Goal: Task Accomplishment & Management: Use online tool/utility

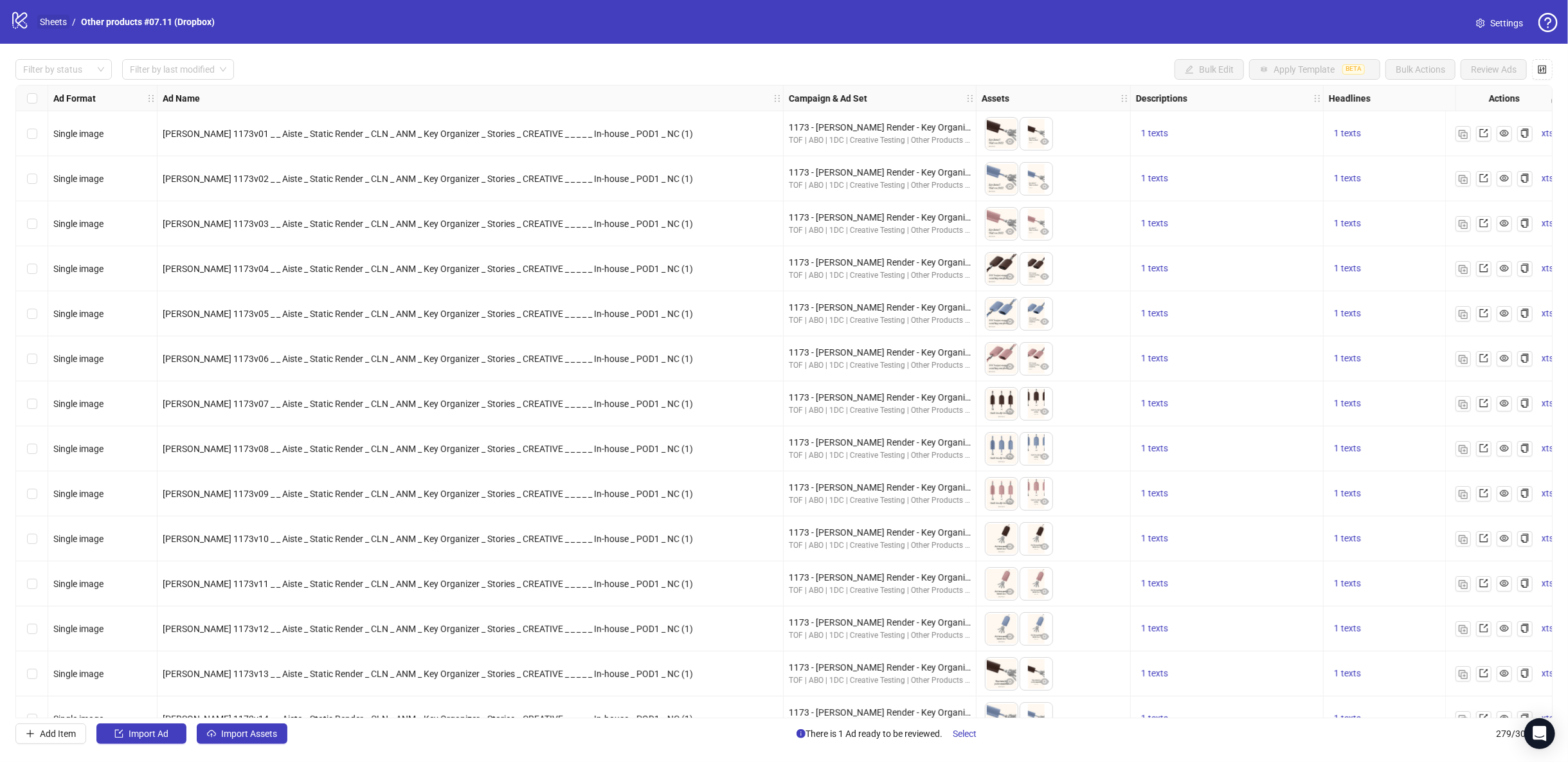
click at [52, 18] on link "Sheets" at bounding box center [53, 22] width 32 height 14
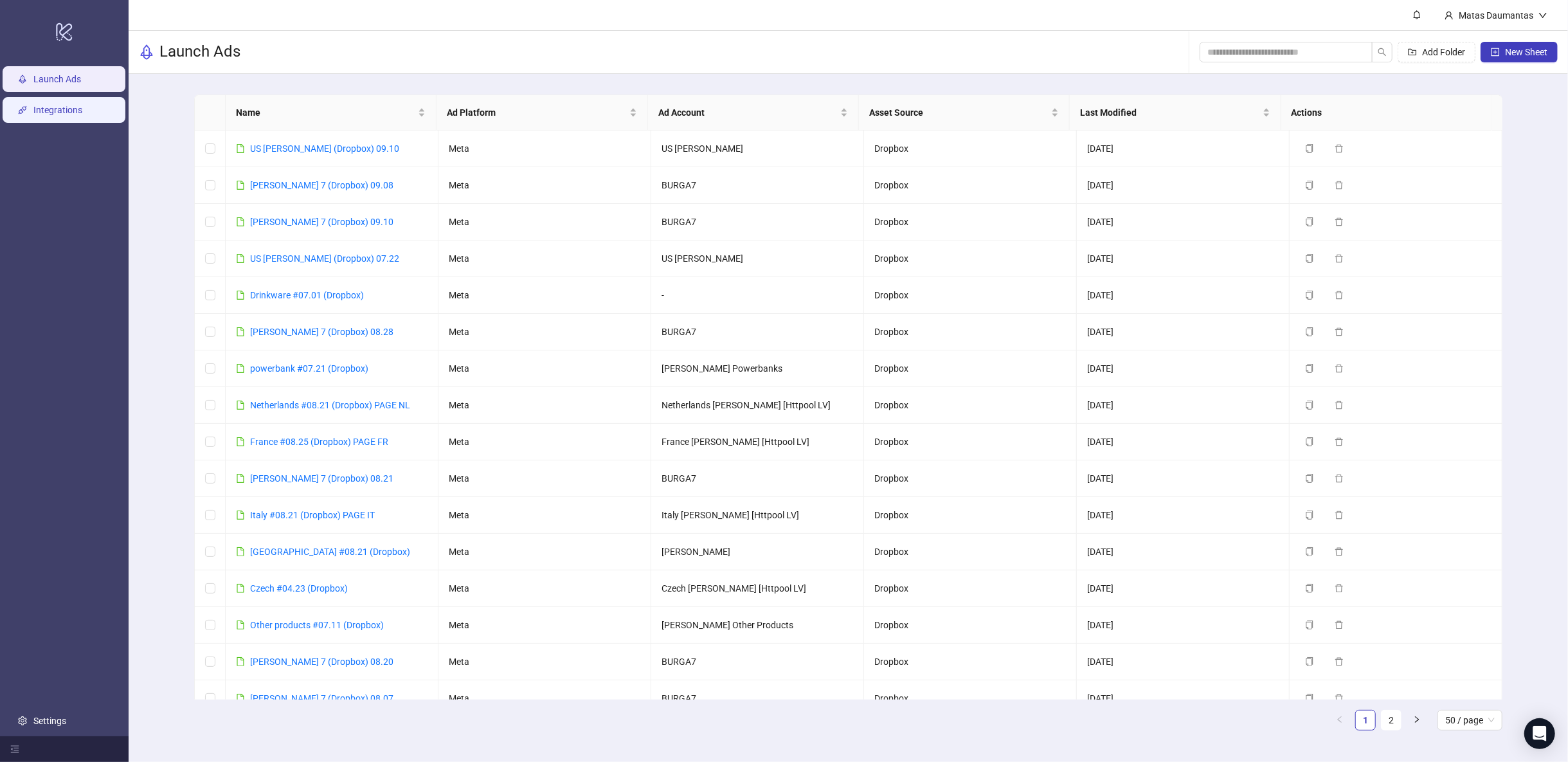
click at [82, 112] on link "Integrations" at bounding box center [58, 109] width 49 height 10
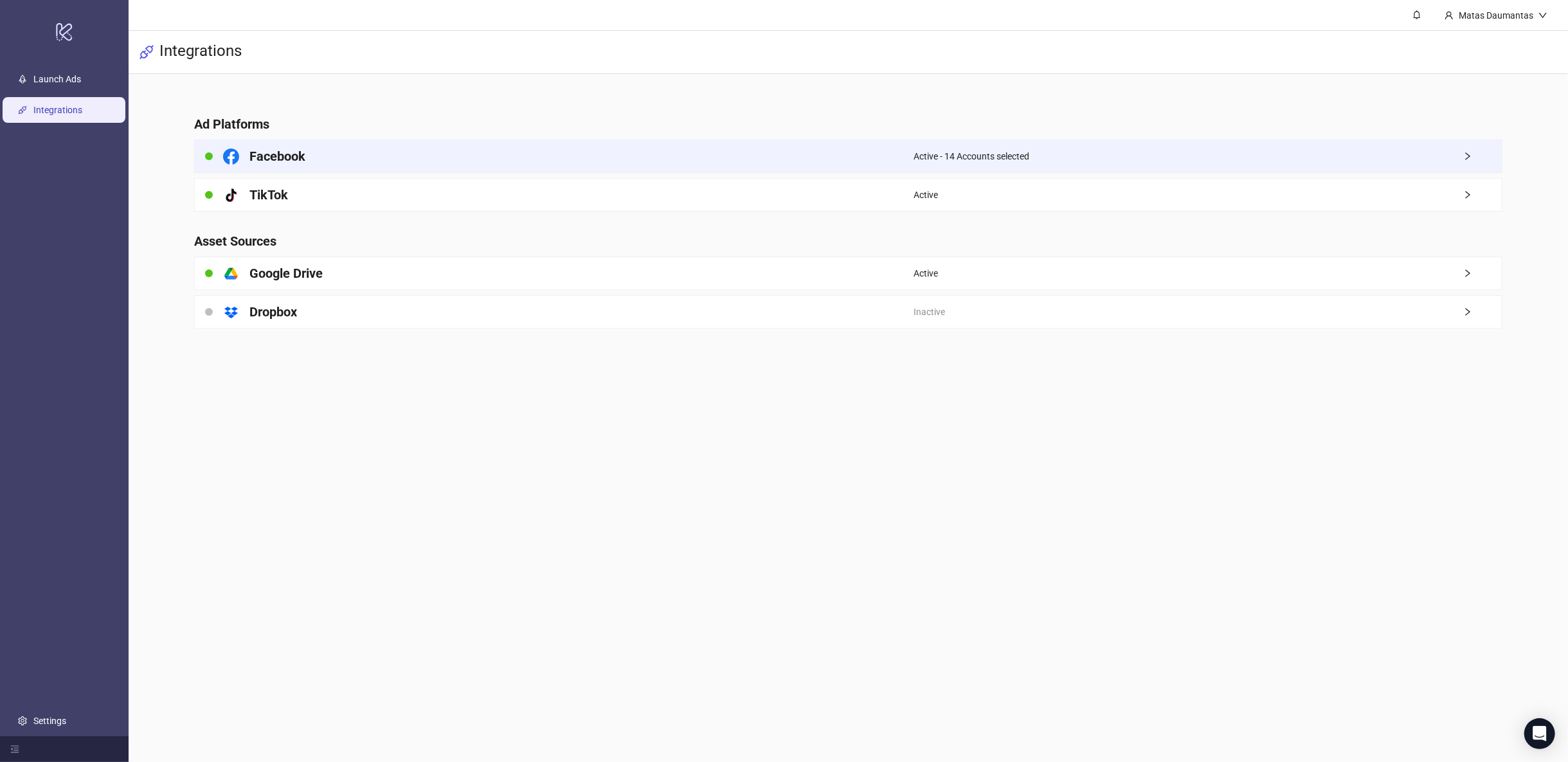
click at [315, 162] on div "Facebook" at bounding box center [554, 156] width 719 height 32
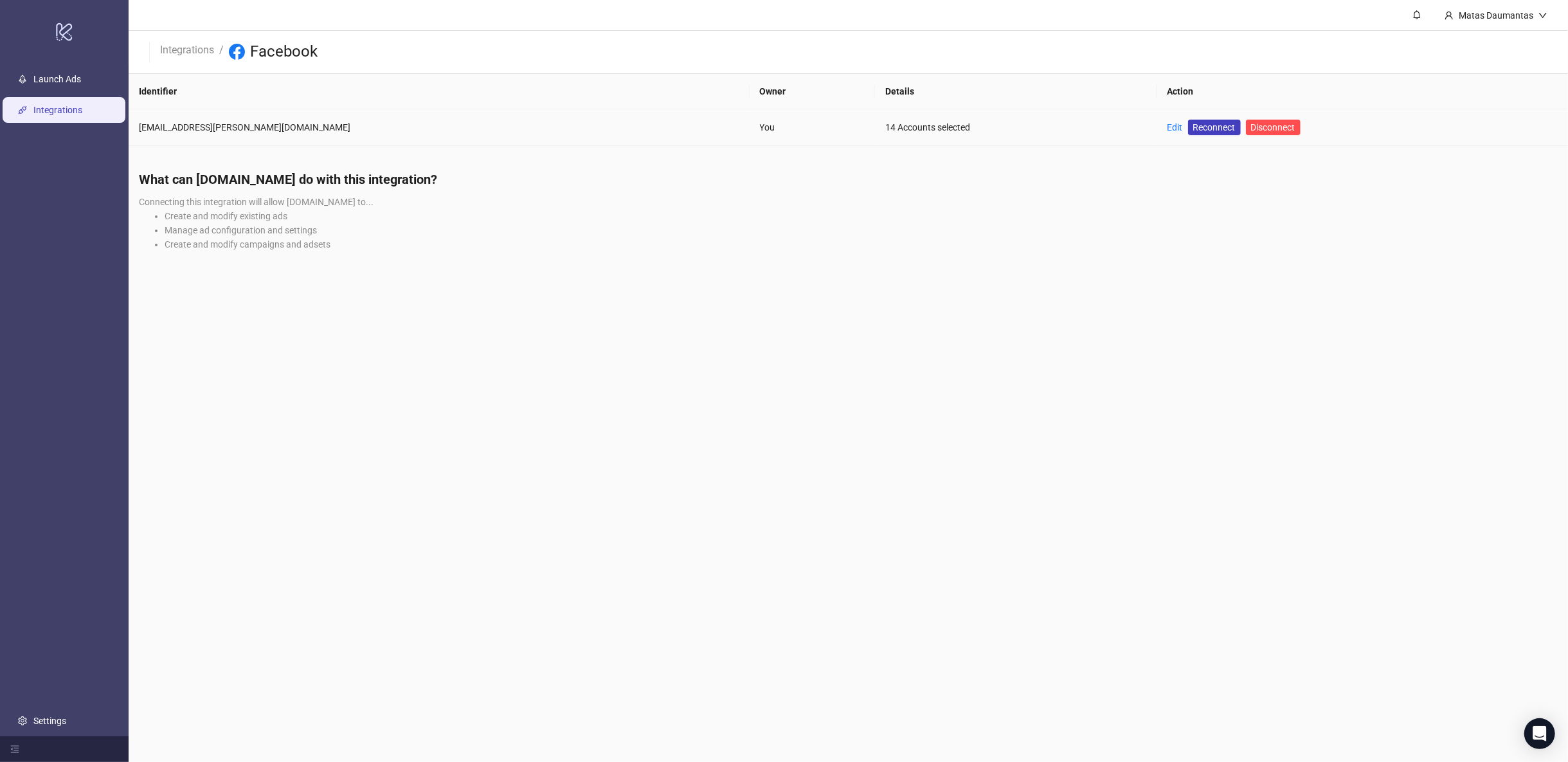
click at [1167, 128] on div "Edit Reconnect Disconnect" at bounding box center [1233, 127] width 133 height 15
click at [1167, 128] on link "Edit" at bounding box center [1175, 127] width 15 height 10
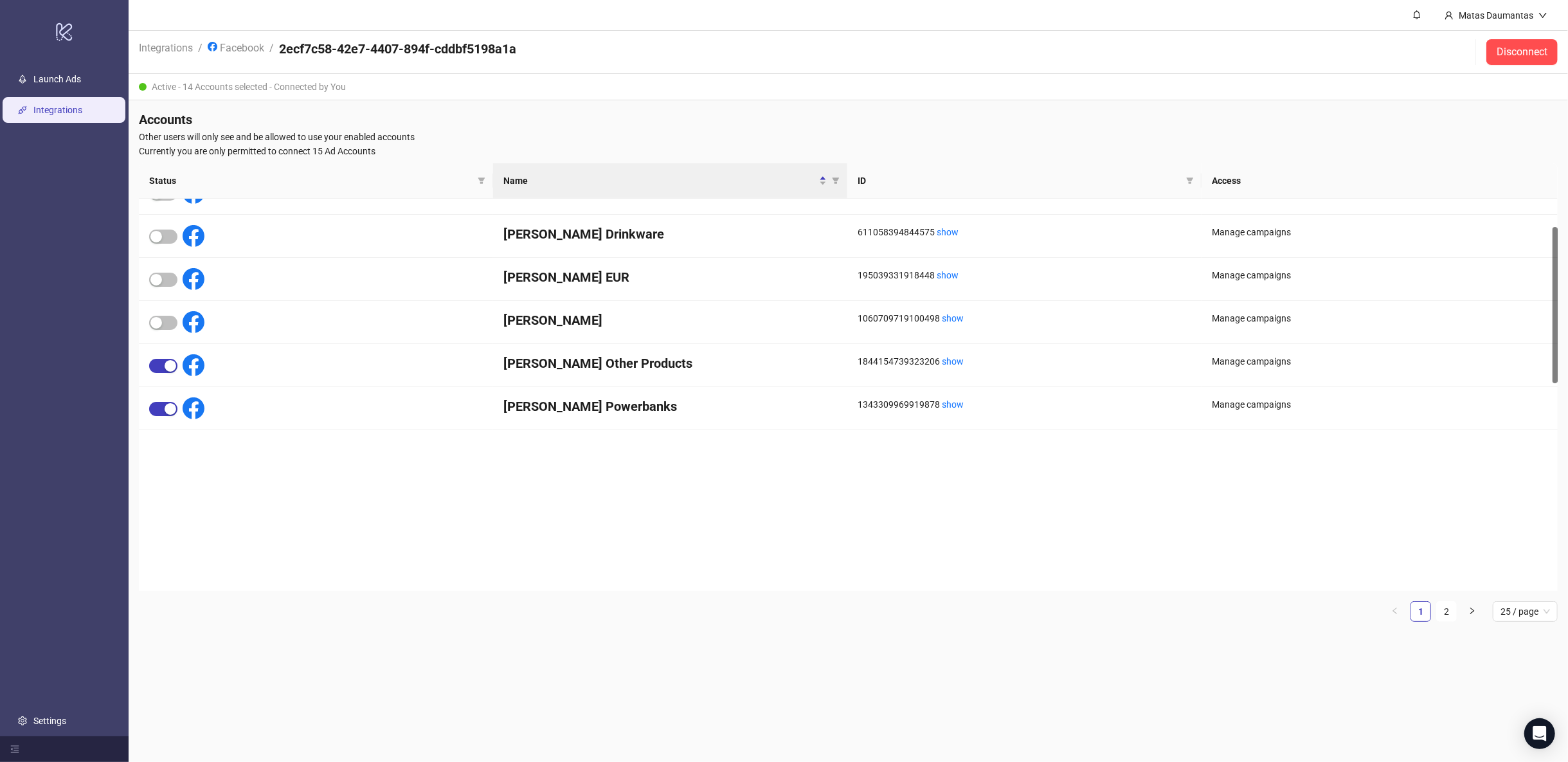
scroll to position [285, 0]
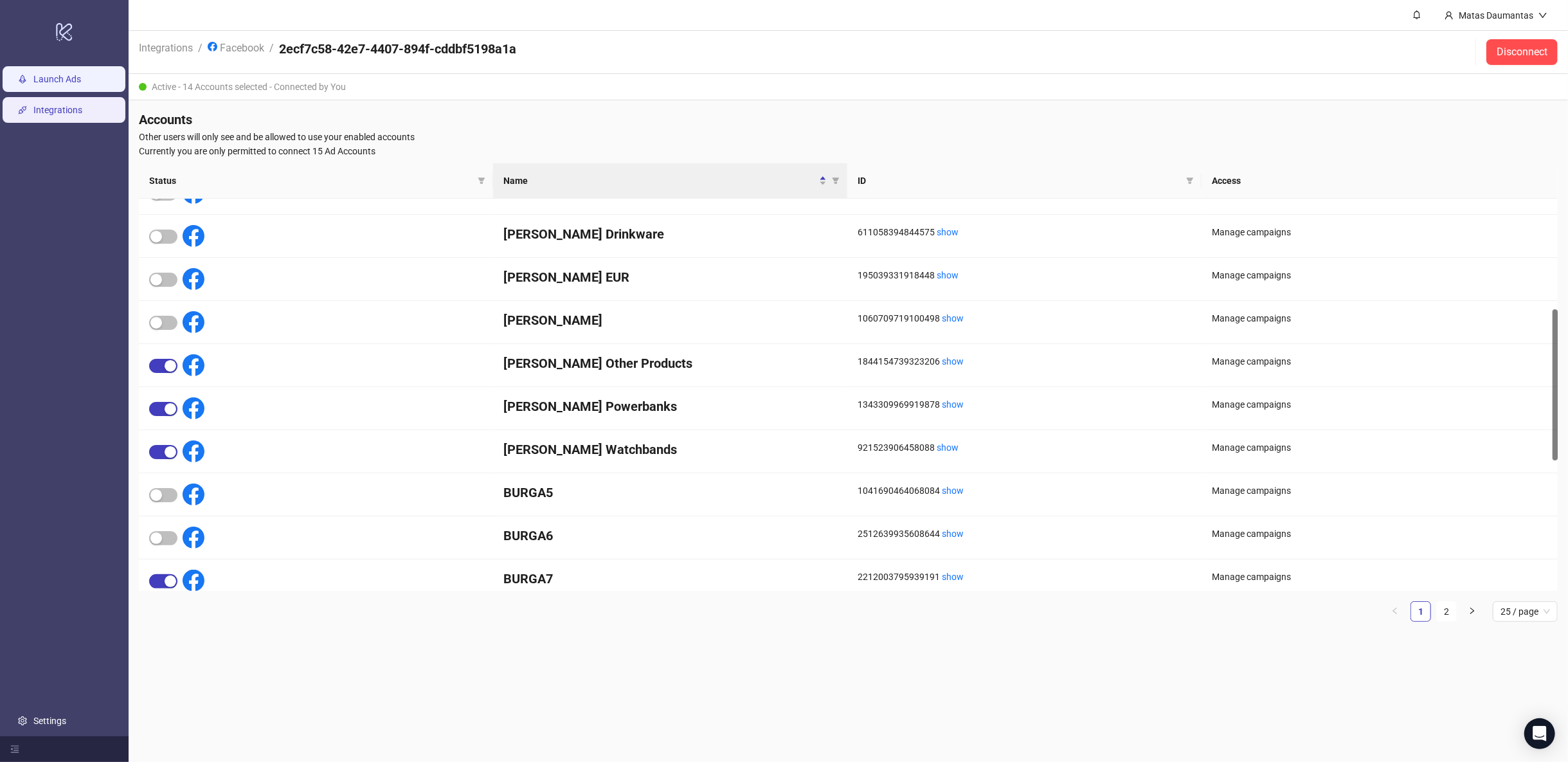
click at [81, 74] on link "Launch Ads" at bounding box center [57, 79] width 47 height 10
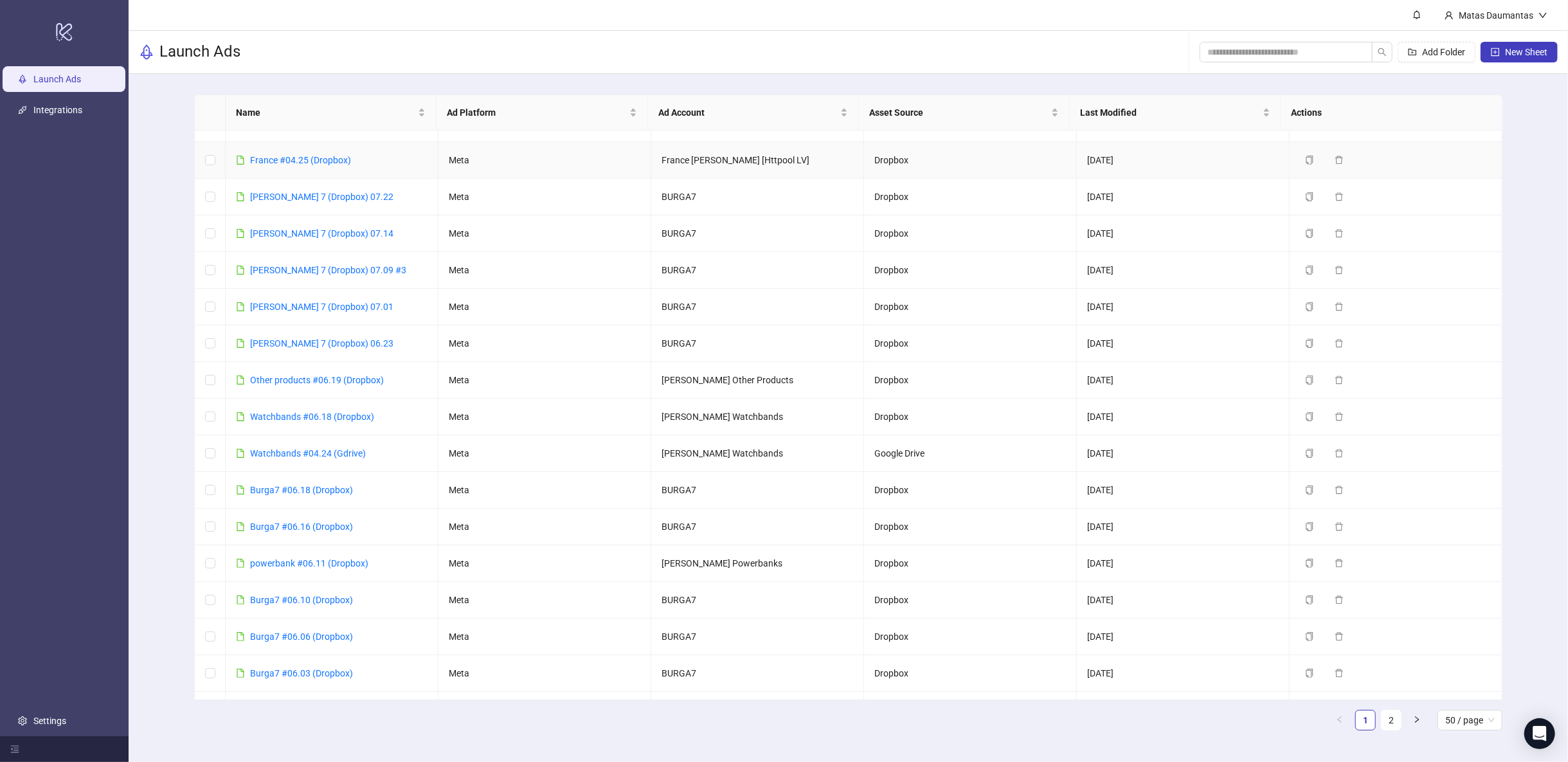
scroll to position [1000, 0]
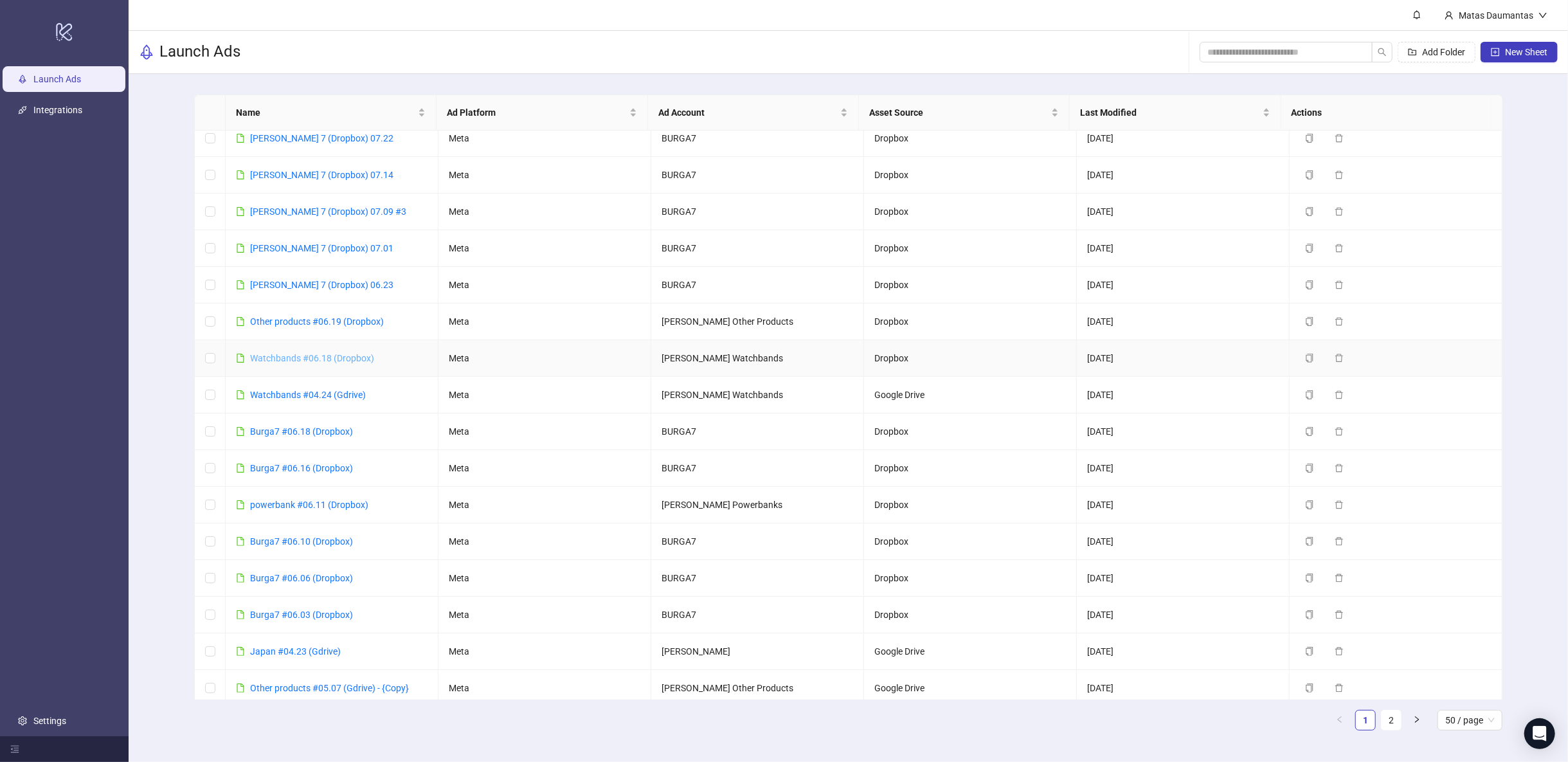
click at [294, 353] on link "Watchbands #06.18 (Dropbox)" at bounding box center [312, 358] width 124 height 10
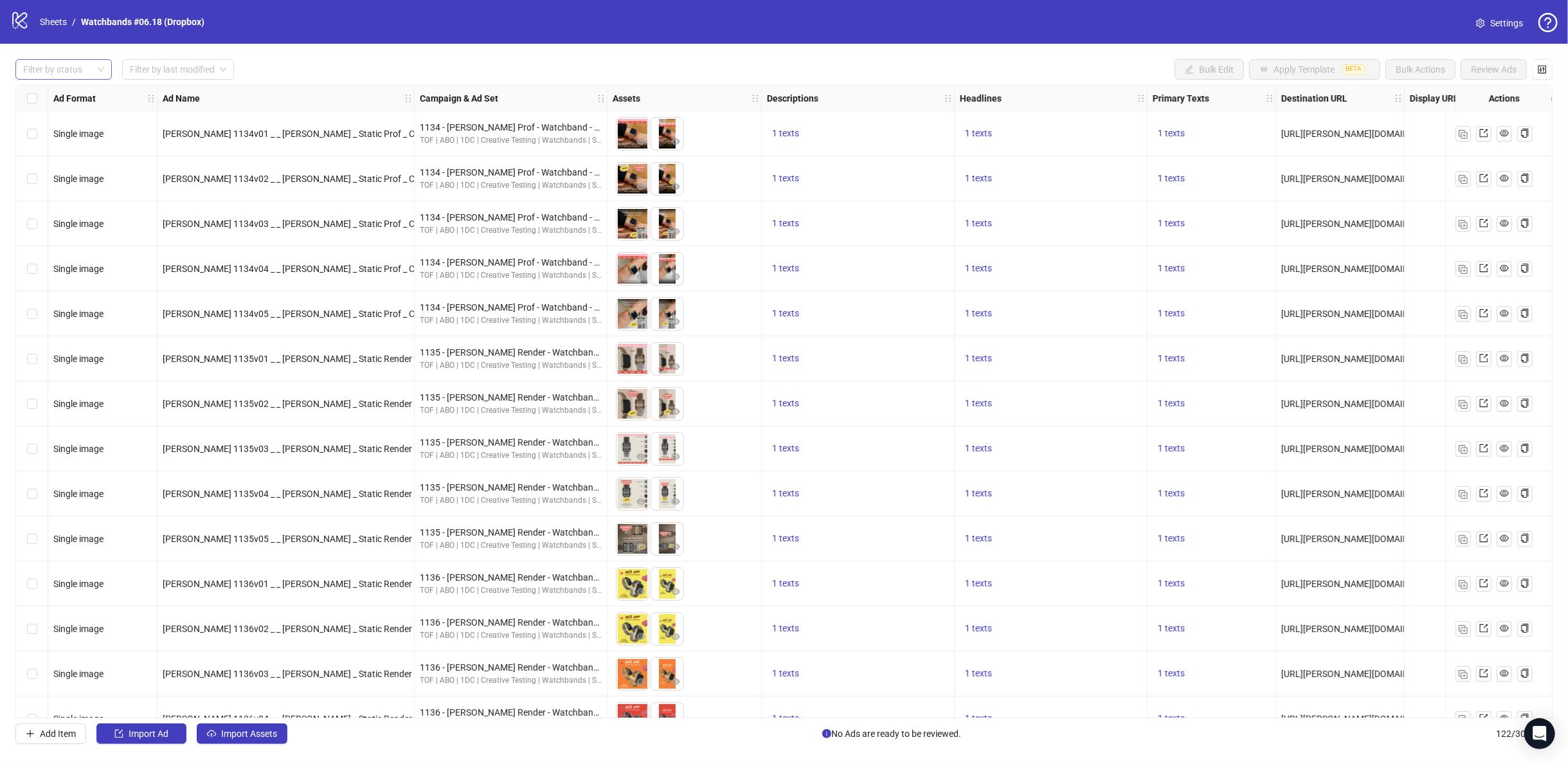
click at [97, 70] on div "Filter by status" at bounding box center [63, 70] width 96 height 21
click at [75, 98] on div "Draft" at bounding box center [63, 95] width 76 height 14
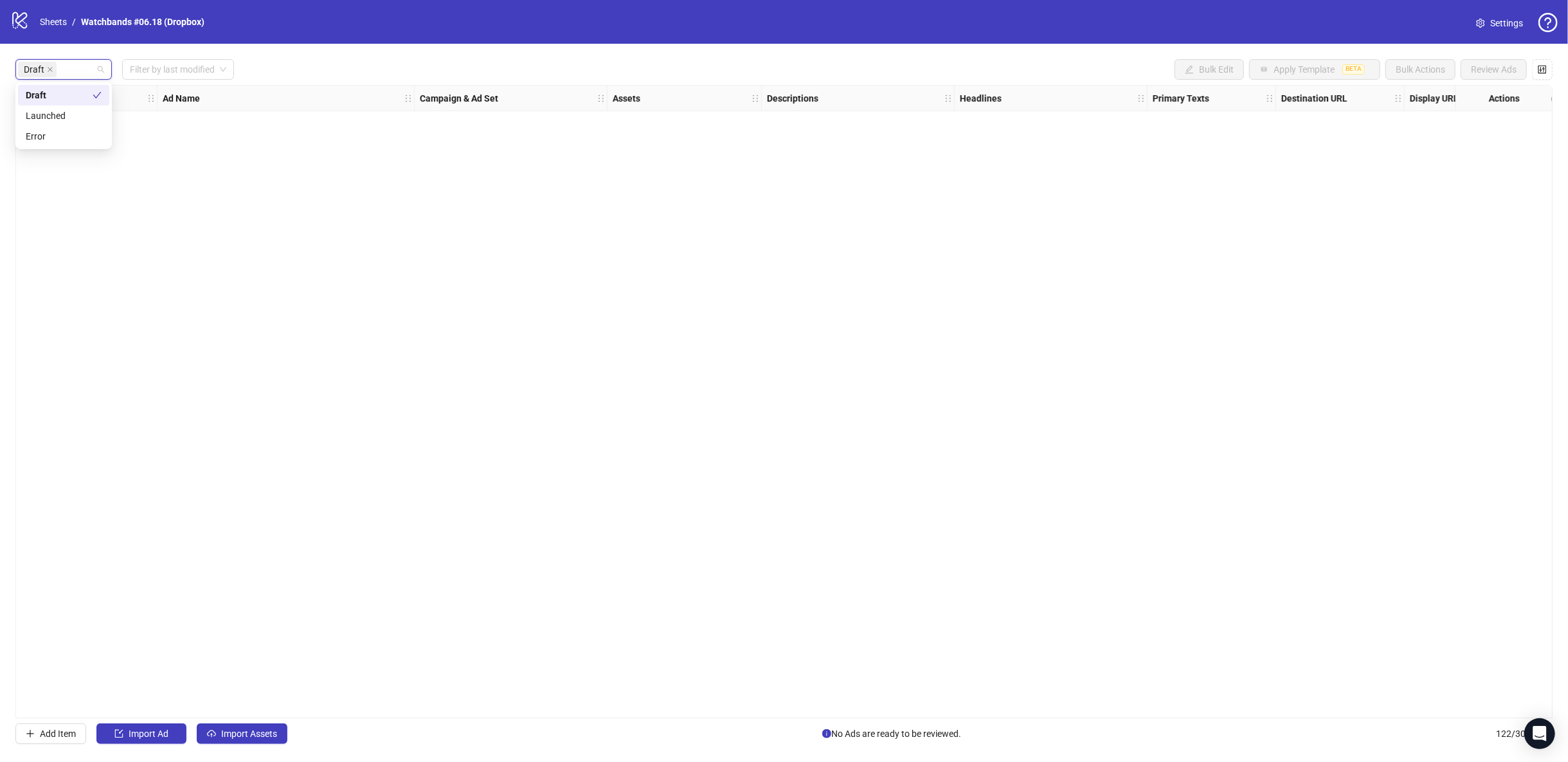
click at [416, 68] on div "Draft Filter by last modified Bulk Edit Apply Template BETA Bulk Actions Review…" at bounding box center [784, 70] width 1537 height 21
click at [236, 734] on span "Import Assets" at bounding box center [249, 733] width 56 height 10
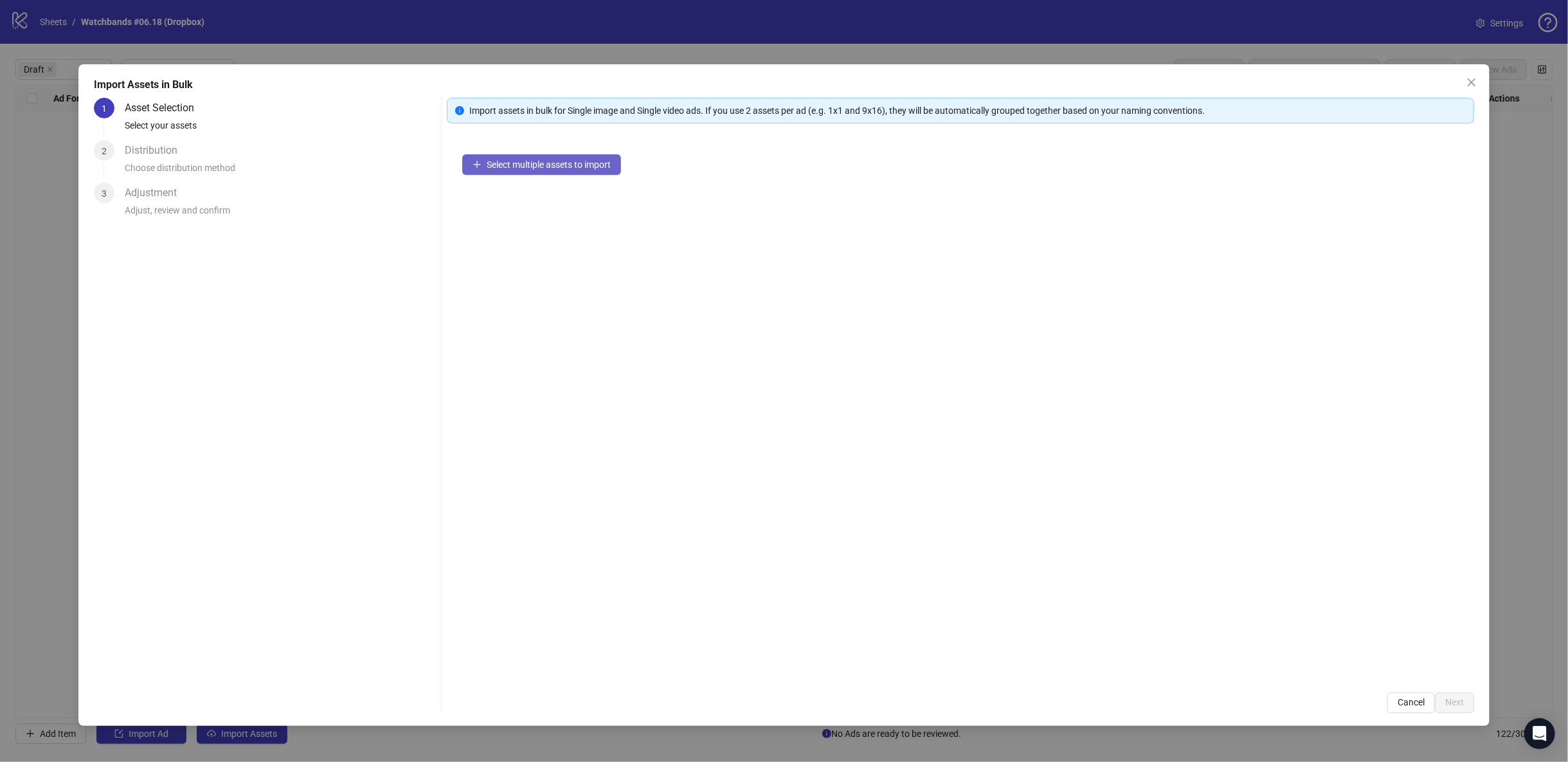
click at [548, 160] on span "Select multiple assets to import" at bounding box center [549, 165] width 124 height 10
click at [1461, 700] on span "Next" at bounding box center [1454, 701] width 19 height 10
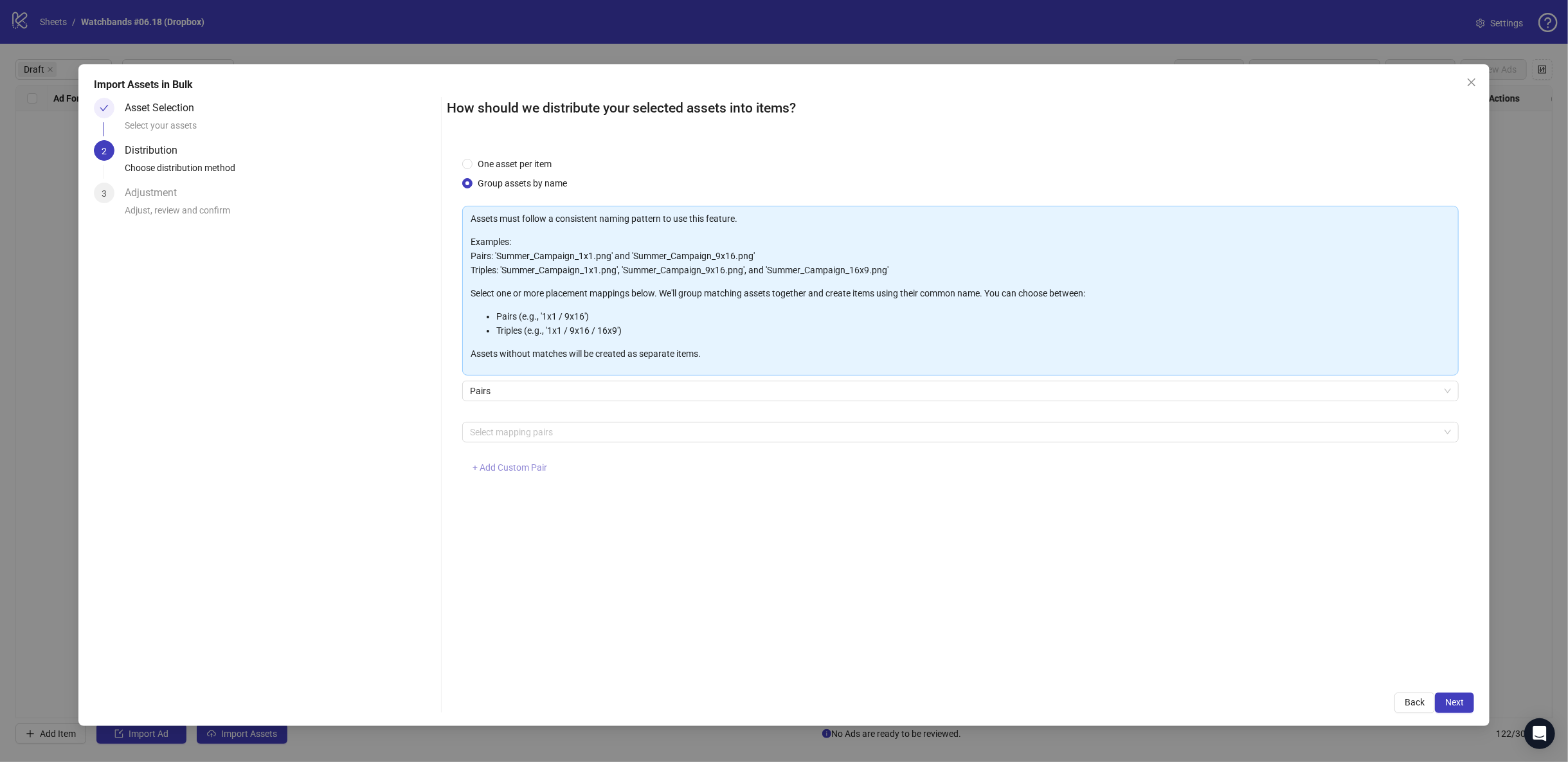
click at [503, 471] on span "+ Add Custom Pair" at bounding box center [510, 467] width 75 height 10
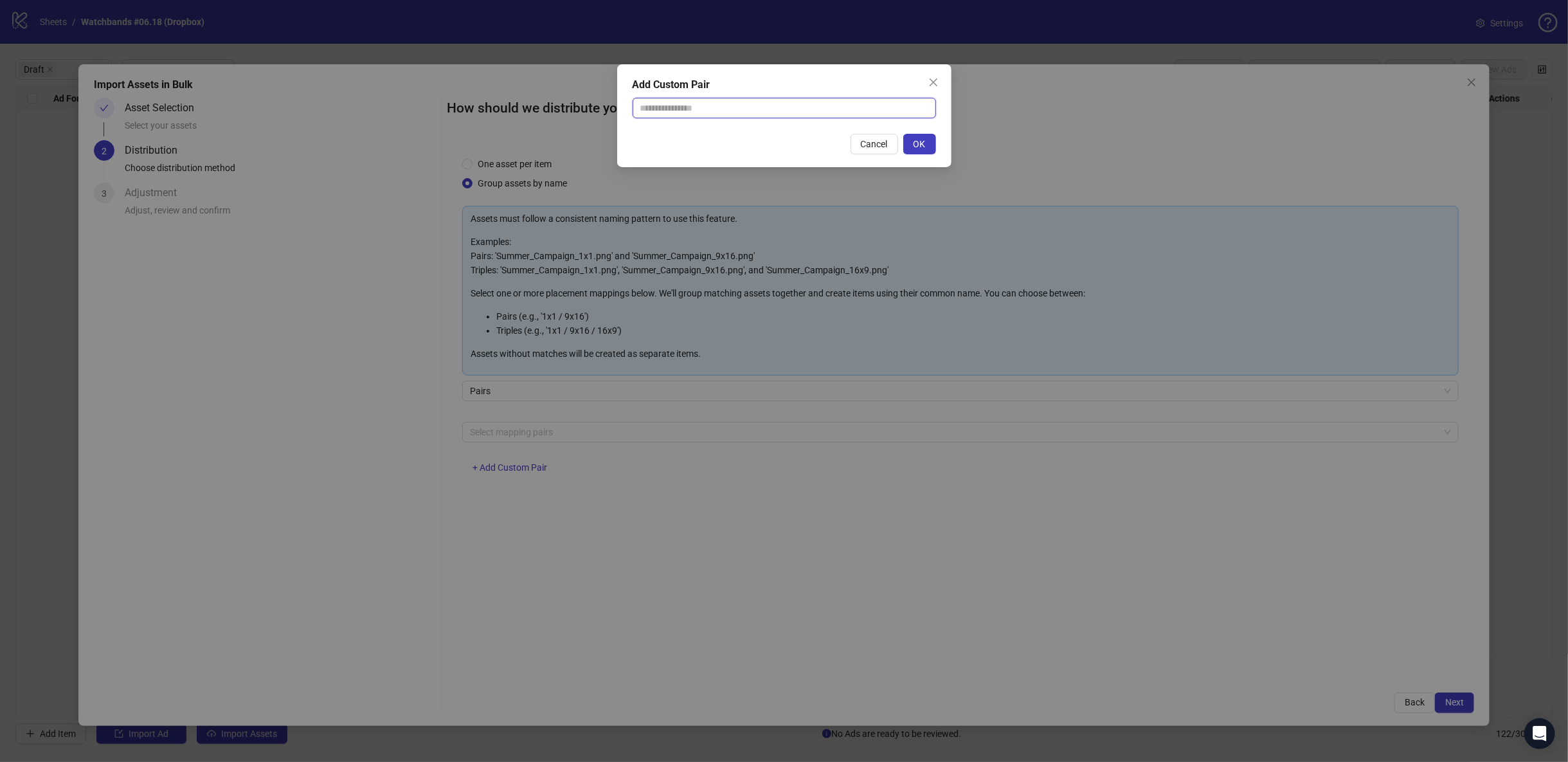
drag, startPoint x: 701, startPoint y: 107, endPoint x: 703, endPoint y: 118, distance: 11.2
click at [701, 106] on input "text" at bounding box center [784, 108] width 303 height 21
type input "**********"
click at [915, 139] on span "OK" at bounding box center [920, 144] width 13 height 10
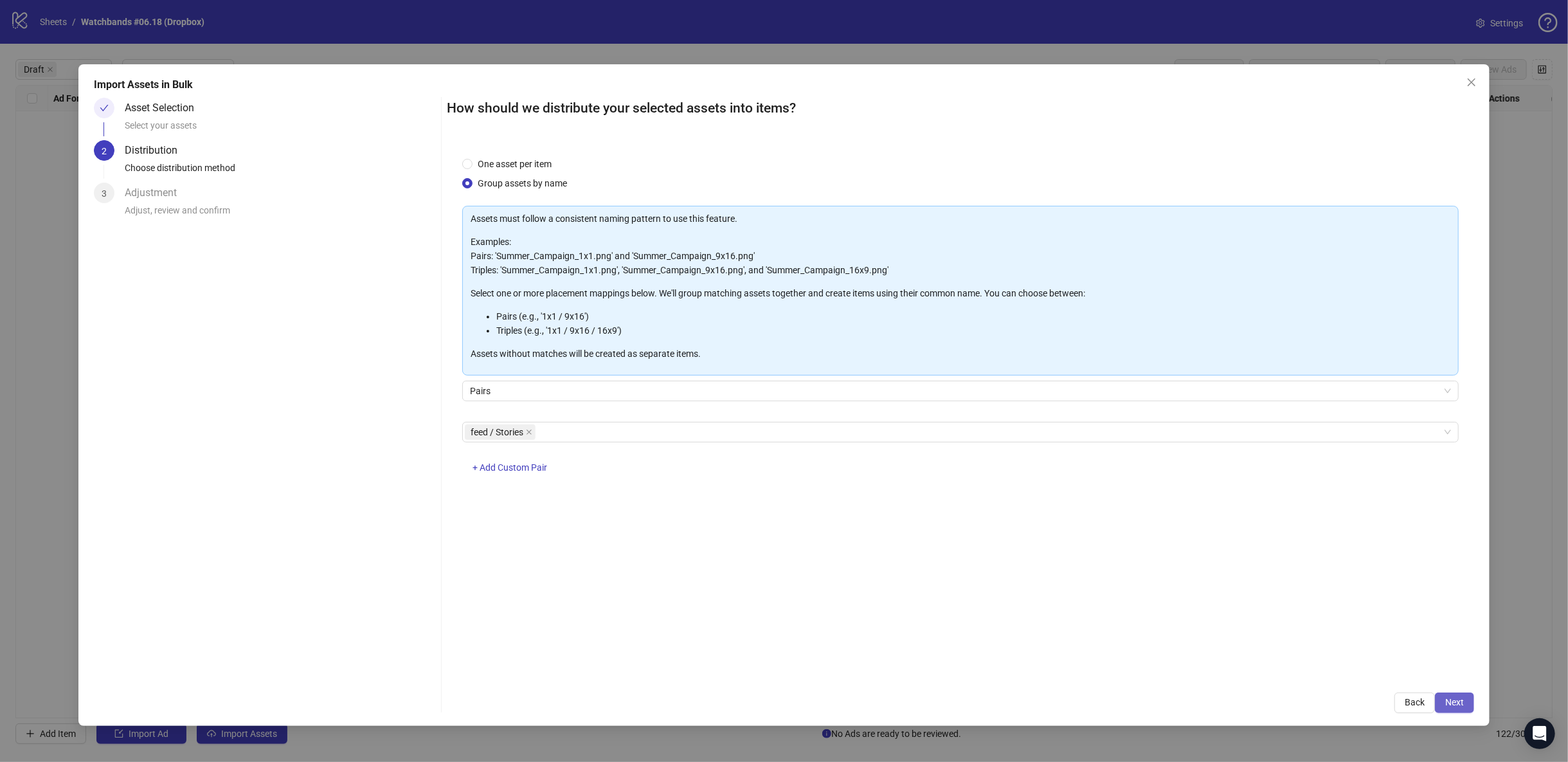
click at [1453, 702] on span "Next" at bounding box center [1454, 701] width 19 height 10
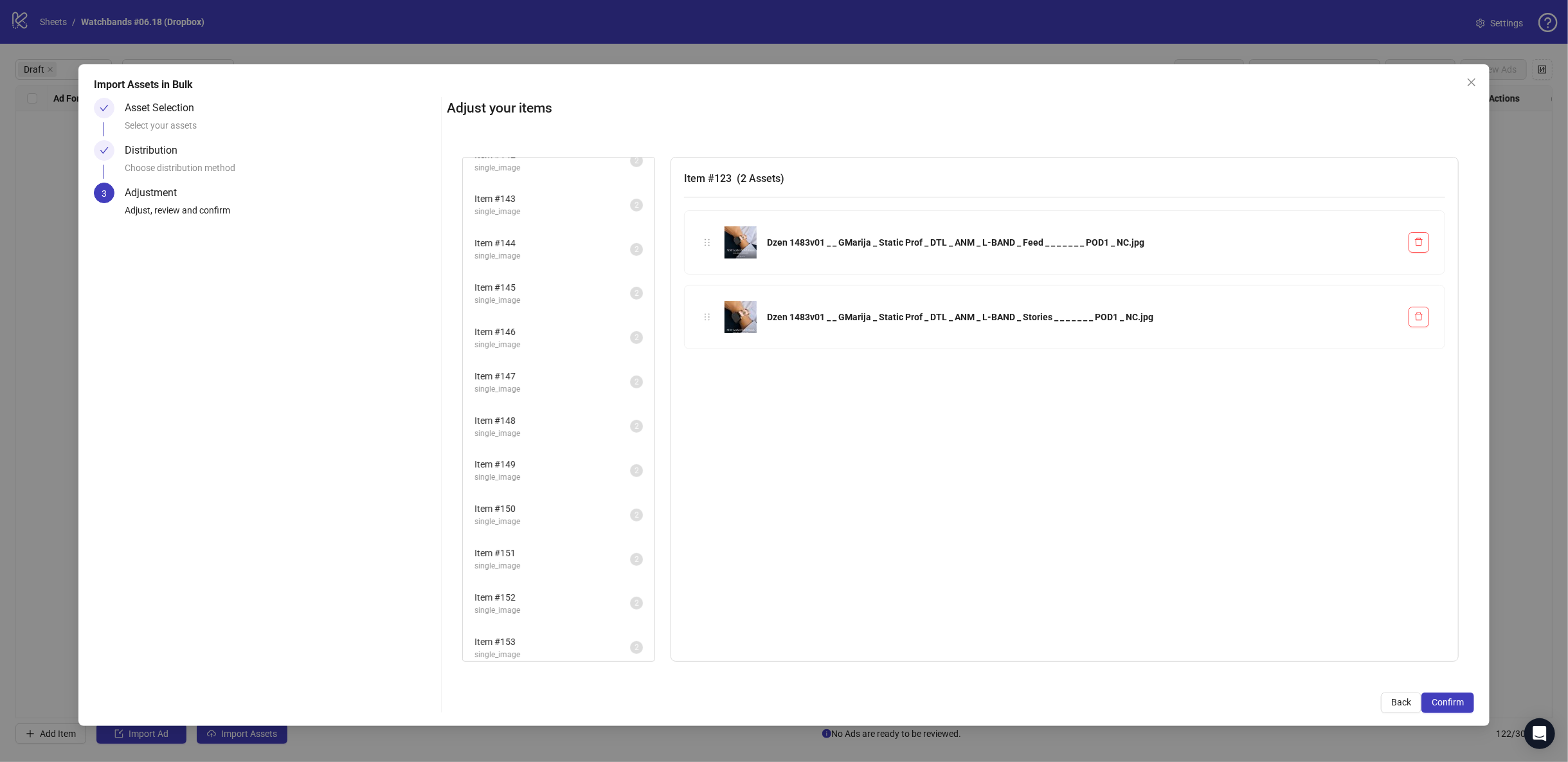
scroll to position [2188, 0]
click at [1448, 700] on span "Confirm" at bounding box center [1447, 701] width 32 height 10
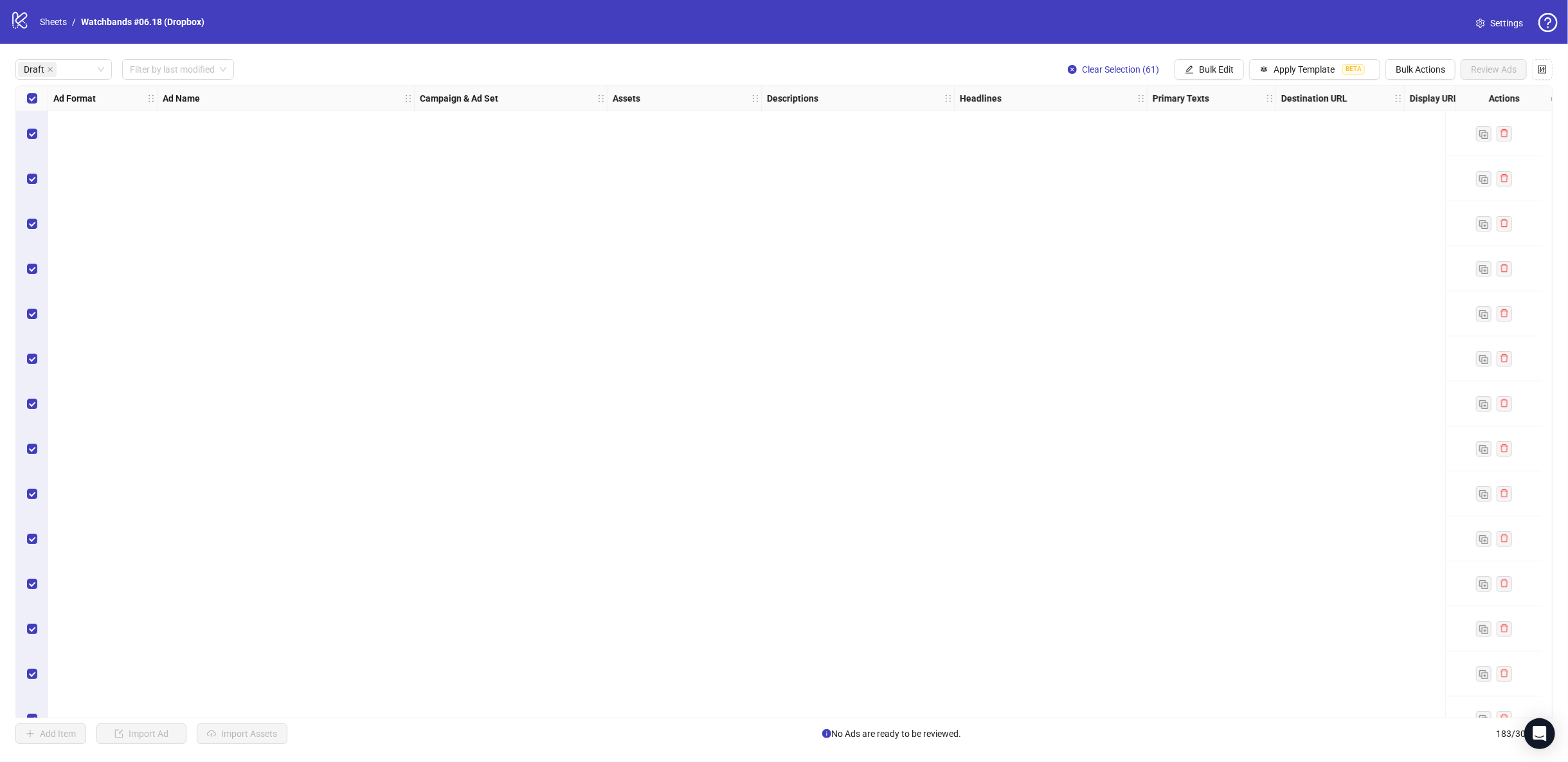
scroll to position [2142, 0]
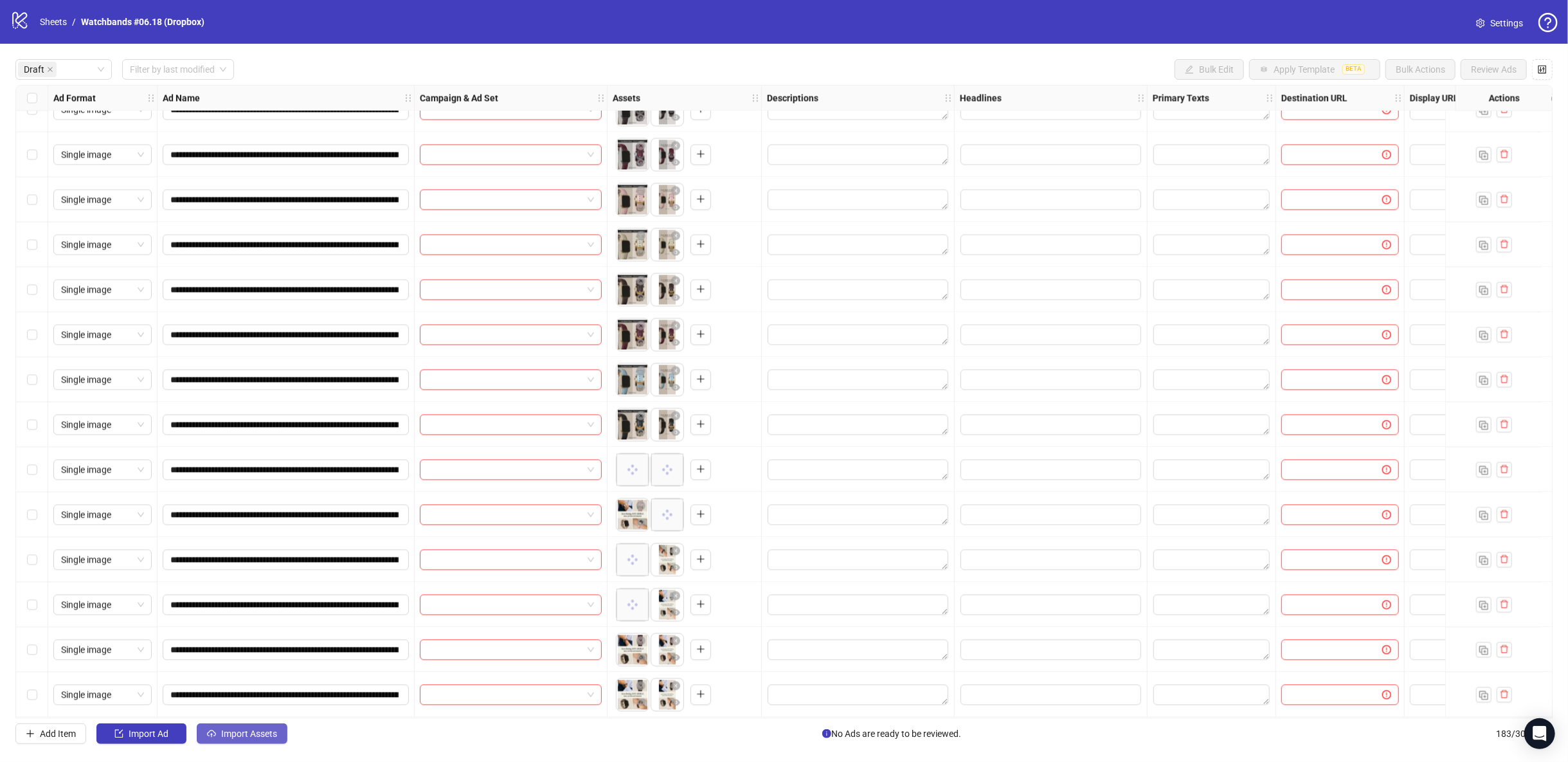
click at [276, 734] on span "Import Assets" at bounding box center [249, 733] width 56 height 10
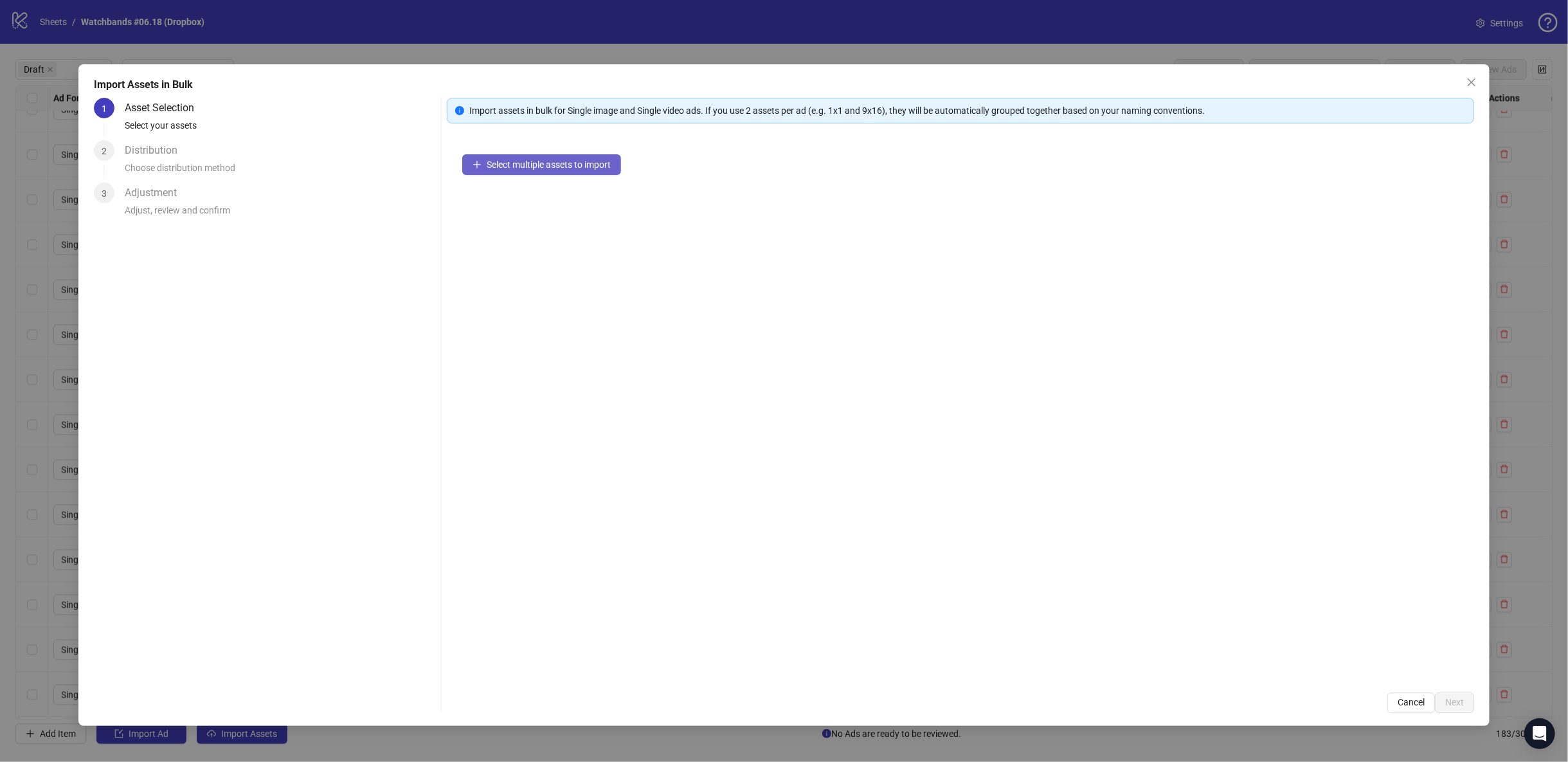
click at [512, 167] on span "Select multiple assets to import" at bounding box center [549, 165] width 124 height 10
click at [1447, 708] on button "Next" at bounding box center [1454, 703] width 39 height 21
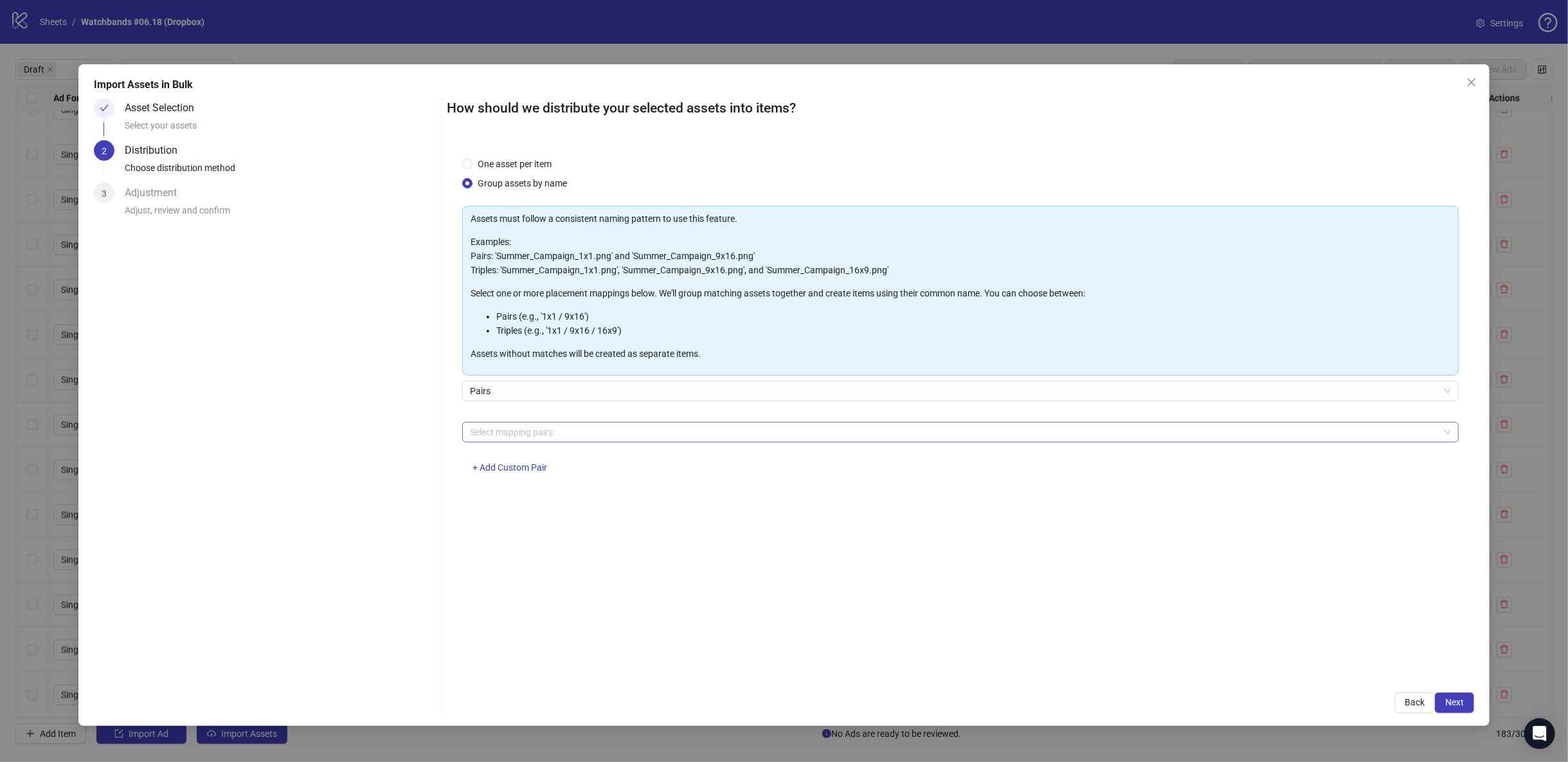
click at [512, 431] on div at bounding box center [954, 432] width 977 height 18
click at [515, 426] on div at bounding box center [954, 432] width 977 height 18
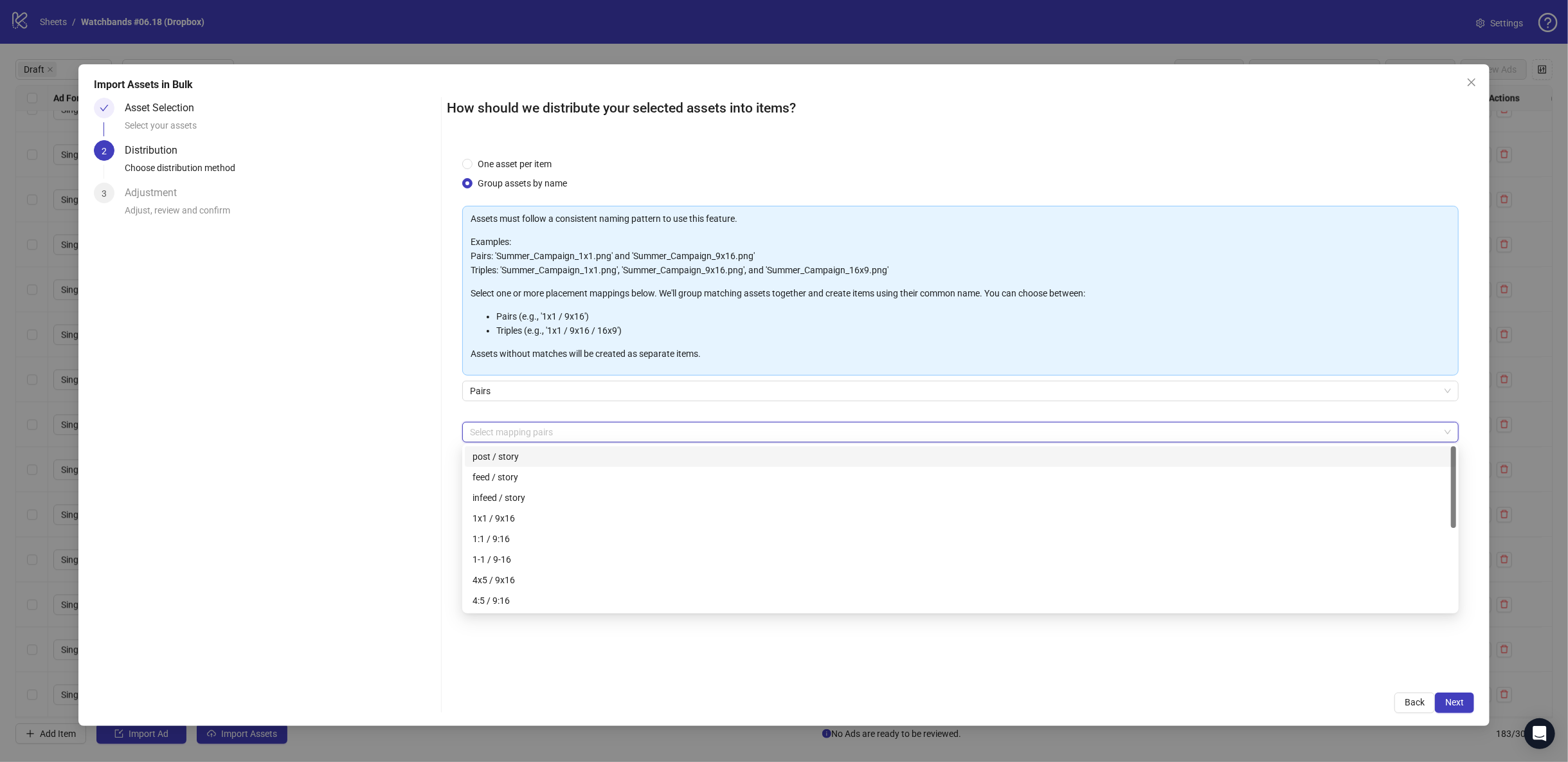
click at [445, 436] on div "Asset Selection Select your assets 2 Distribution Choose distribution method 3 …" at bounding box center [784, 405] width 1380 height 615
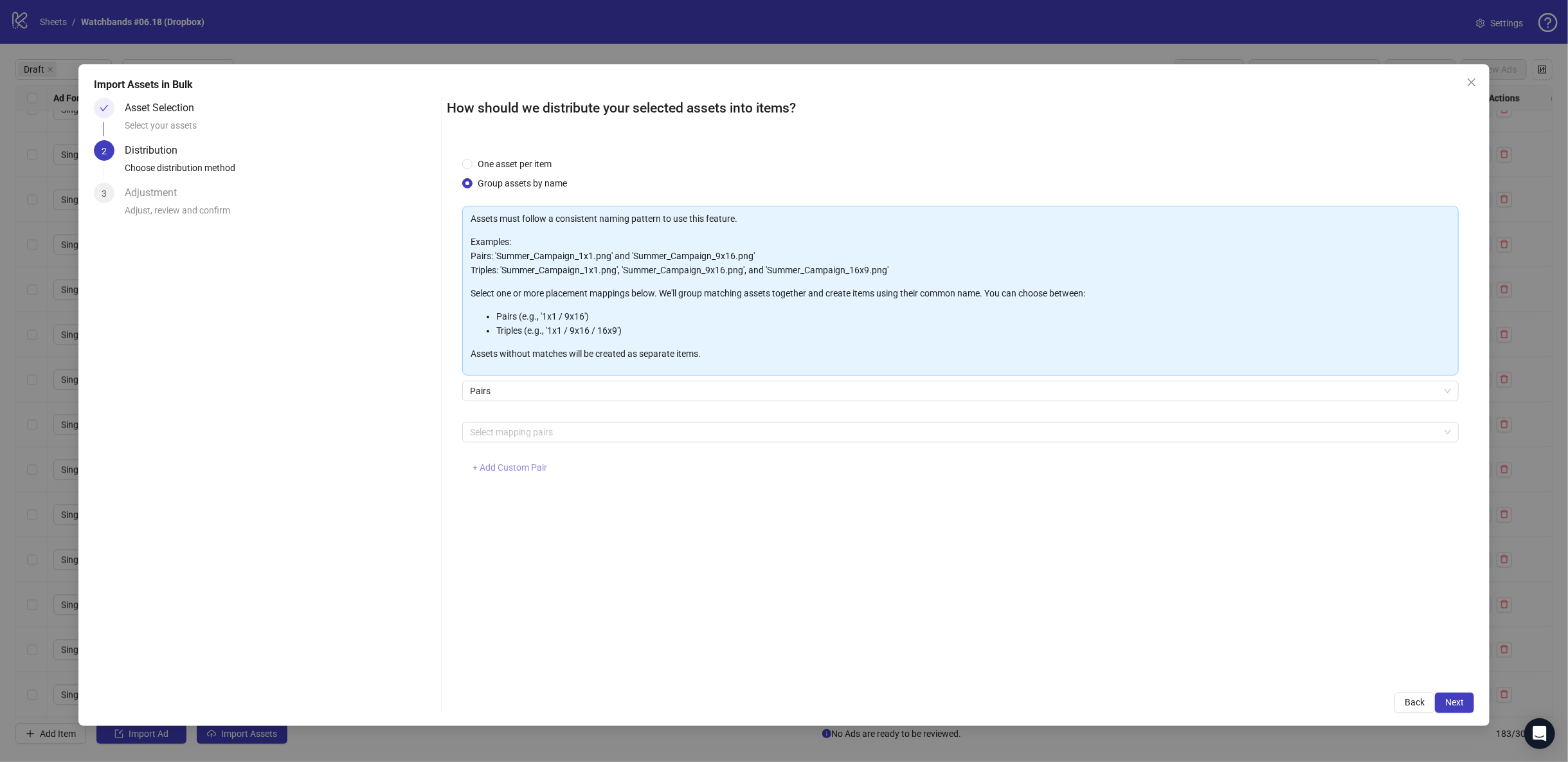
click at [511, 468] on span "+ Add Custom Pair" at bounding box center [510, 467] width 75 height 10
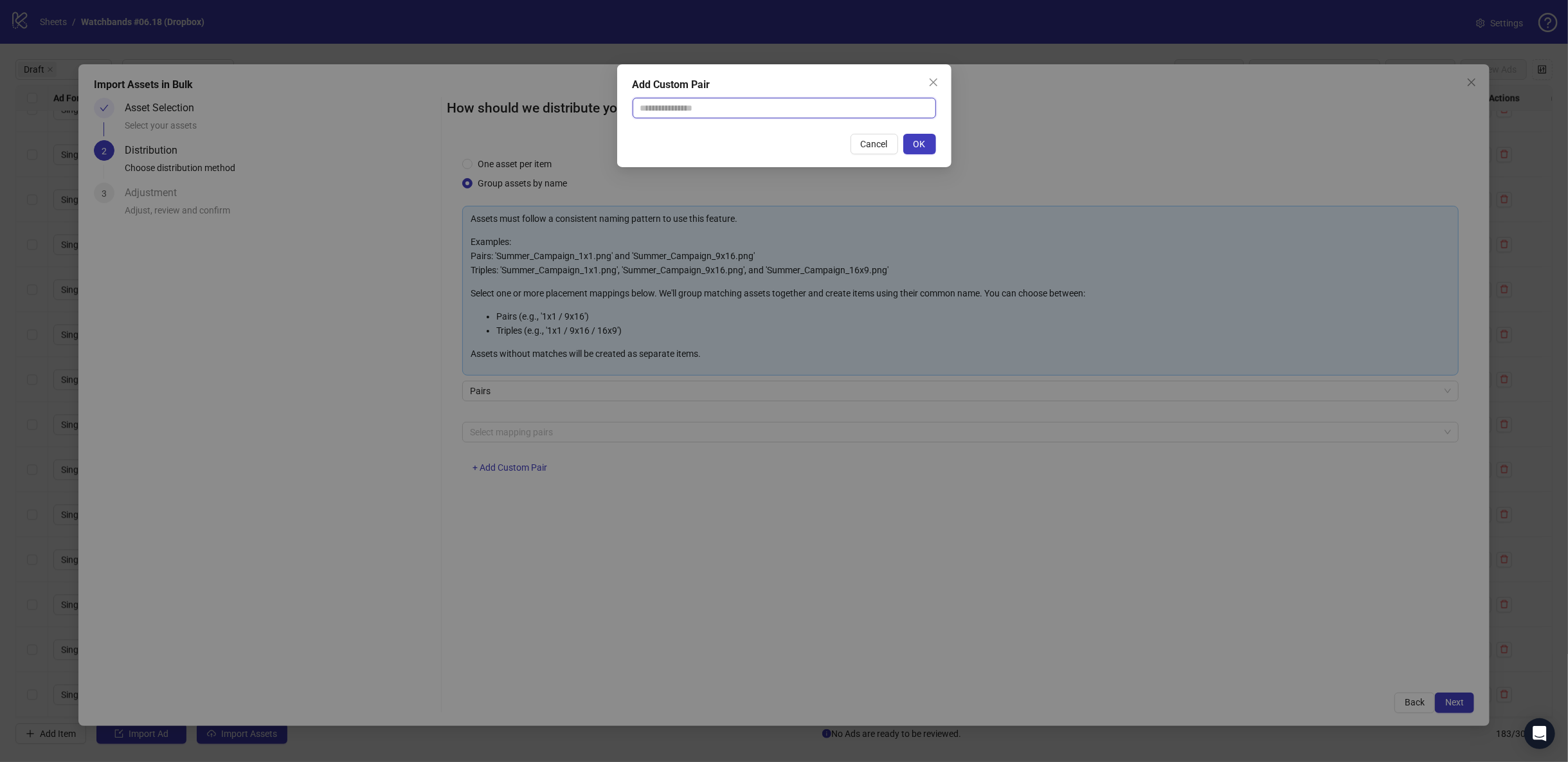
click at [699, 105] on input "text" at bounding box center [784, 108] width 303 height 21
type input "**********"
click at [913, 144] on span "OK" at bounding box center [920, 144] width 13 height 10
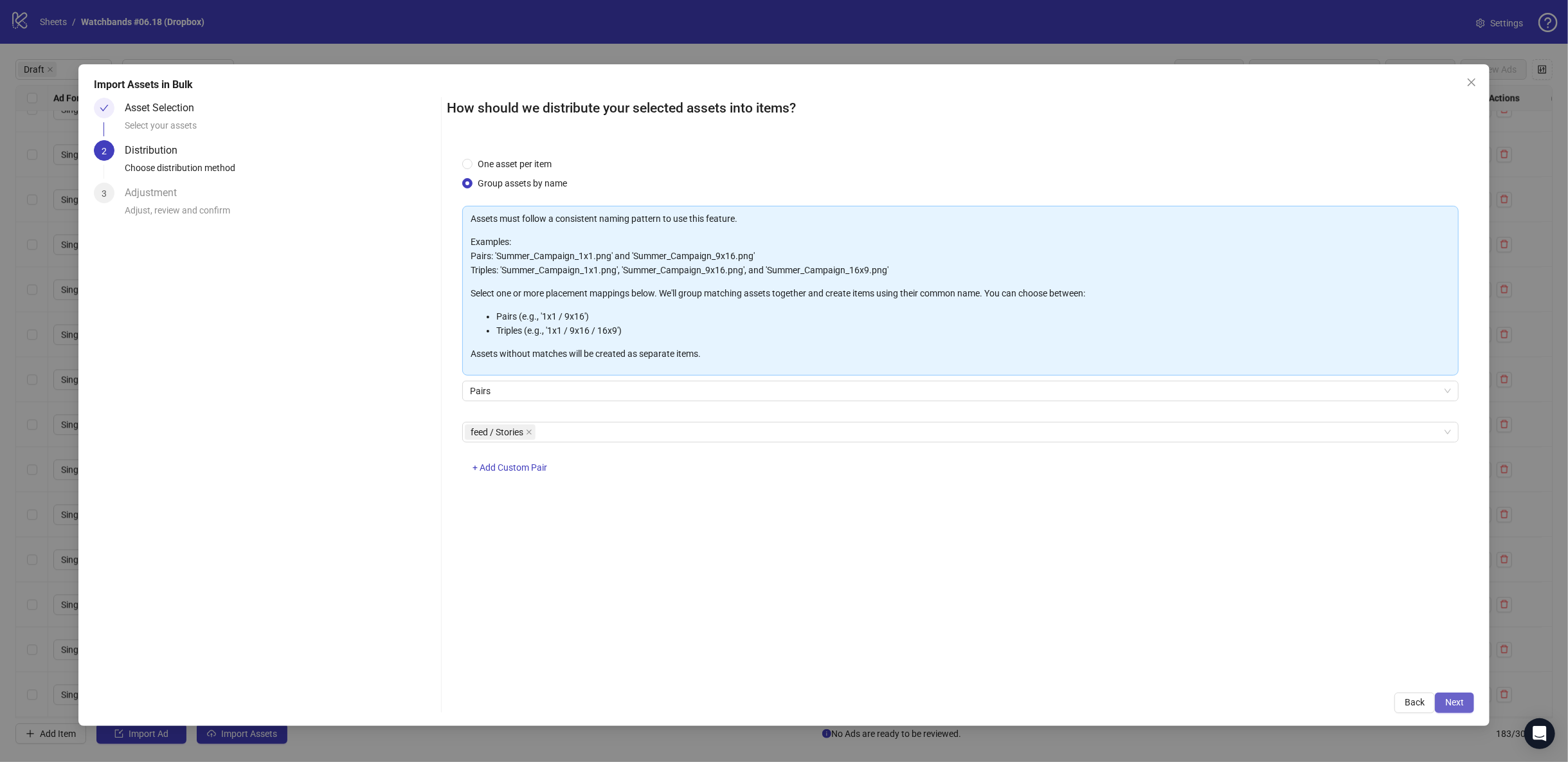
click at [1460, 703] on span "Next" at bounding box center [1454, 701] width 19 height 10
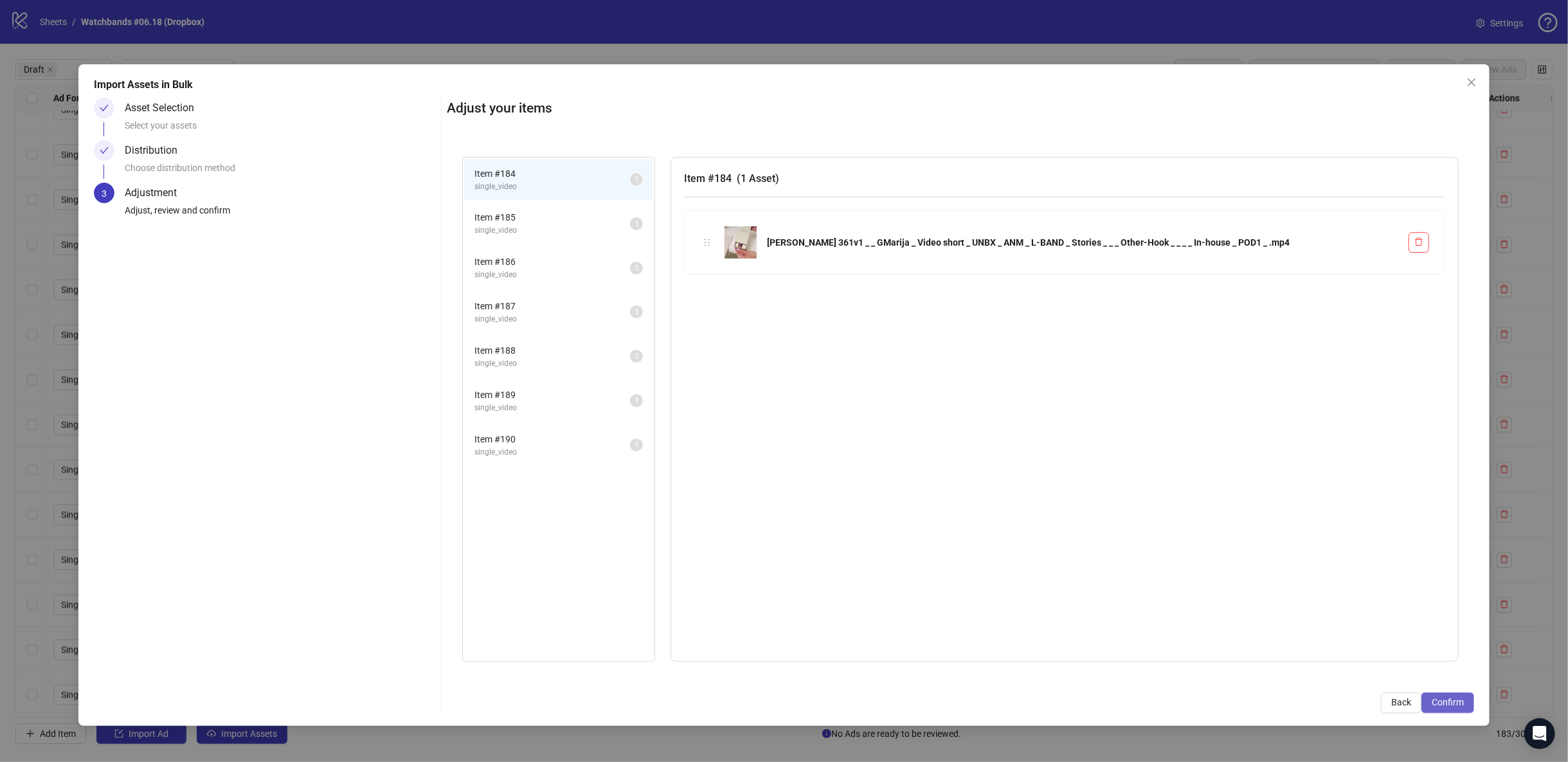
click at [1455, 702] on span "Confirm" at bounding box center [1447, 701] width 32 height 10
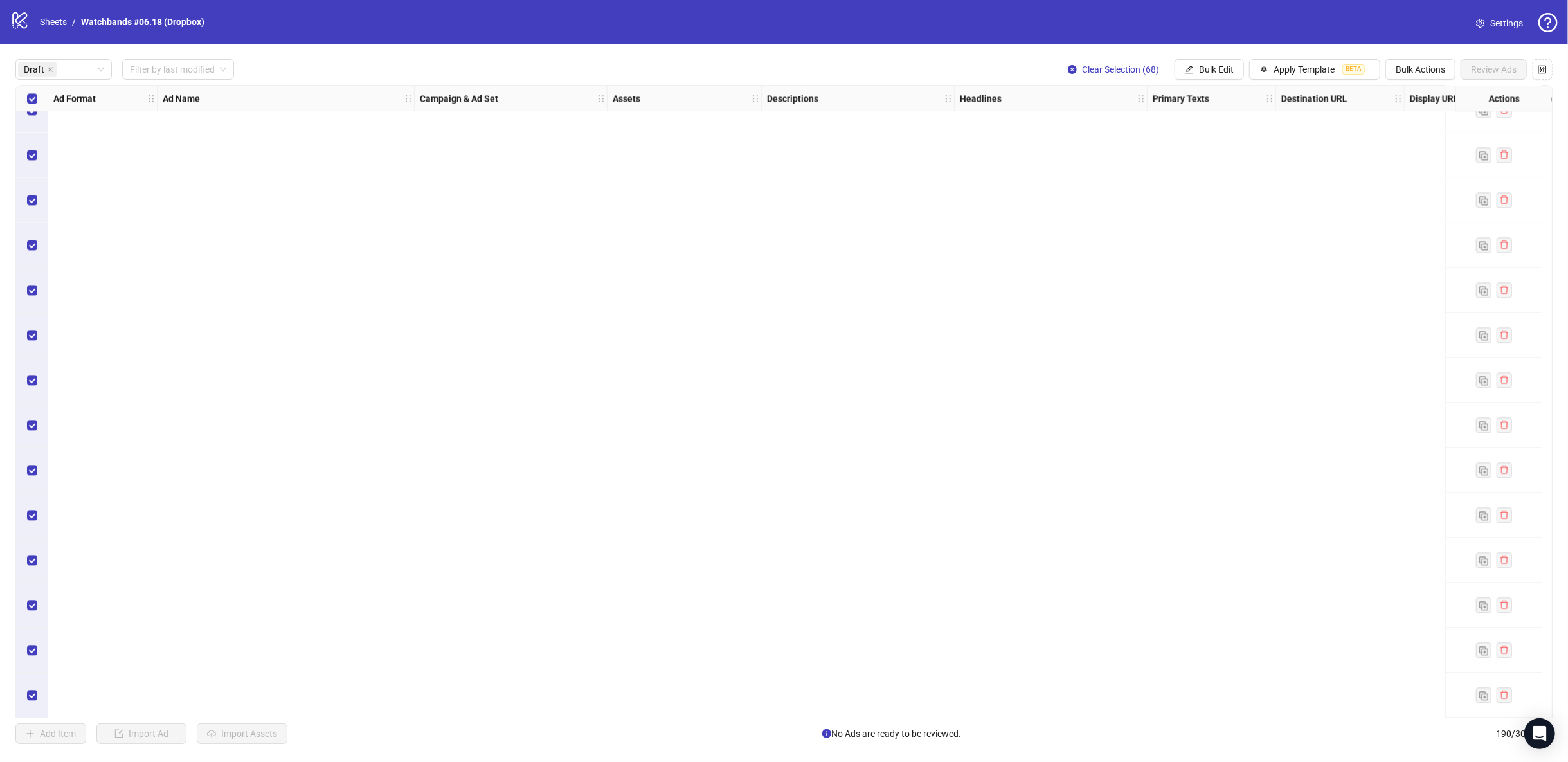
scroll to position [0, 0]
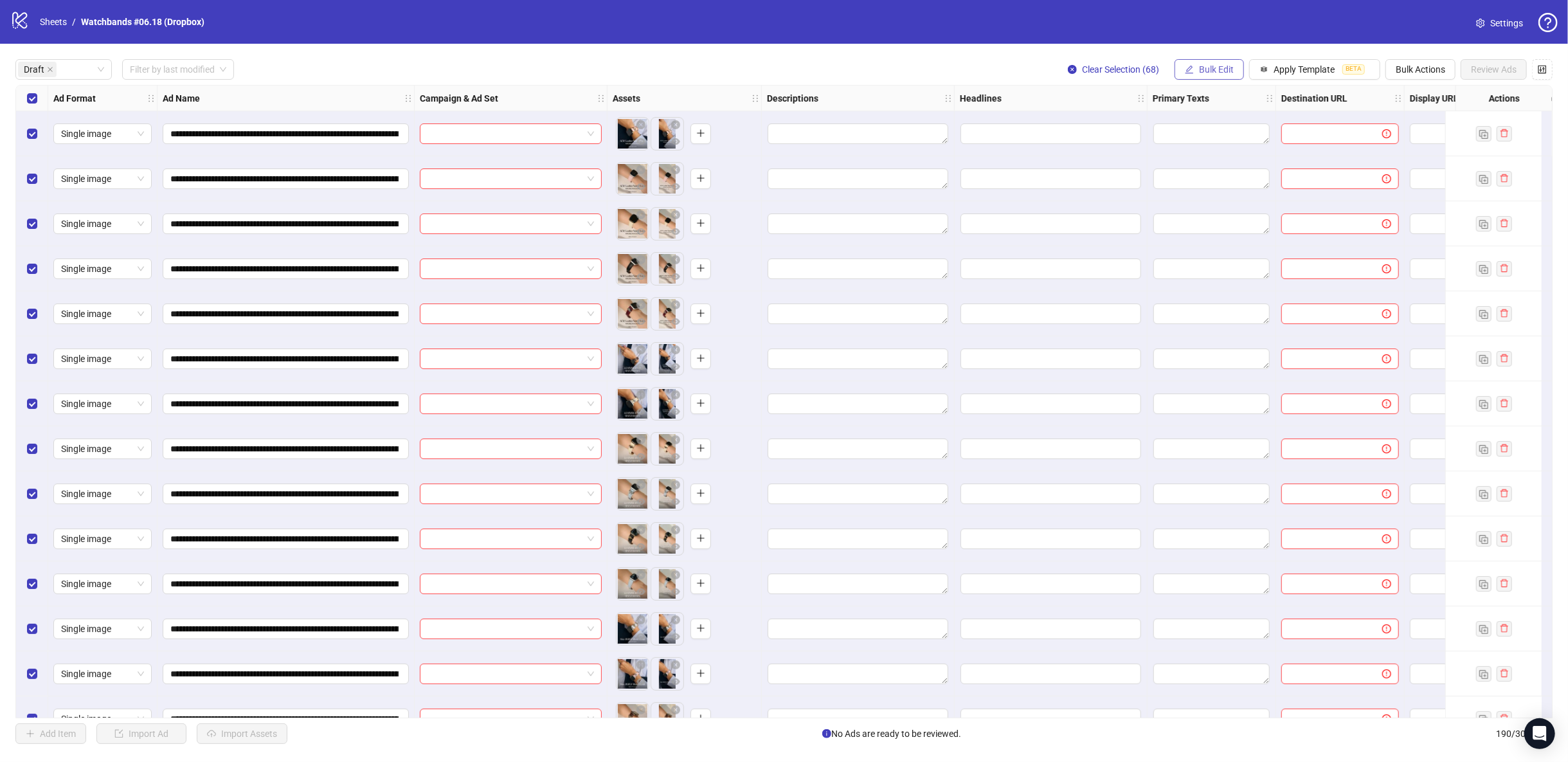
click at [1201, 71] on span "Bulk Edit" at bounding box center [1217, 69] width 35 height 10
click at [1221, 177] on span "Headlines" at bounding box center [1224, 178] width 77 height 14
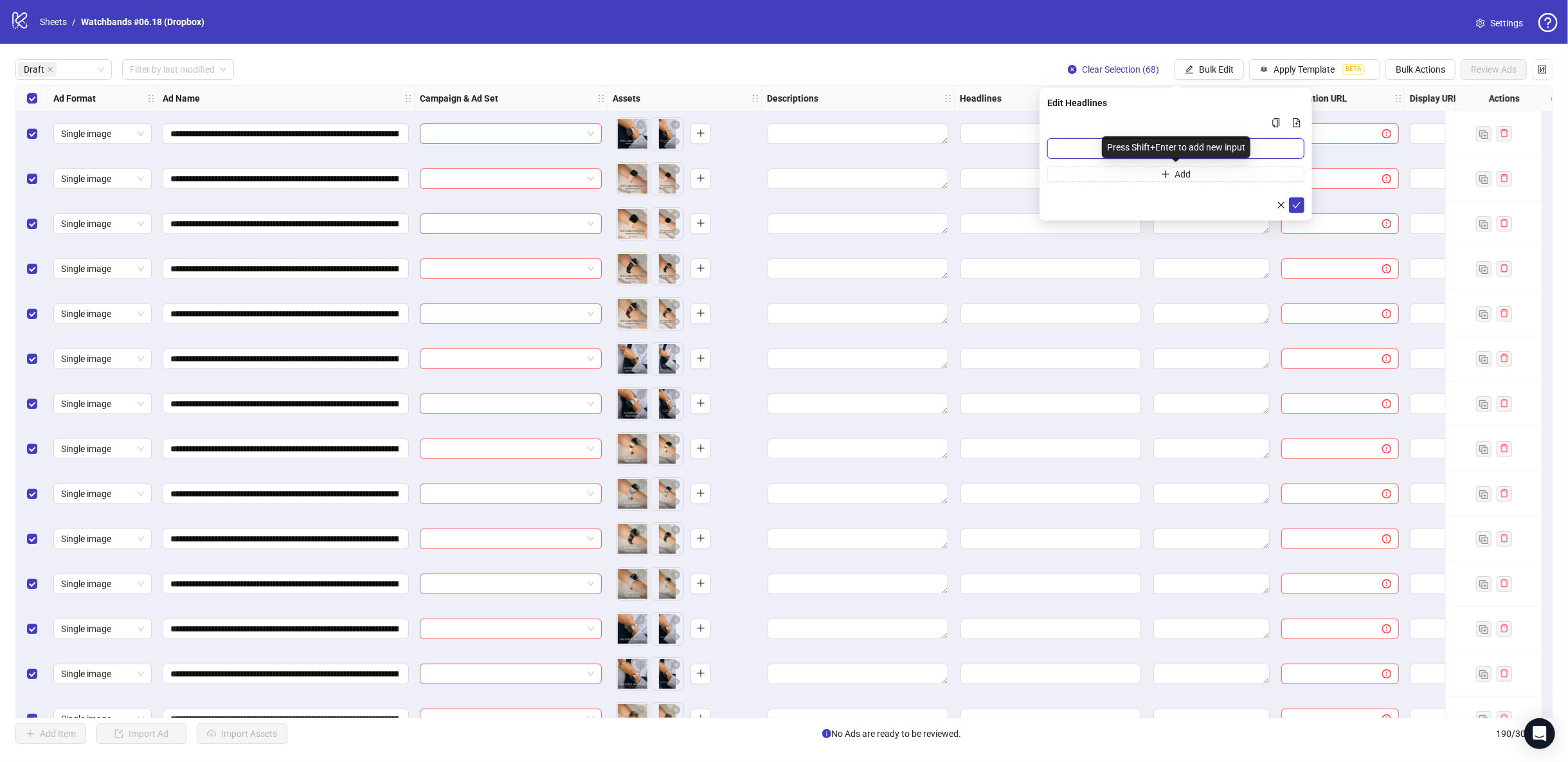
click at [1087, 144] on input "Multi-input container - paste or copy values" at bounding box center [1175, 148] width 257 height 21
paste input "**********"
type input "**********"
click at [1298, 202] on icon "check" at bounding box center [1296, 205] width 9 height 9
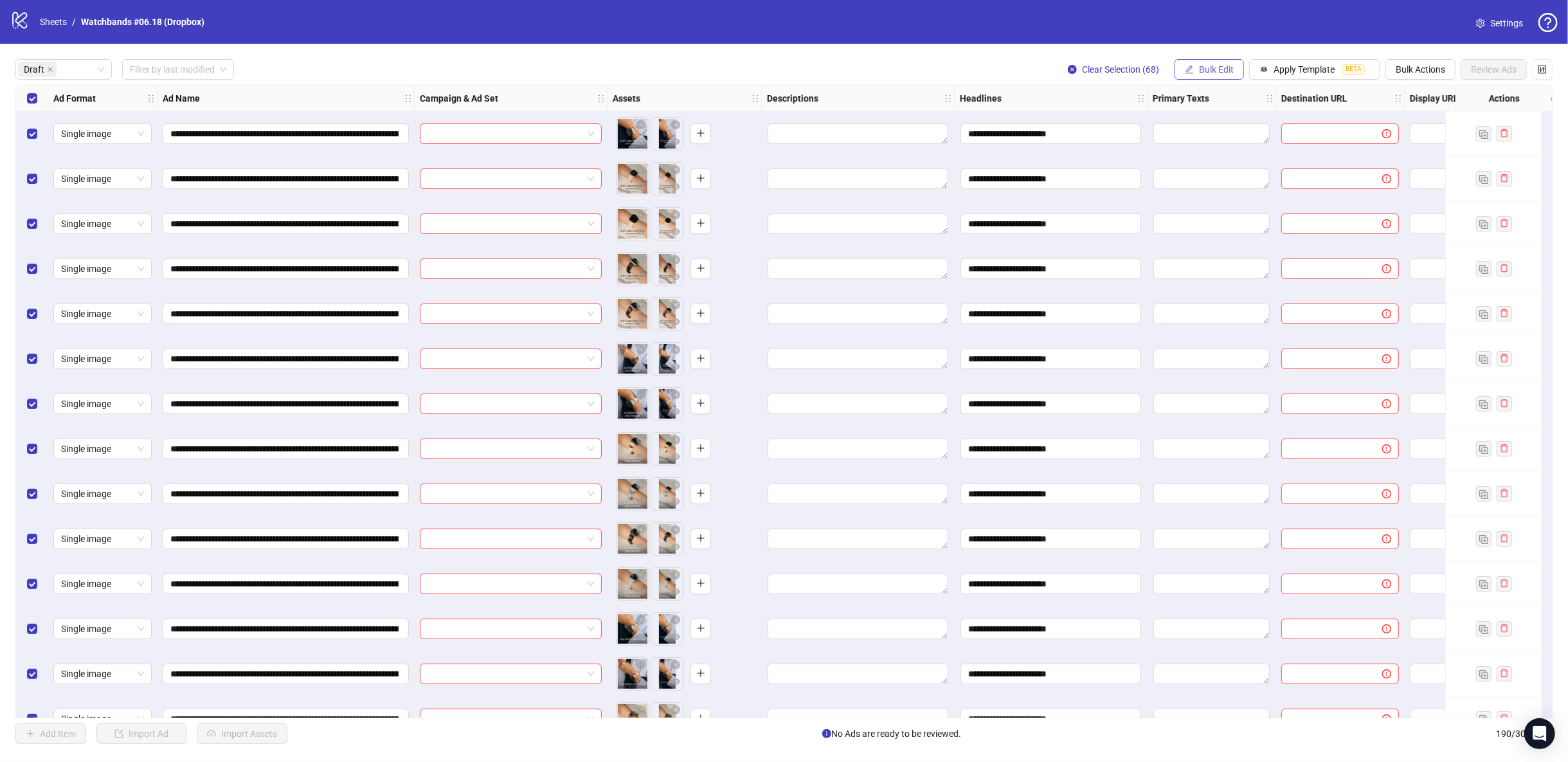
click at [1224, 73] on span "Bulk Edit" at bounding box center [1217, 69] width 35 height 10
click at [1209, 190] on li "Primary Texts" at bounding box center [1224, 199] width 92 height 21
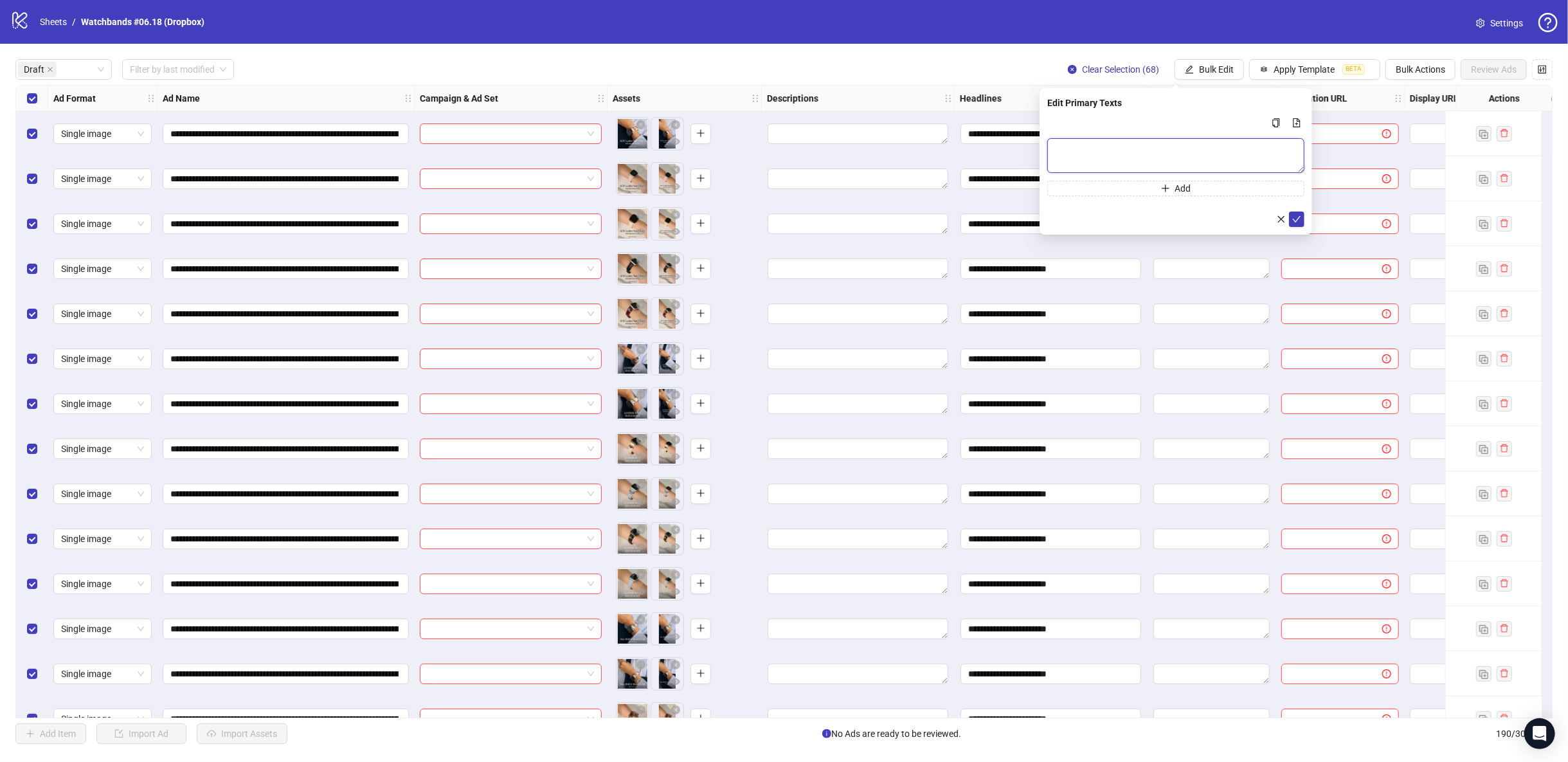
click at [1076, 148] on textarea "Multi-text input container - paste or copy values" at bounding box center [1175, 155] width 257 height 35
paste textarea "**********"
type textarea "**********"
click at [1297, 218] on icon "check" at bounding box center [1297, 218] width 8 height 6
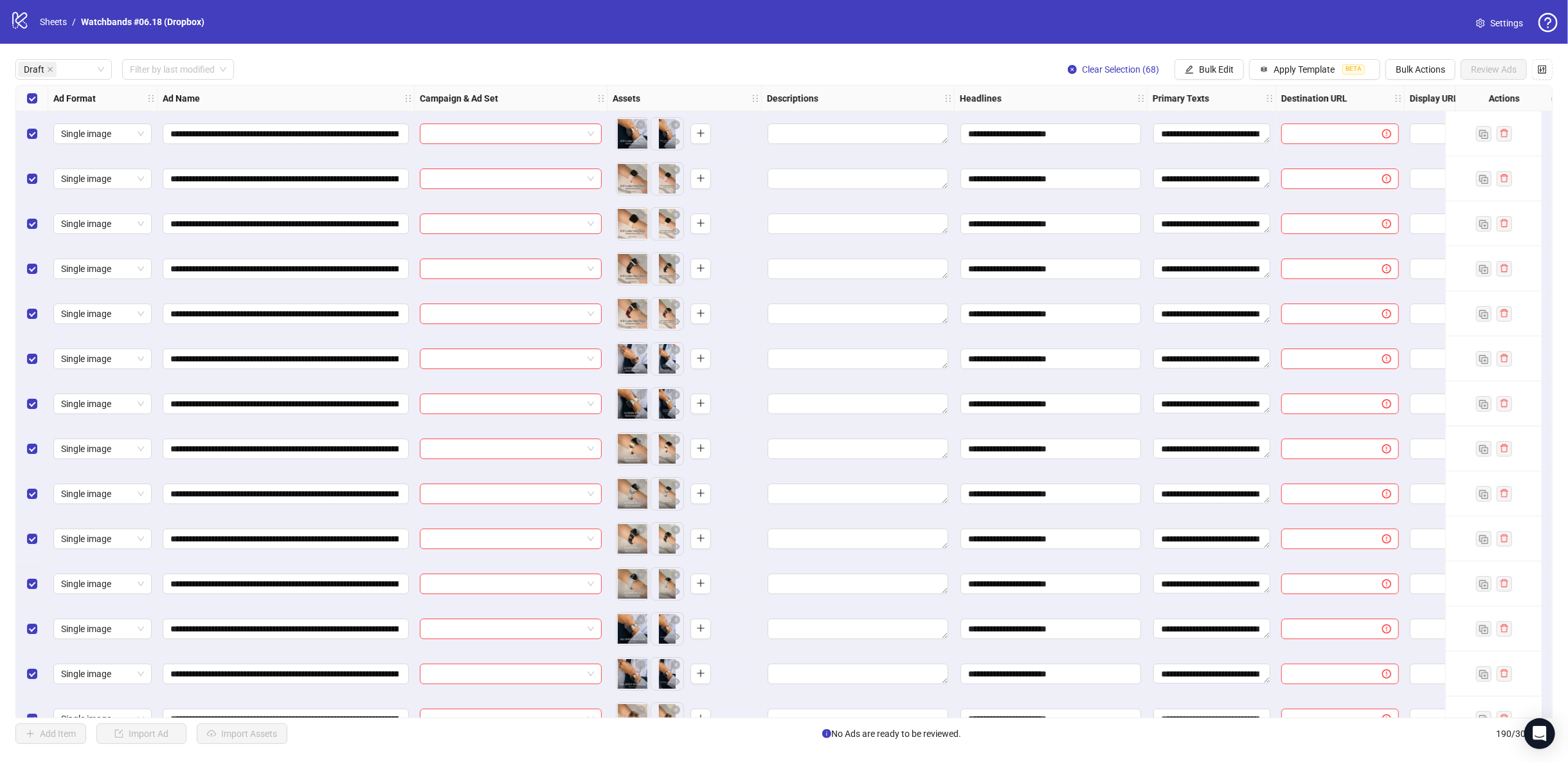
drag, startPoint x: 1198, startPoint y: 65, endPoint x: 1208, endPoint y: 88, distance: 25.1
click at [1198, 65] on button "Bulk Edit" at bounding box center [1210, 70] width 70 height 21
click at [1233, 156] on span "Descriptions" at bounding box center [1224, 158] width 77 height 14
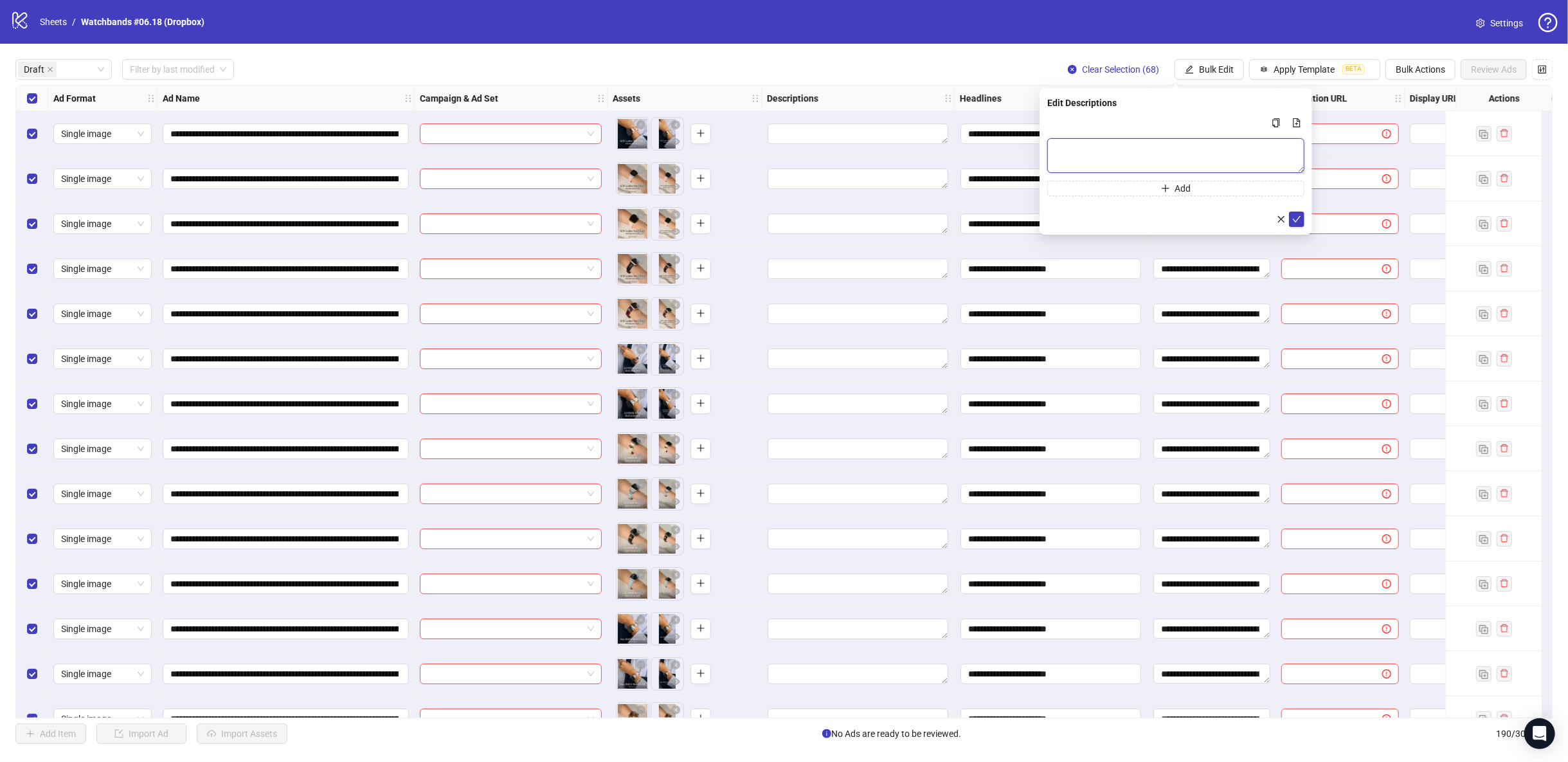
click at [1199, 150] on textarea "Multi-text input container - paste or copy values" at bounding box center [1175, 155] width 257 height 35
paste textarea "**********"
type textarea "**********"
click at [1294, 215] on icon "check" at bounding box center [1296, 218] width 9 height 9
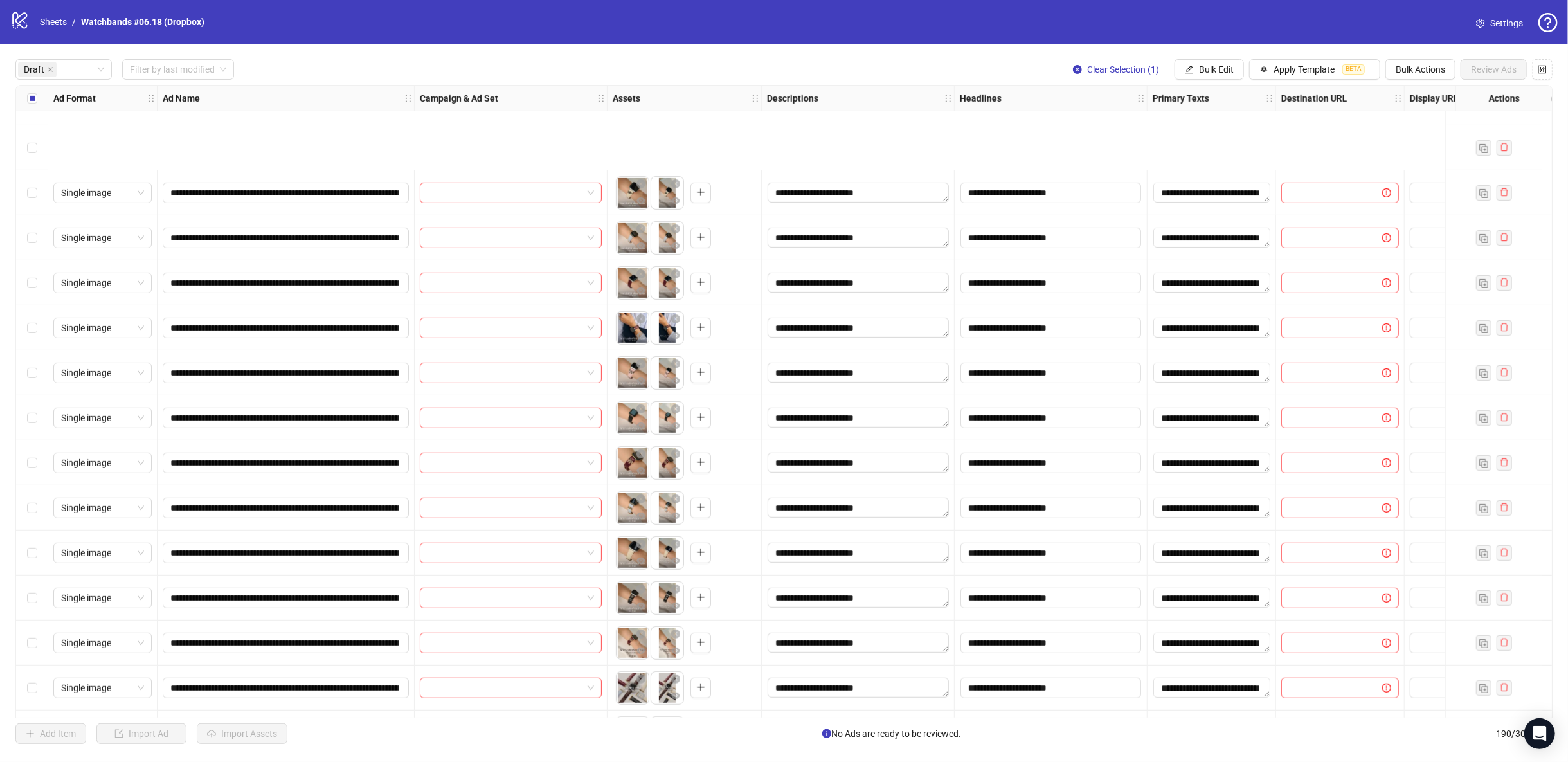
scroll to position [714, 0]
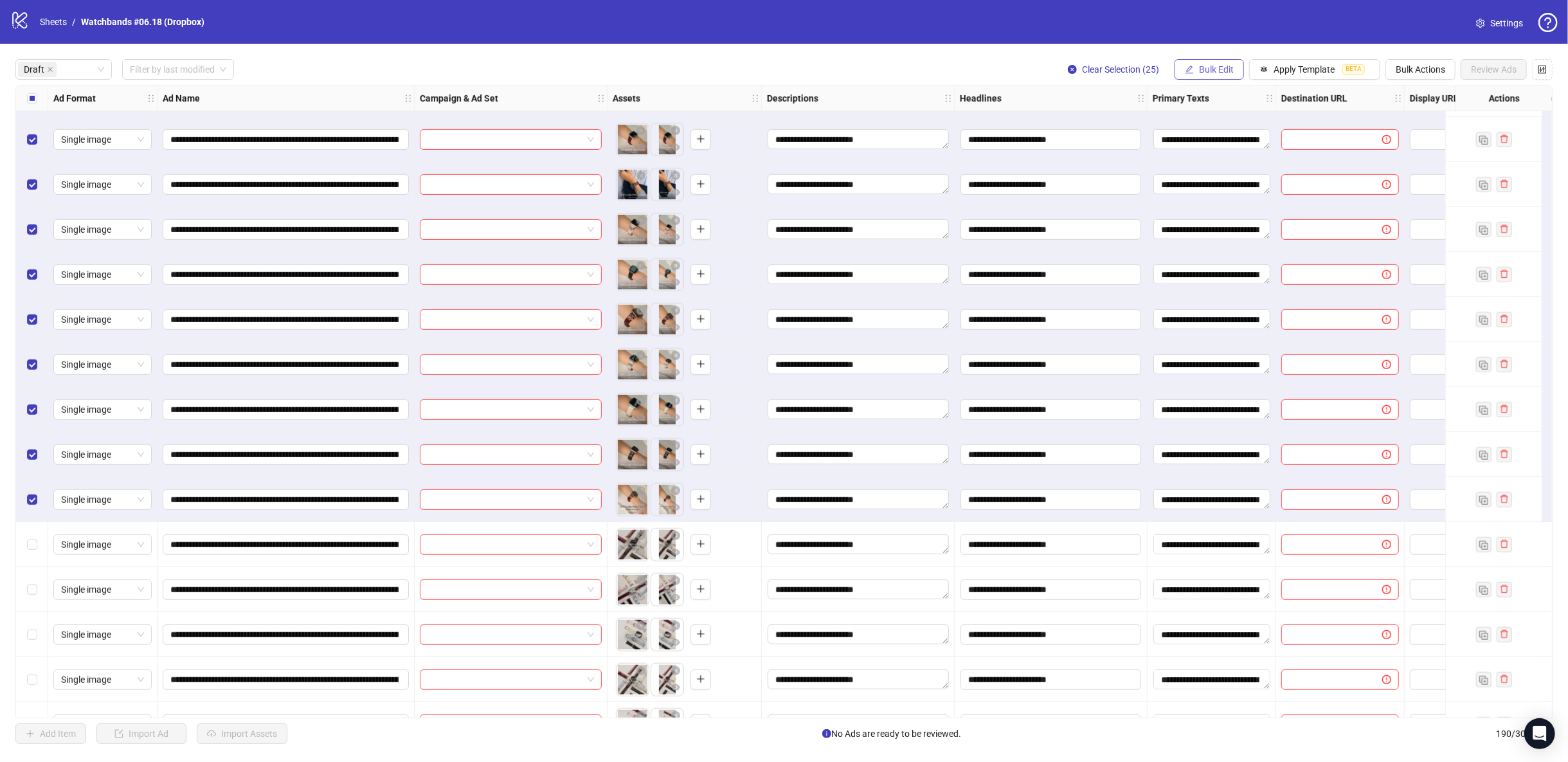
click at [1226, 67] on span "Bulk Edit" at bounding box center [1217, 69] width 35 height 10
click at [1254, 135] on span "Campaign & Ad Set" at bounding box center [1224, 137] width 77 height 14
click at [1229, 125] on input "search" at bounding box center [1170, 125] width 230 height 20
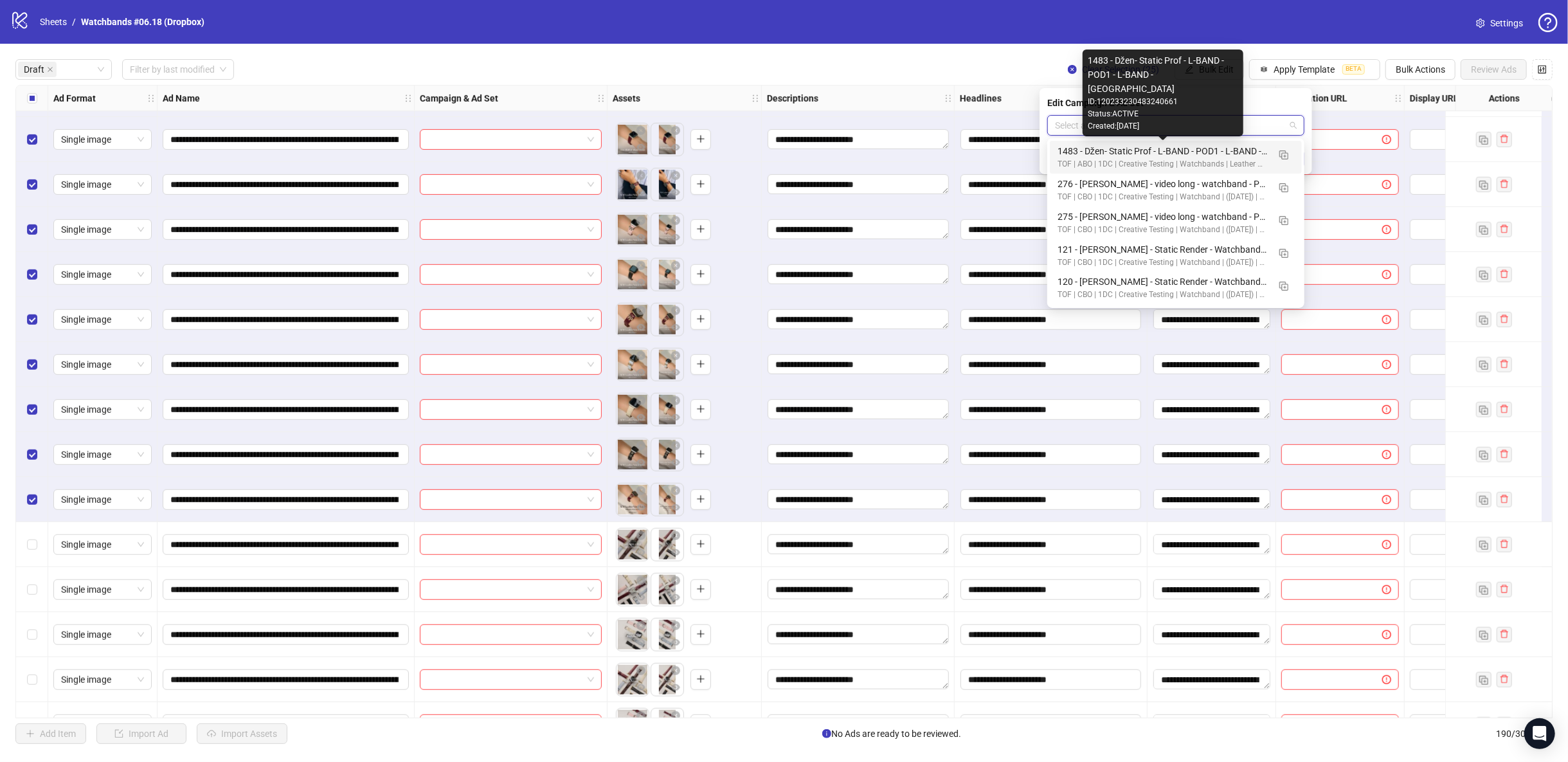
click at [1201, 152] on div "1483 - Džen- Static Prof - L-BAND - POD1 - L-BAND - [GEOGRAPHIC_DATA]" at bounding box center [1163, 151] width 211 height 14
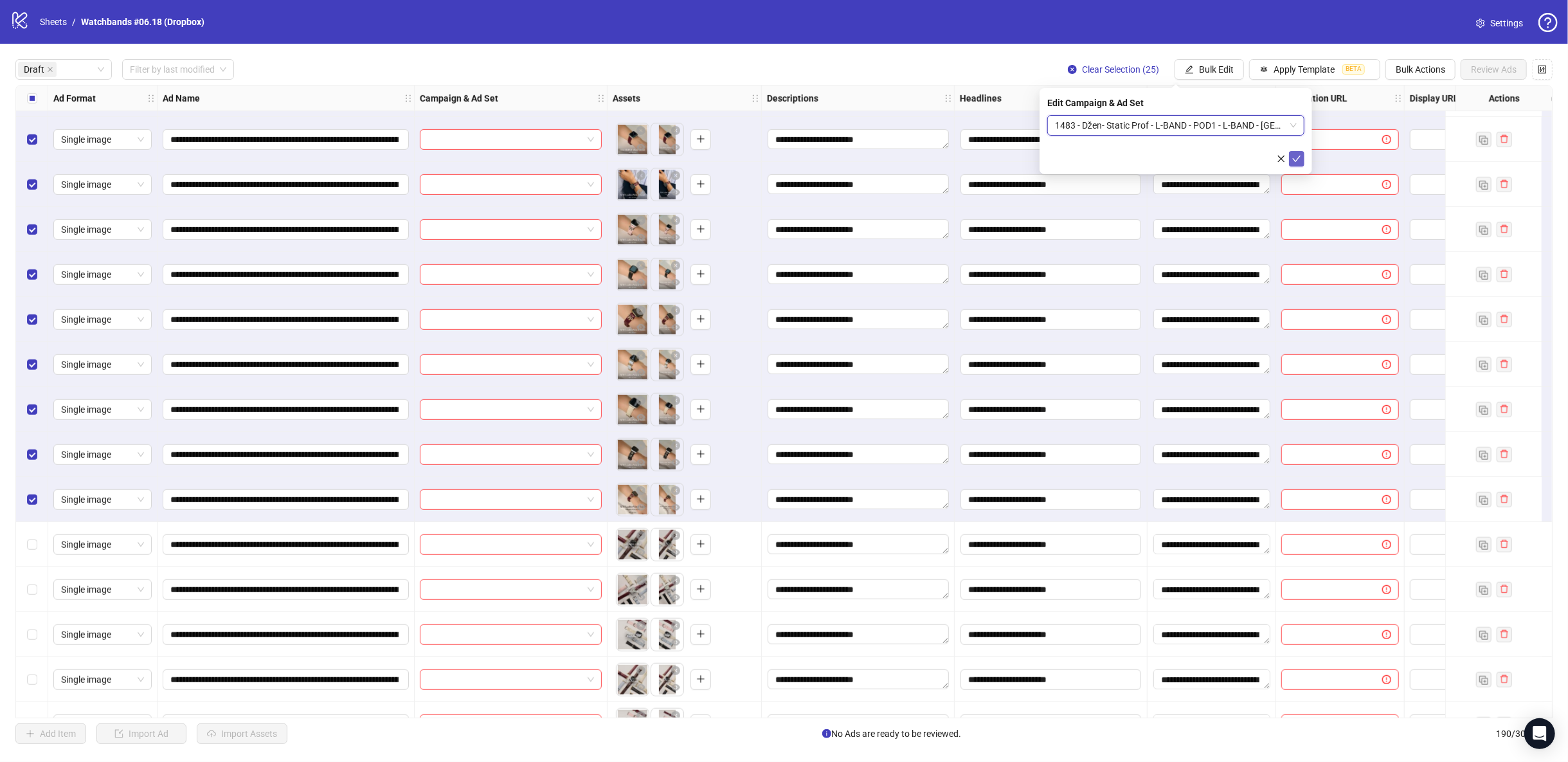
click at [1294, 158] on icon "check" at bounding box center [1296, 158] width 9 height 9
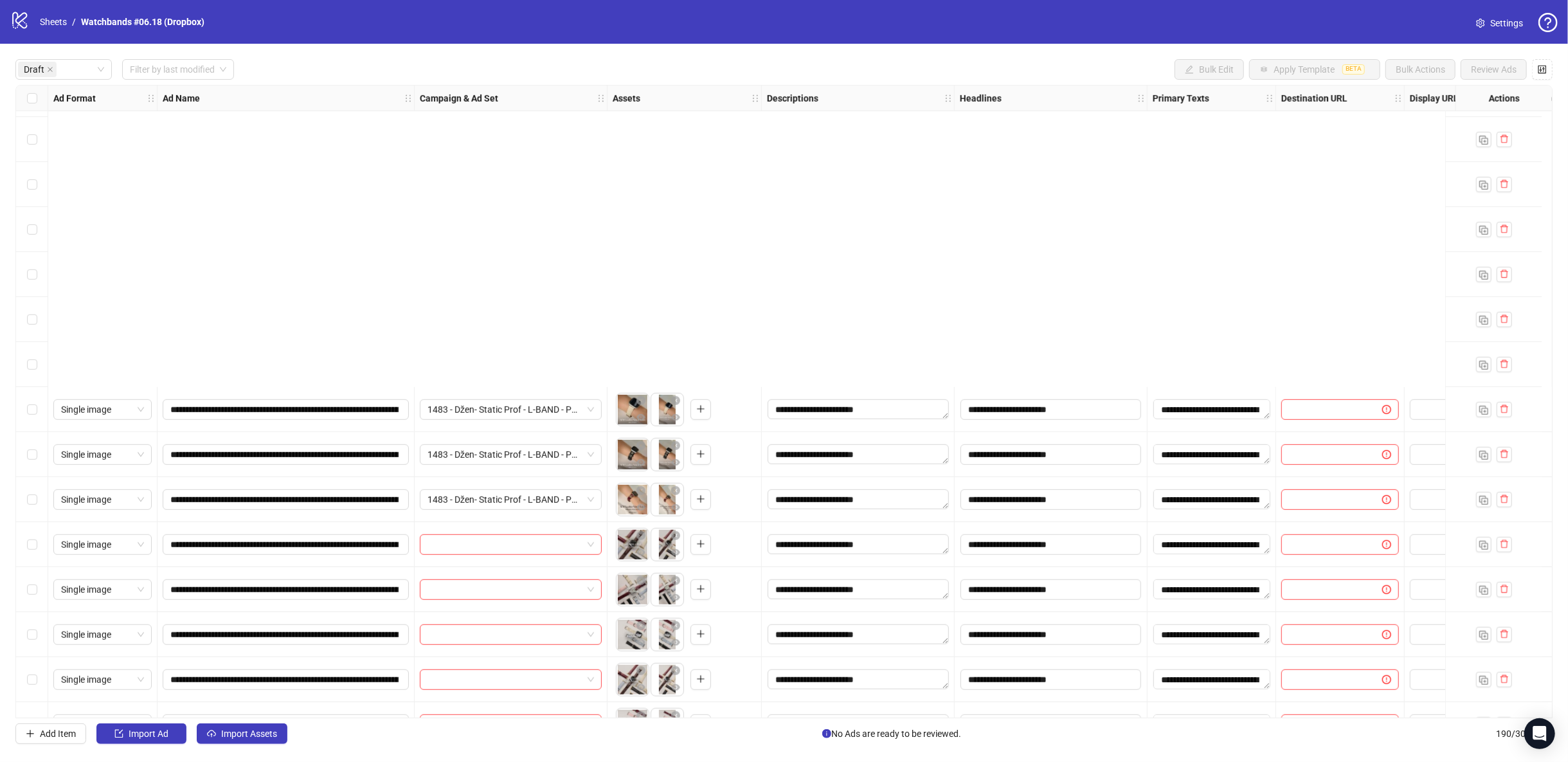
scroll to position [1071, 0]
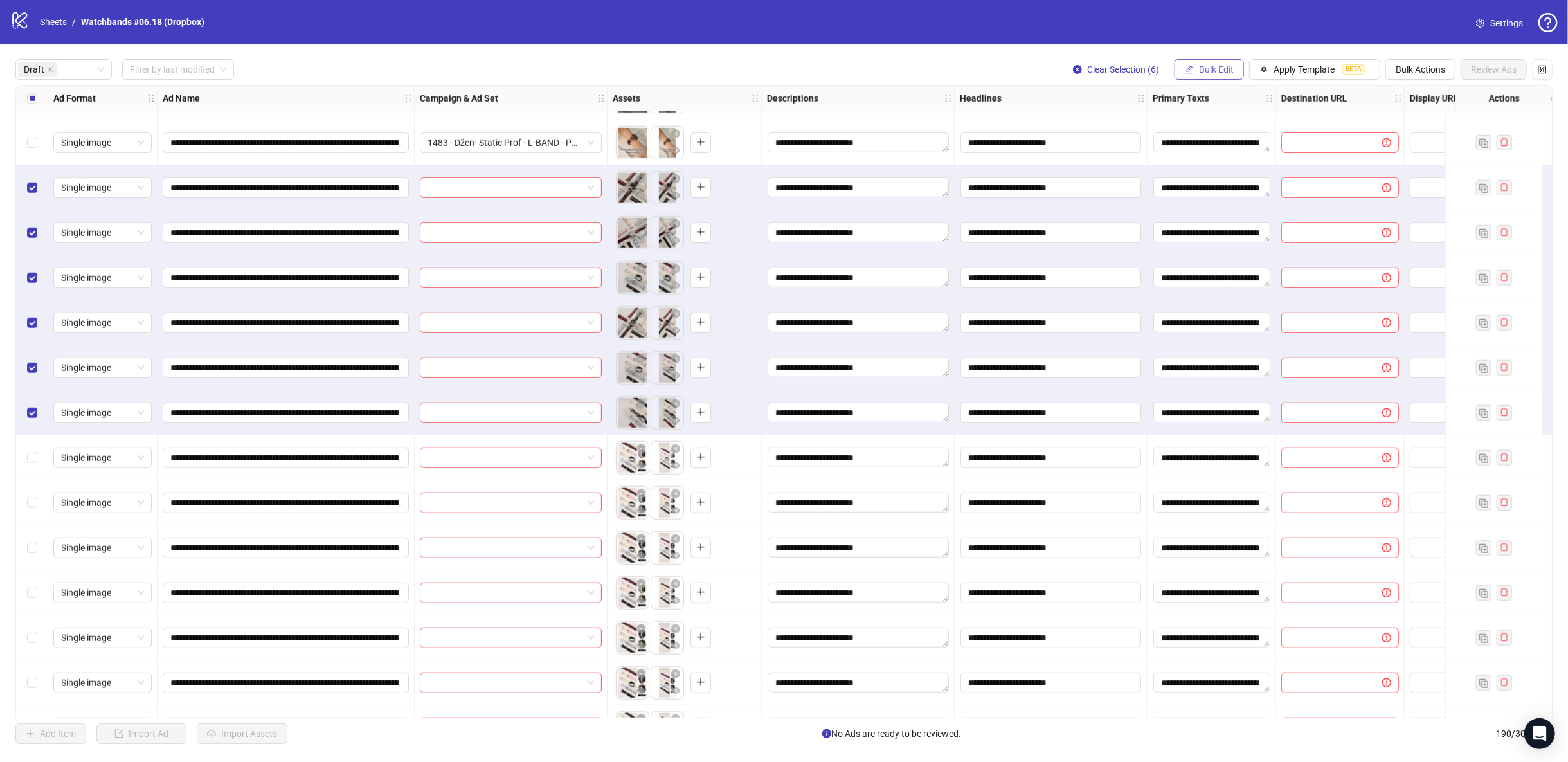
click at [1238, 70] on button "Bulk Edit" at bounding box center [1210, 70] width 70 height 21
click at [1234, 141] on span "Campaign & Ad Set" at bounding box center [1224, 137] width 77 height 14
click at [1217, 125] on input "search" at bounding box center [1170, 125] width 230 height 20
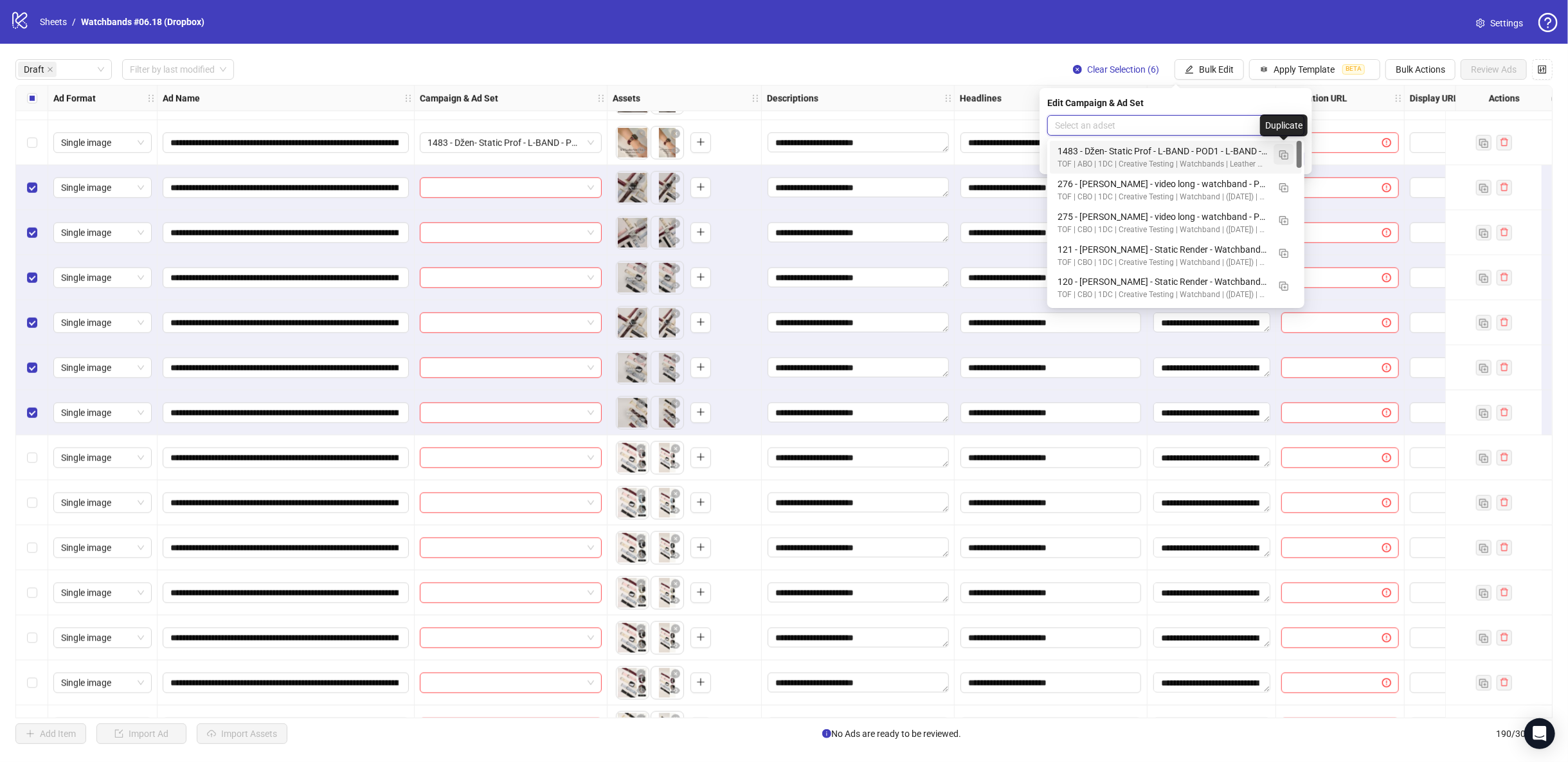
click at [1284, 153] on img "button" at bounding box center [1284, 155] width 9 height 9
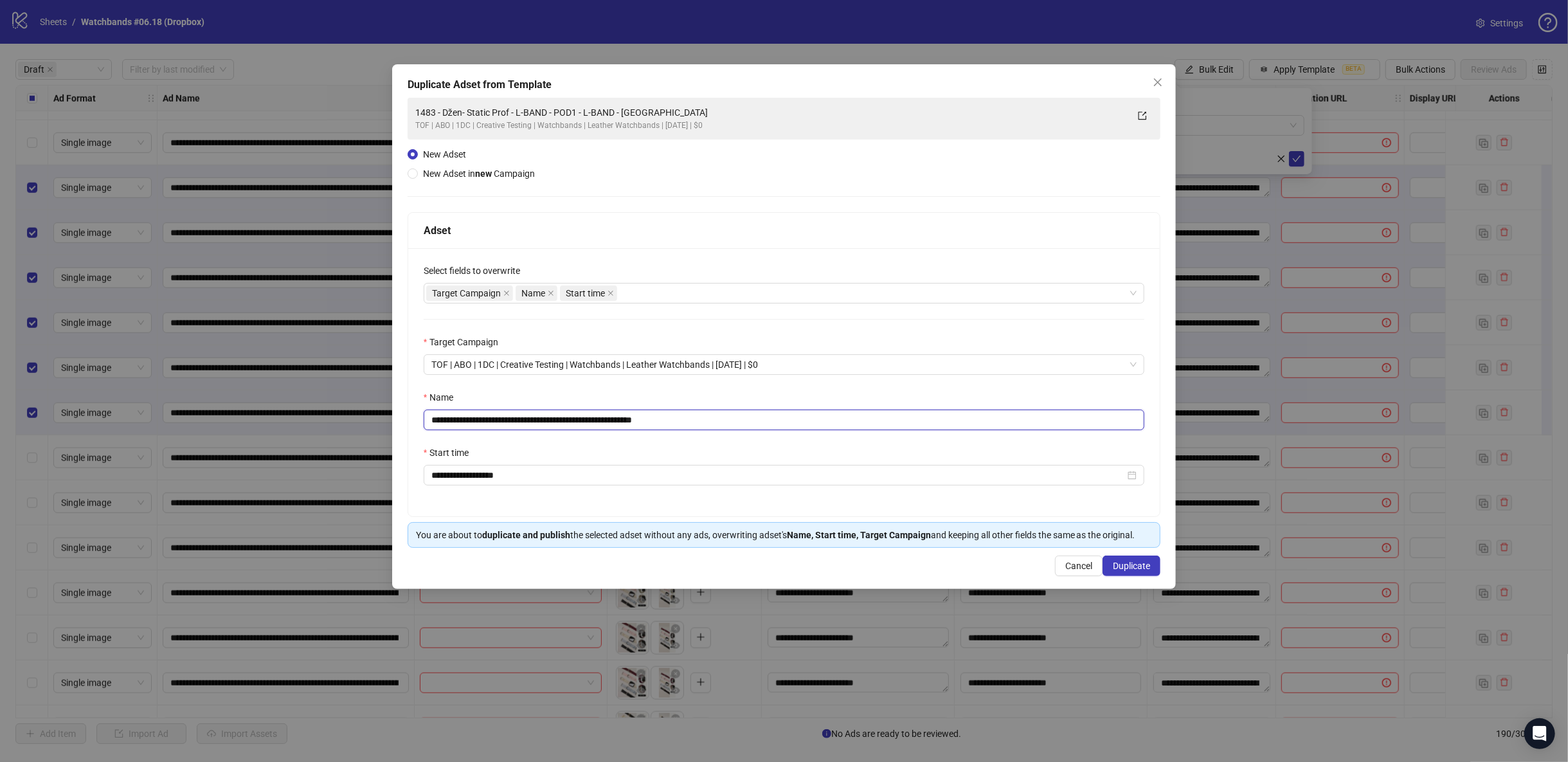
drag, startPoint x: 685, startPoint y: 422, endPoint x: 196, endPoint y: 408, distance: 489.2
click at [196, 408] on div "**********" at bounding box center [784, 381] width 1568 height 762
paste input "text"
type input "**********"
click at [1130, 567] on span "Duplicate" at bounding box center [1131, 565] width 37 height 10
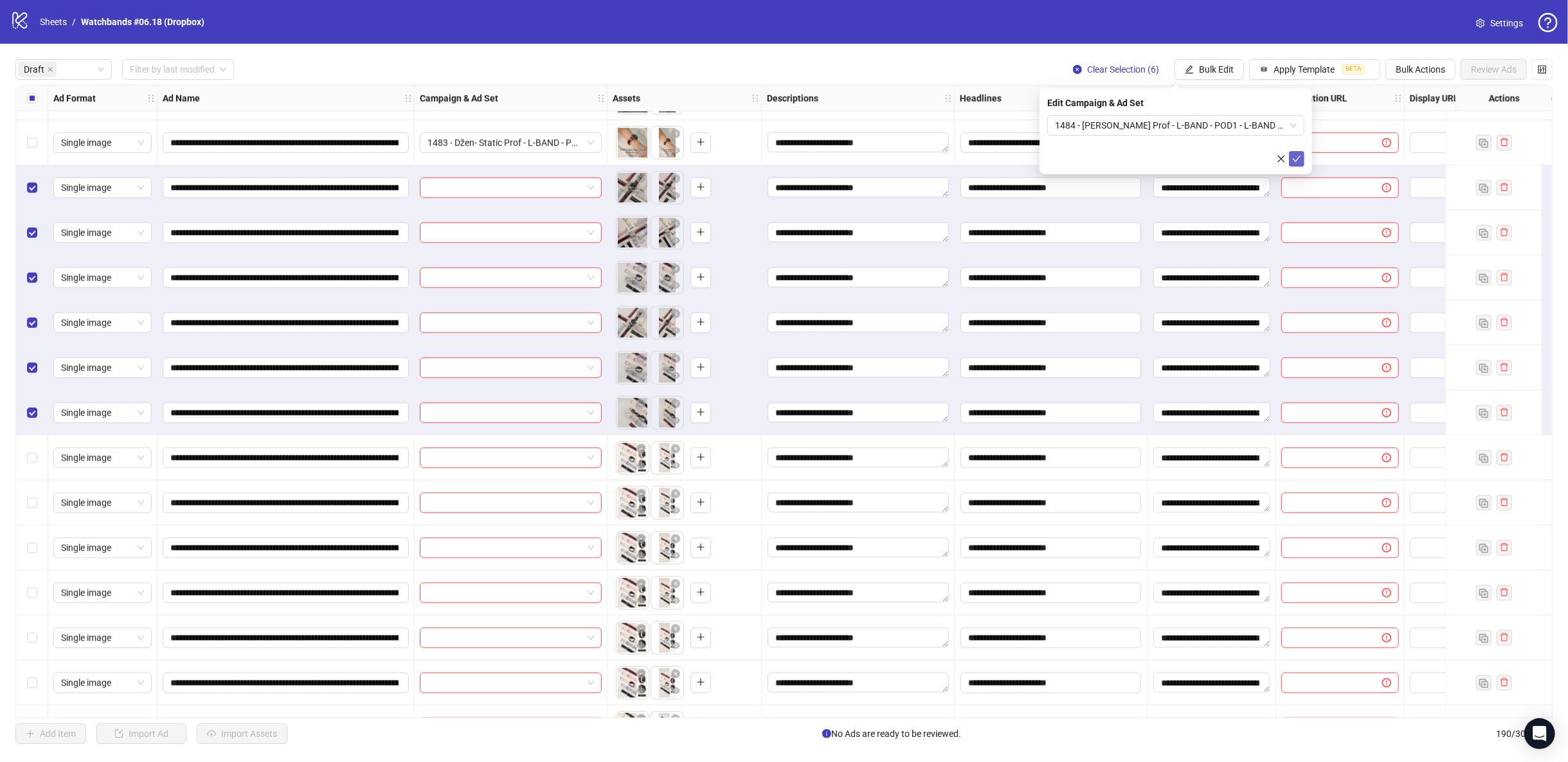
click at [1292, 160] on icon "check" at bounding box center [1296, 158] width 9 height 9
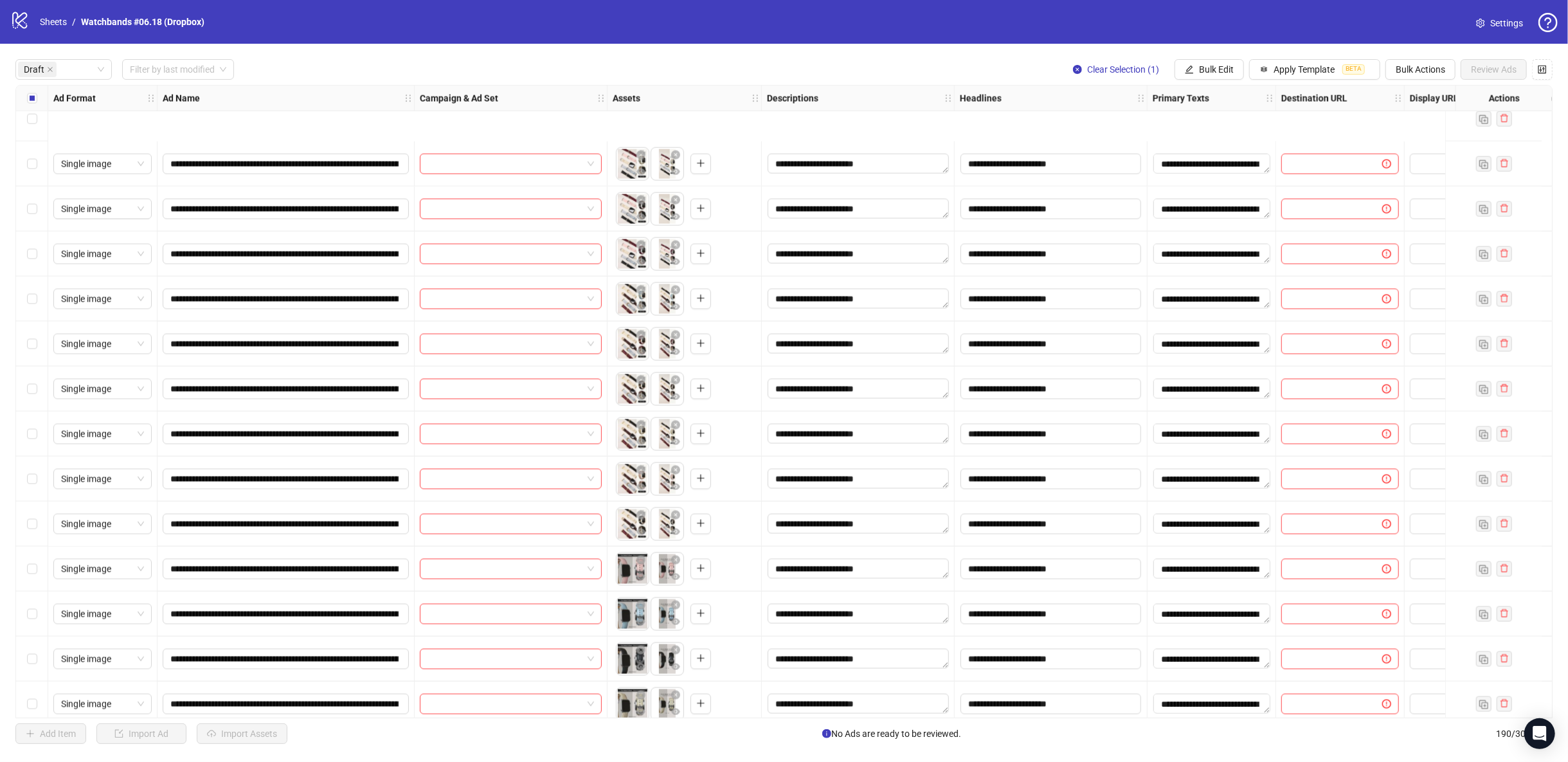
scroll to position [1643, 0]
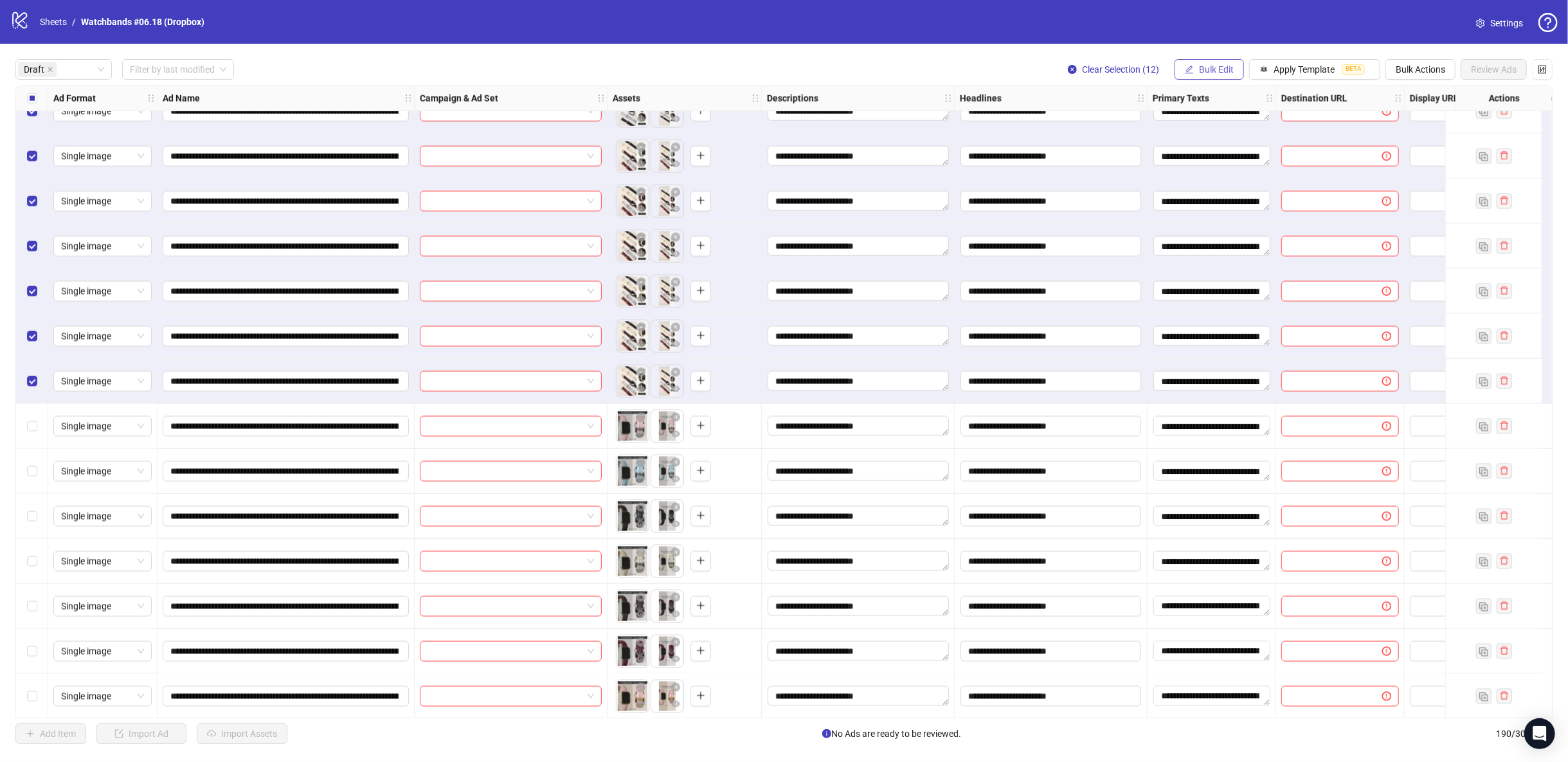
click at [1216, 70] on span "Bulk Edit" at bounding box center [1217, 69] width 35 height 10
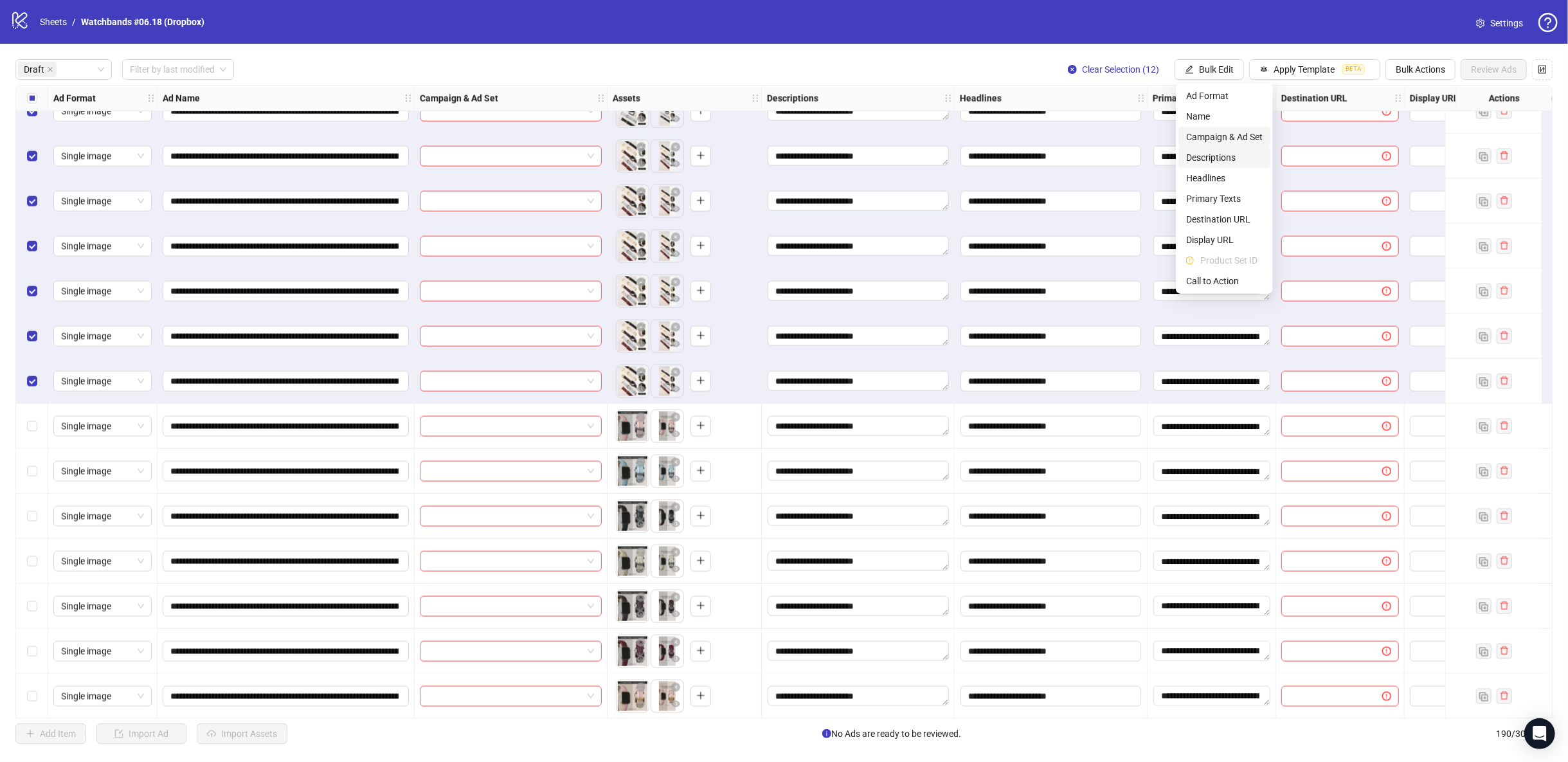
click at [1240, 136] on span "Campaign & Ad Set" at bounding box center [1224, 137] width 77 height 14
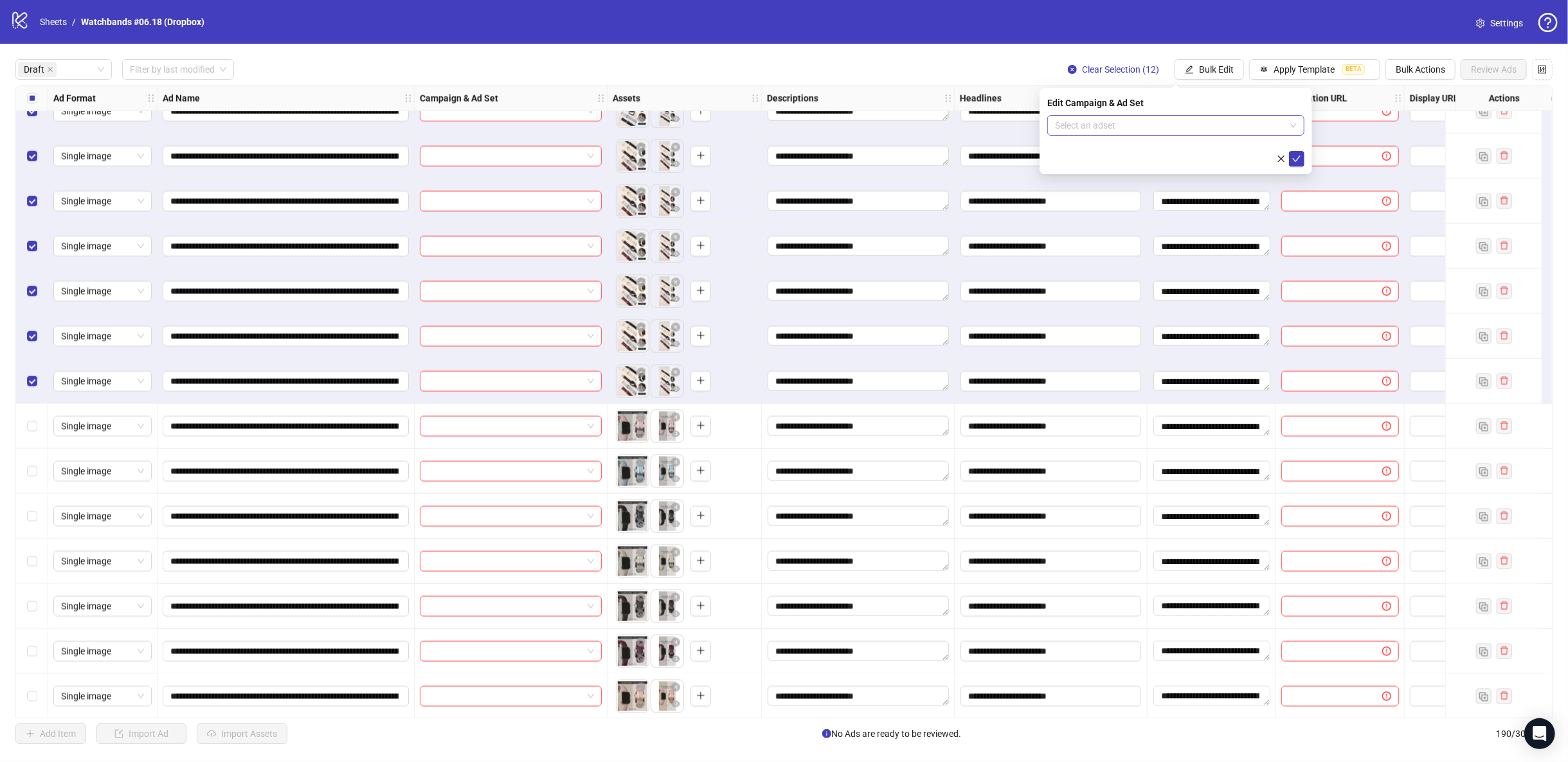
click at [1256, 128] on input "search" at bounding box center [1170, 125] width 230 height 20
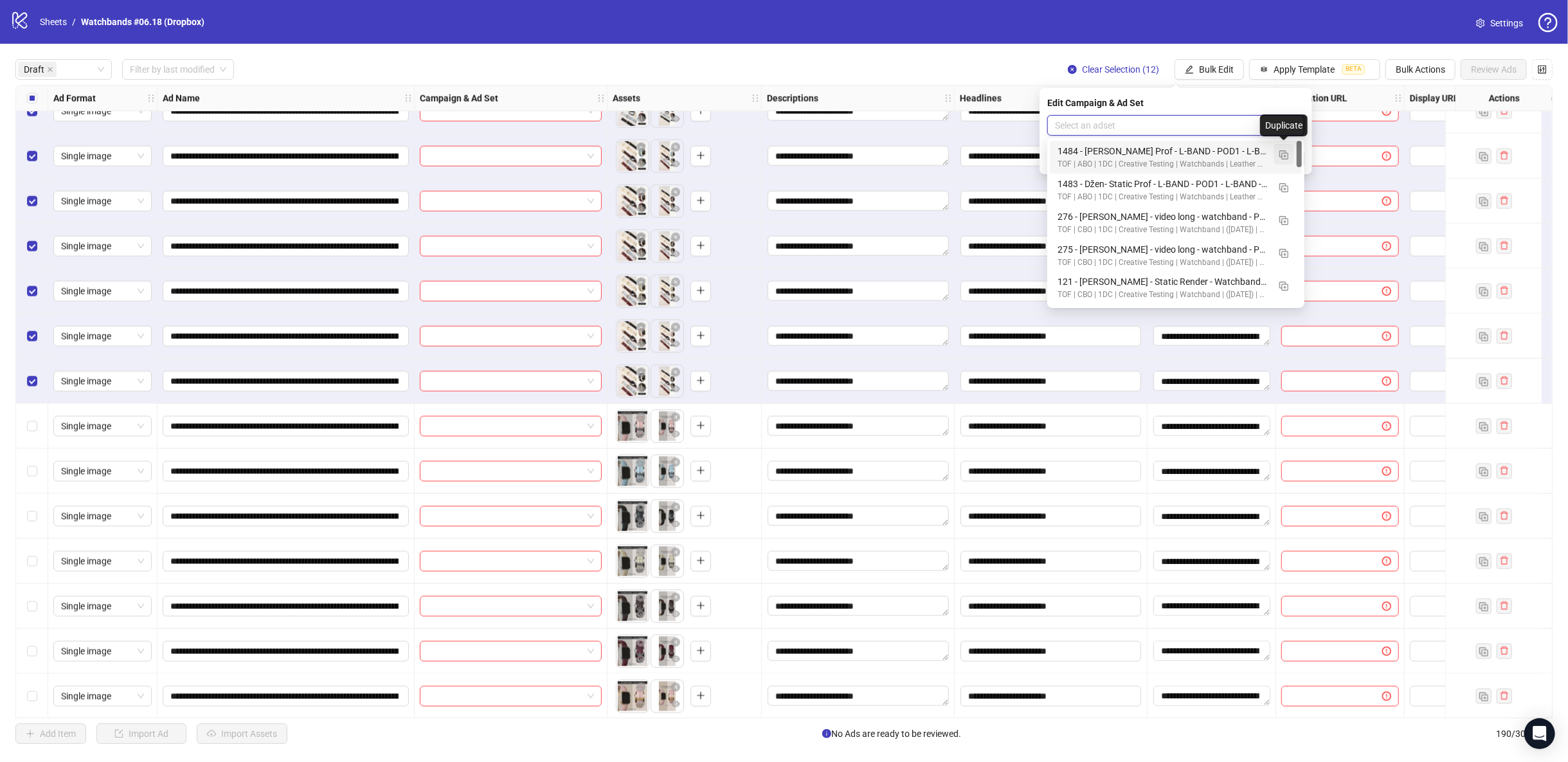
click at [1290, 153] on button "button" at bounding box center [1284, 155] width 21 height 21
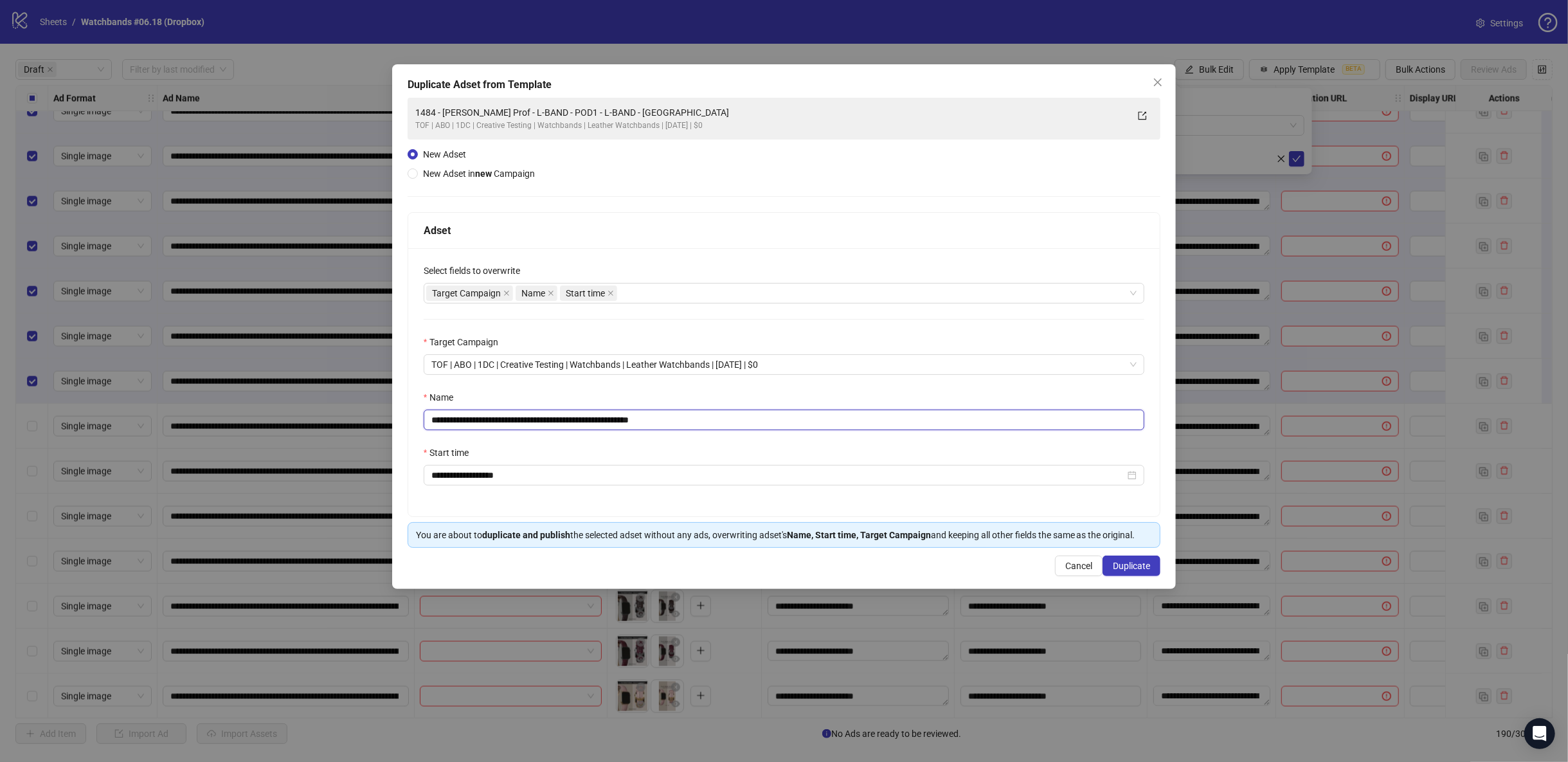
drag, startPoint x: 693, startPoint y: 421, endPoint x: 278, endPoint y: 434, distance: 415.2
click at [278, 434] on div "**********" at bounding box center [784, 381] width 1568 height 762
paste input "text"
type input "**********"
click at [1127, 563] on span "Duplicate" at bounding box center [1131, 565] width 37 height 10
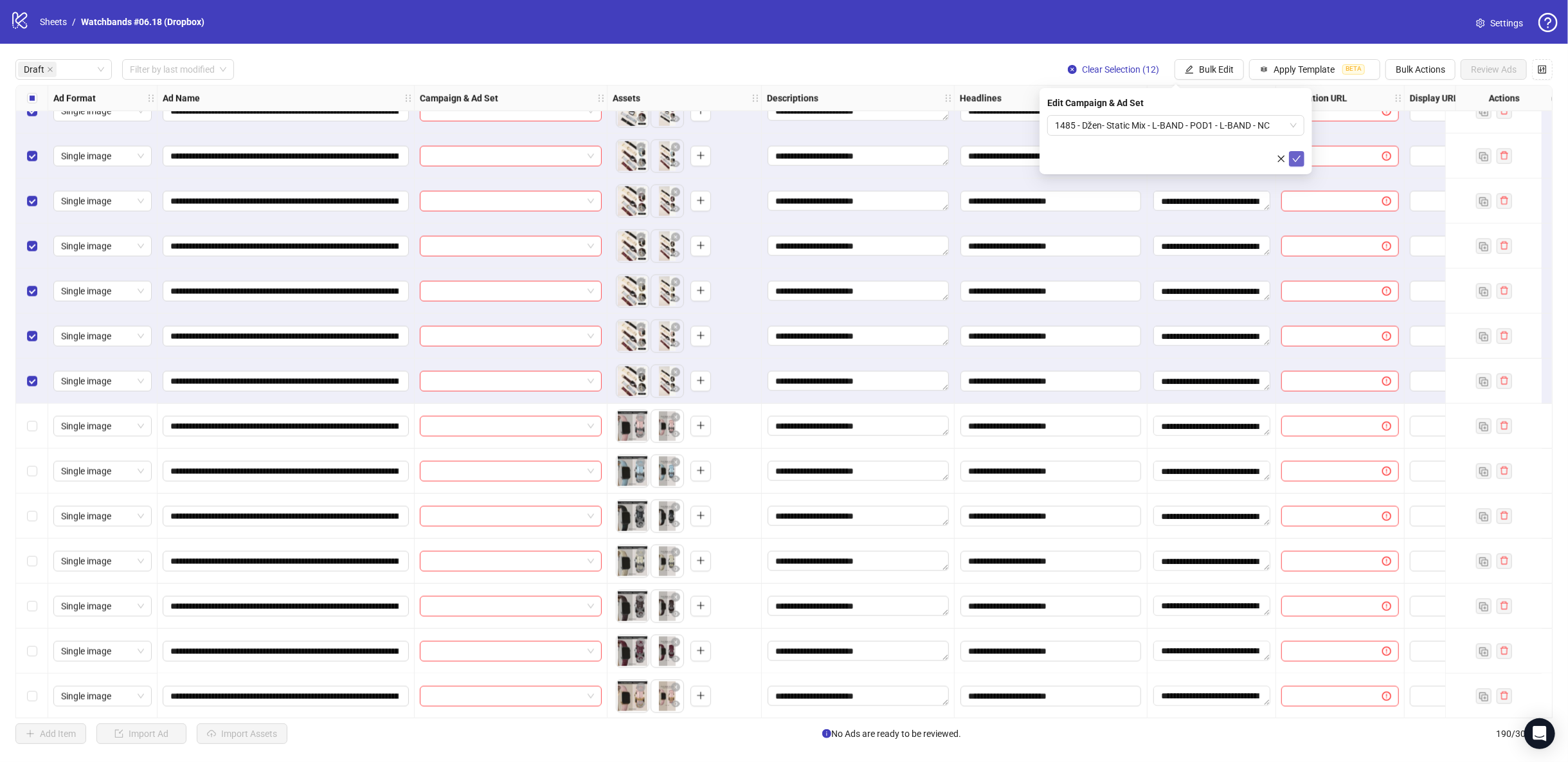
drag, startPoint x: 1298, startPoint y: 156, endPoint x: 1291, endPoint y: 160, distance: 8.1
click at [1298, 156] on icon "check" at bounding box center [1296, 158] width 9 height 9
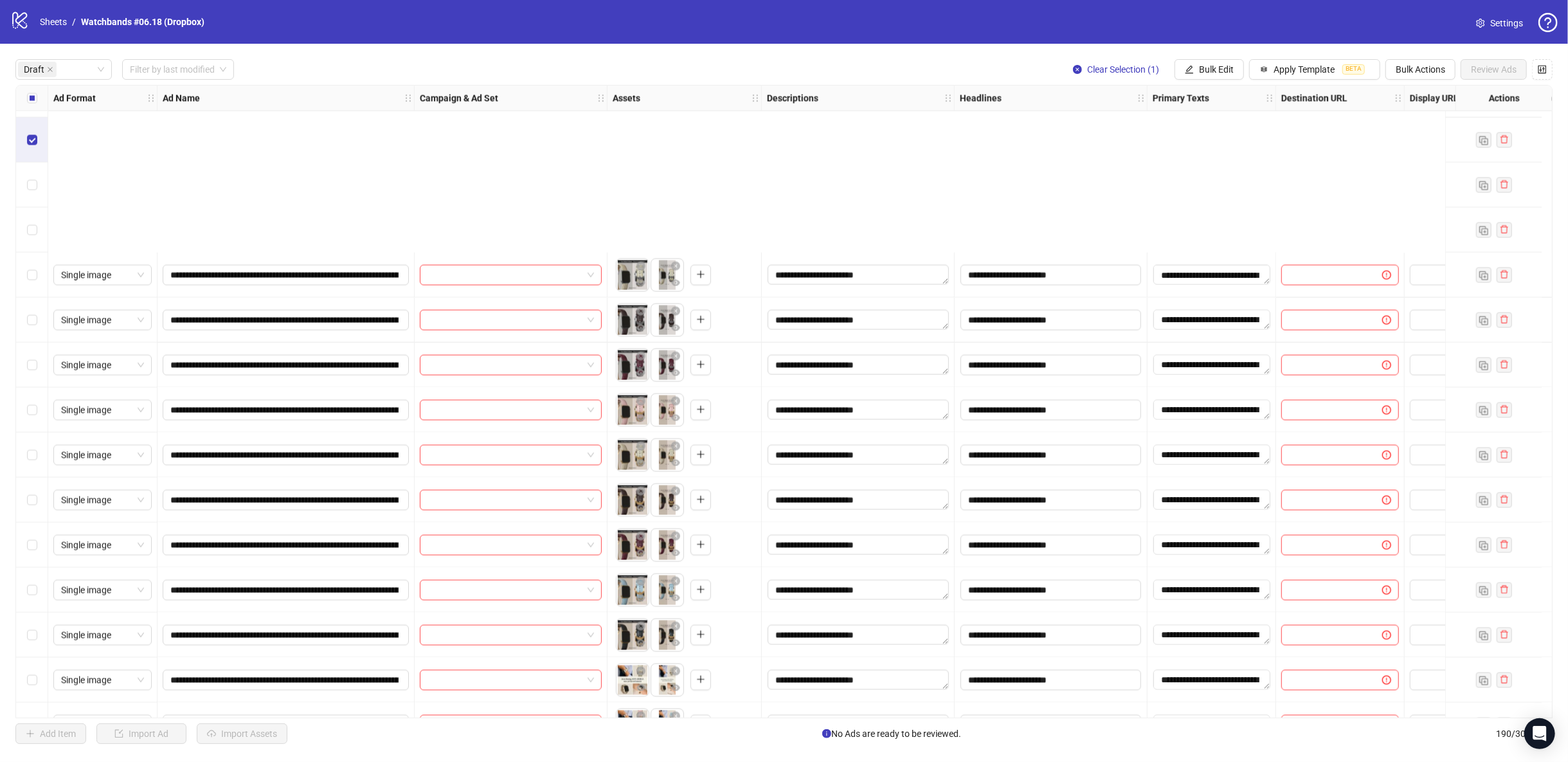
scroll to position [2142, 0]
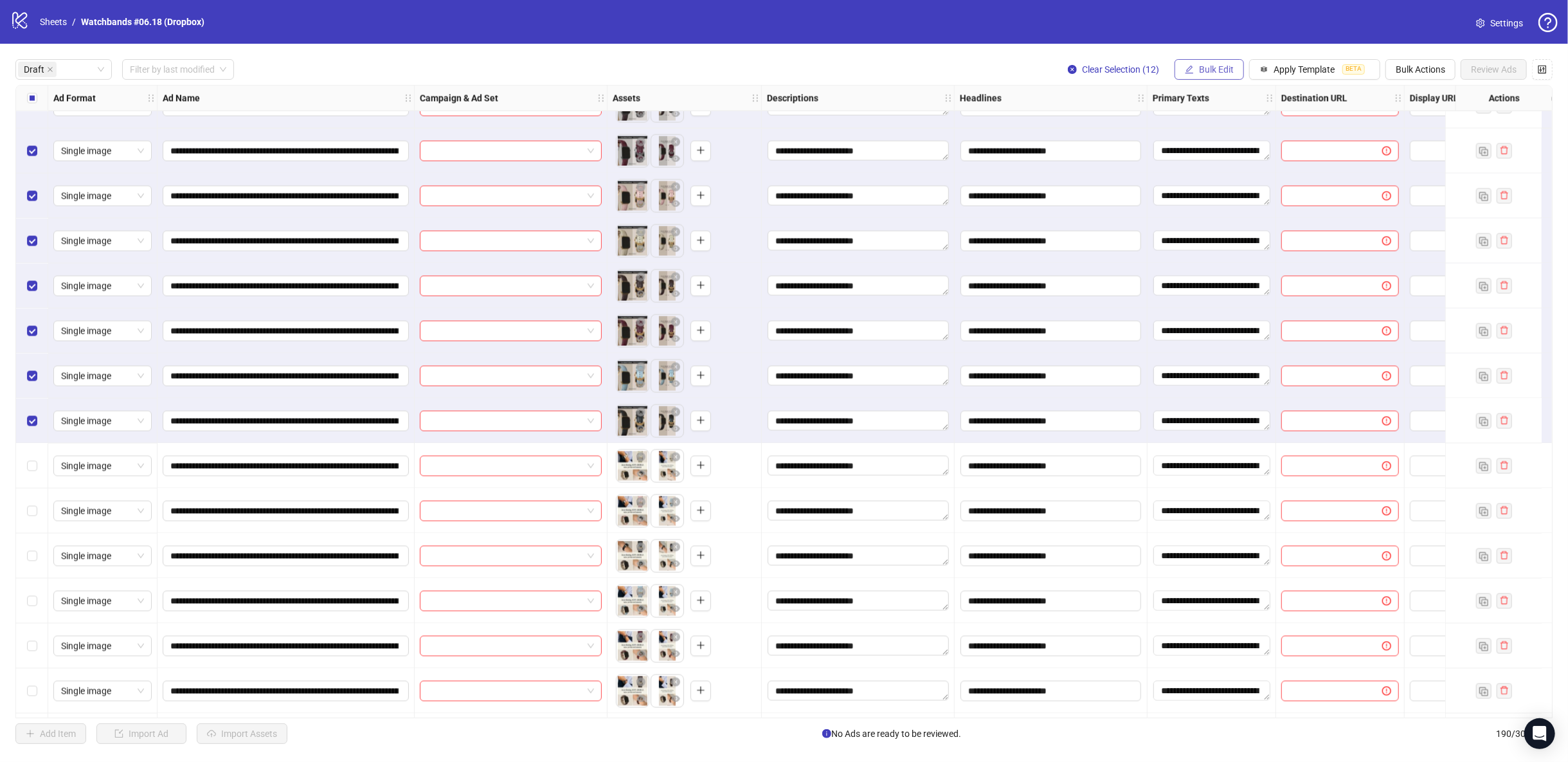
click at [1208, 66] on span "Bulk Edit" at bounding box center [1217, 69] width 35 height 10
click at [1249, 137] on span "Campaign & Ad Set" at bounding box center [1224, 137] width 77 height 14
click at [1234, 126] on input "search" at bounding box center [1170, 125] width 230 height 20
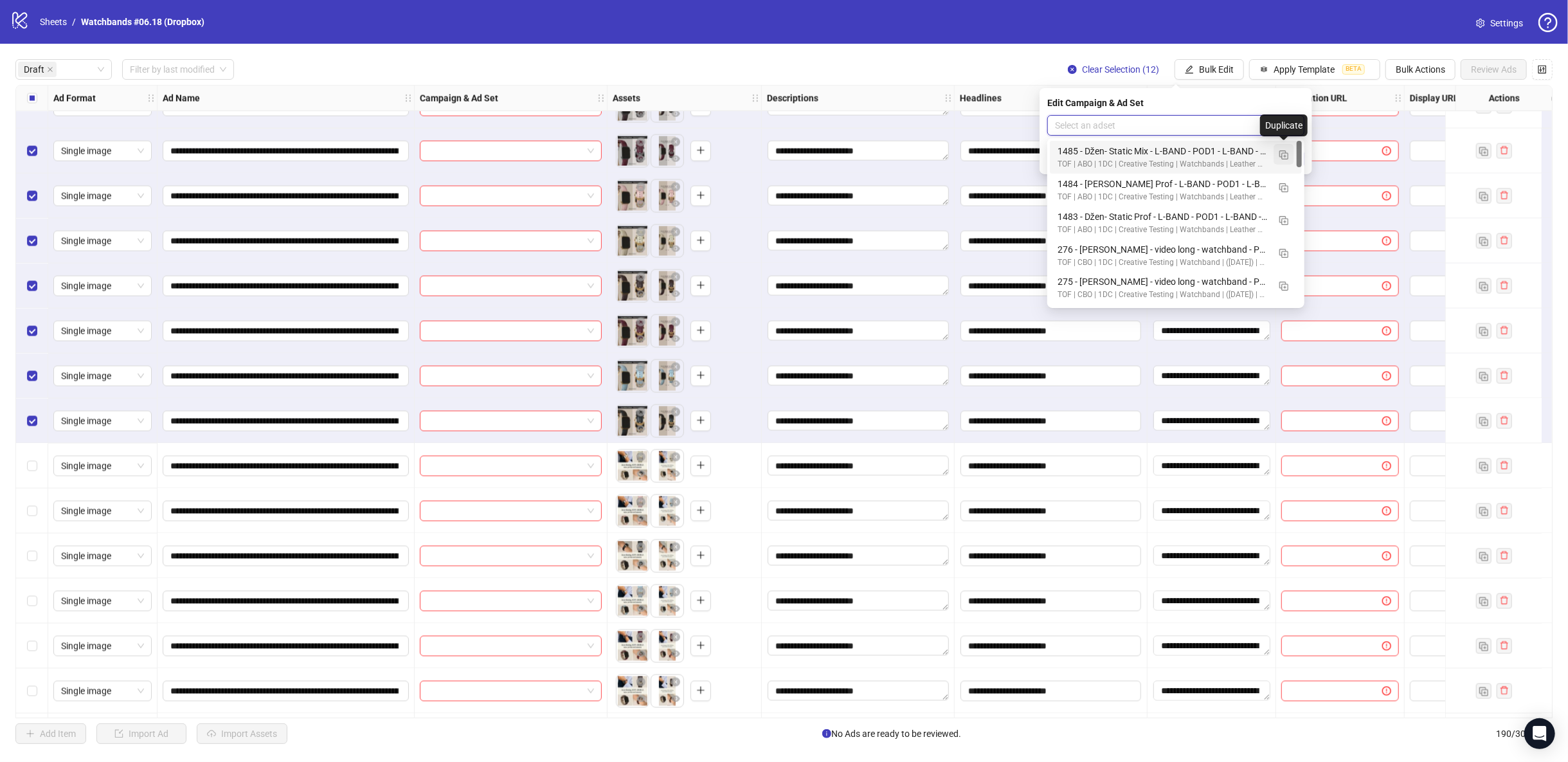
click at [1288, 154] on img "button" at bounding box center [1284, 155] width 9 height 9
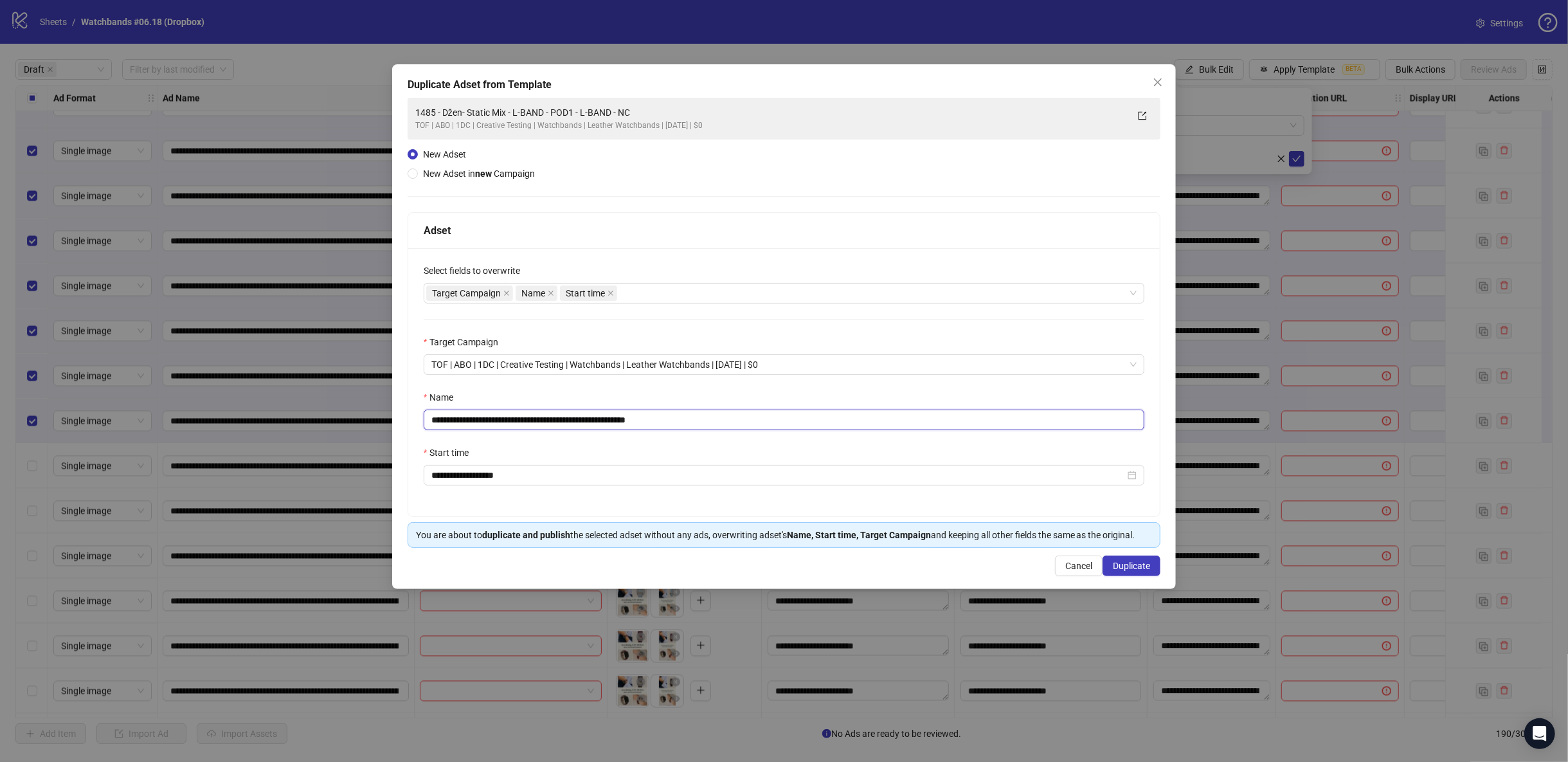
drag, startPoint x: 699, startPoint y: 422, endPoint x: 469, endPoint y: 441, distance: 230.8
click at [333, 428] on div "**********" at bounding box center [784, 381] width 1568 height 762
paste input "text"
type input "**********"
click at [1115, 565] on span "Duplicate" at bounding box center [1131, 565] width 37 height 10
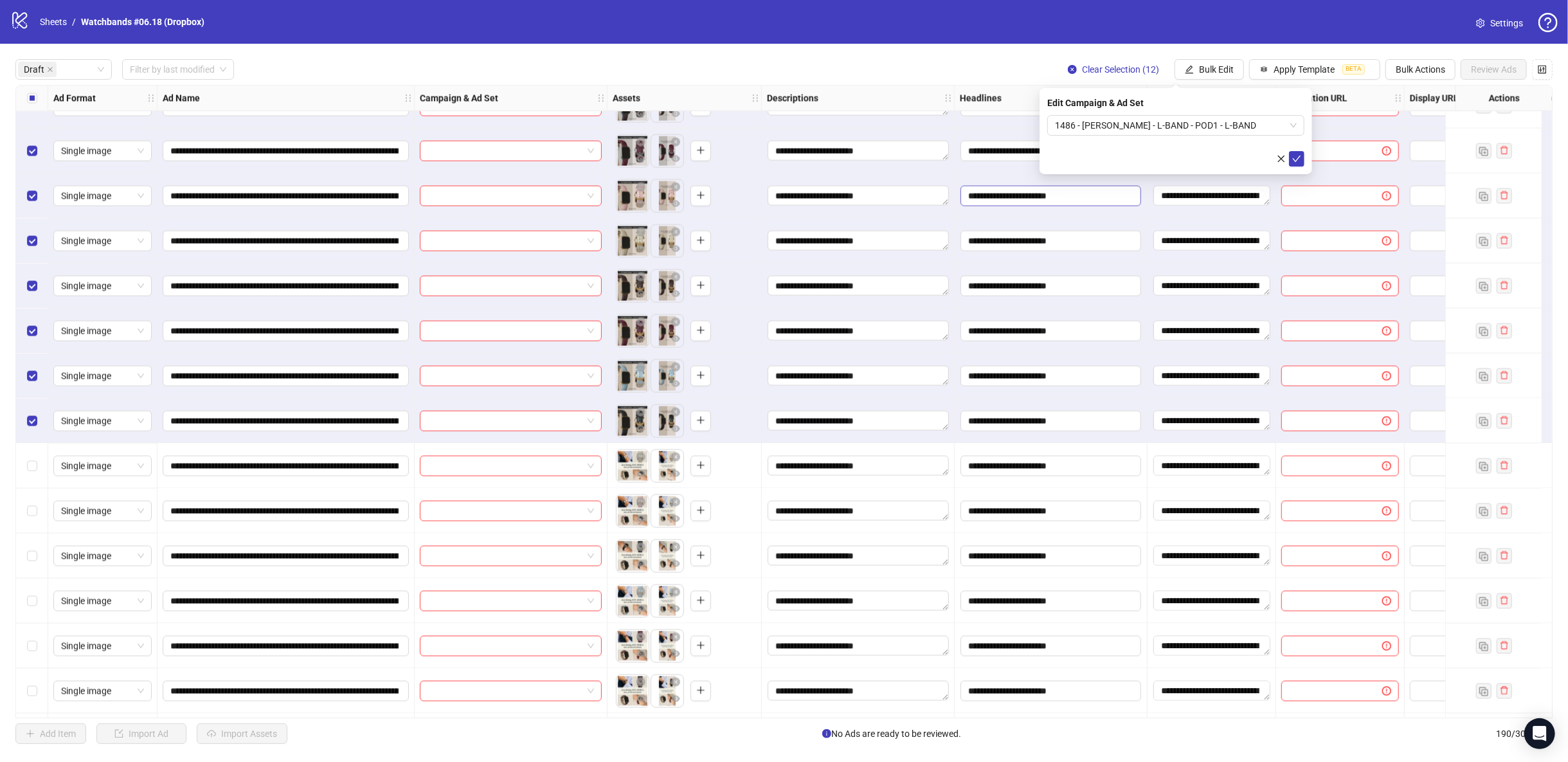
drag, startPoint x: 1295, startPoint y: 156, endPoint x: 1115, endPoint y: 187, distance: 182.6
click at [1295, 156] on icon "check" at bounding box center [1296, 158] width 9 height 9
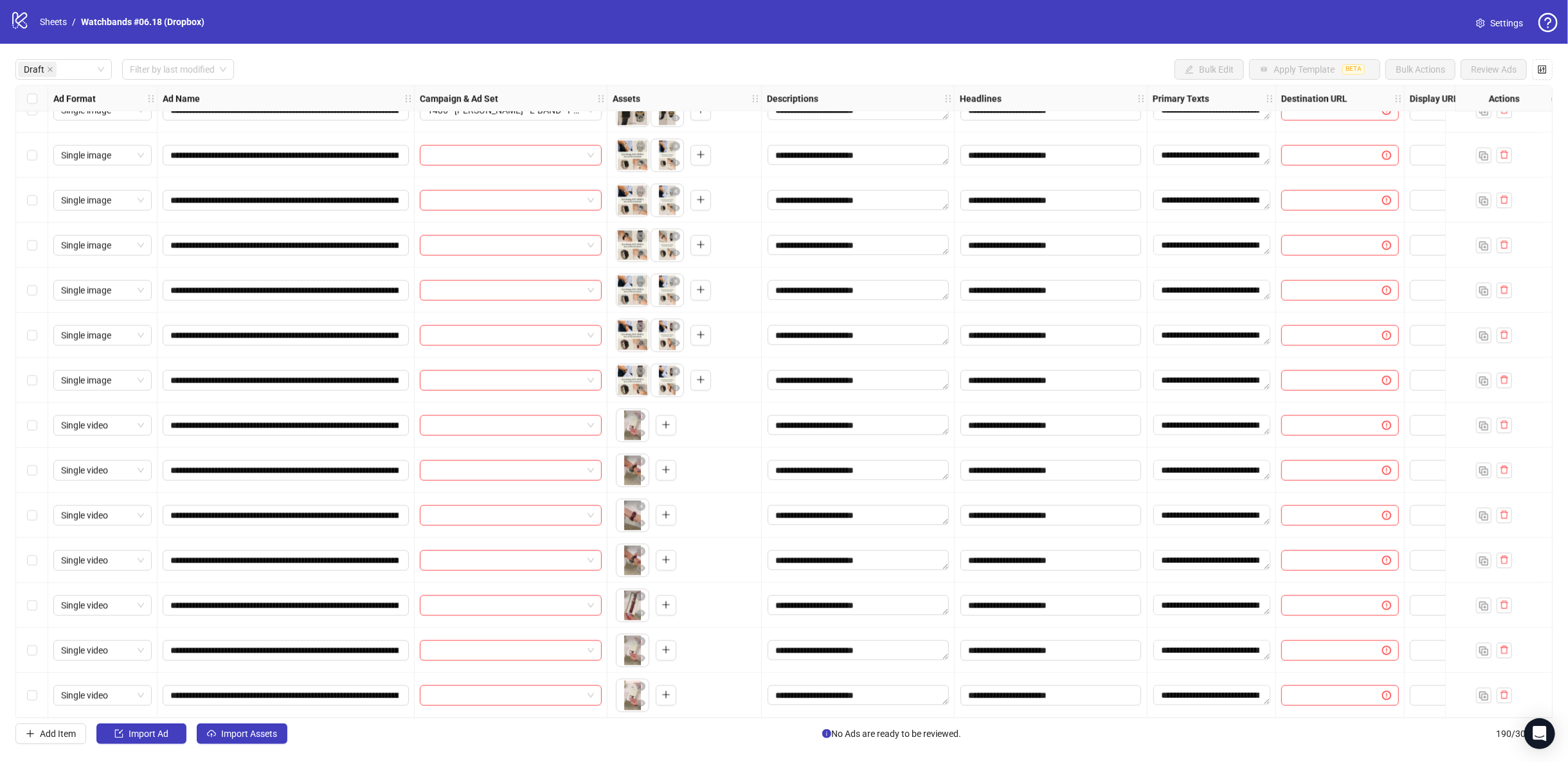
scroll to position [2386, 0]
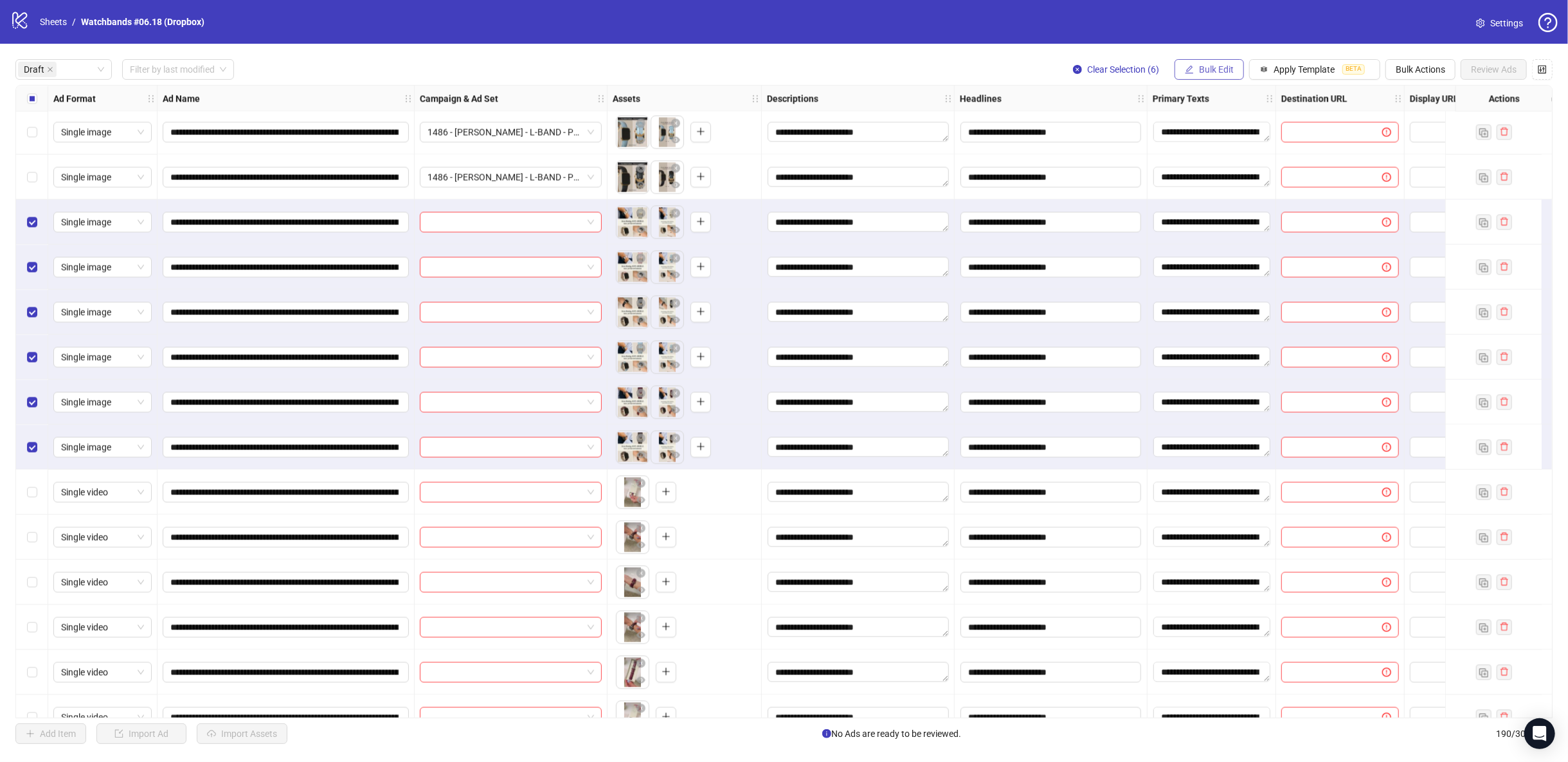
click at [1235, 68] on button "Bulk Edit" at bounding box center [1210, 70] width 70 height 21
click at [1253, 135] on span "Campaign & Ad Set" at bounding box center [1224, 137] width 77 height 14
click at [1253, 119] on input "search" at bounding box center [1170, 125] width 230 height 20
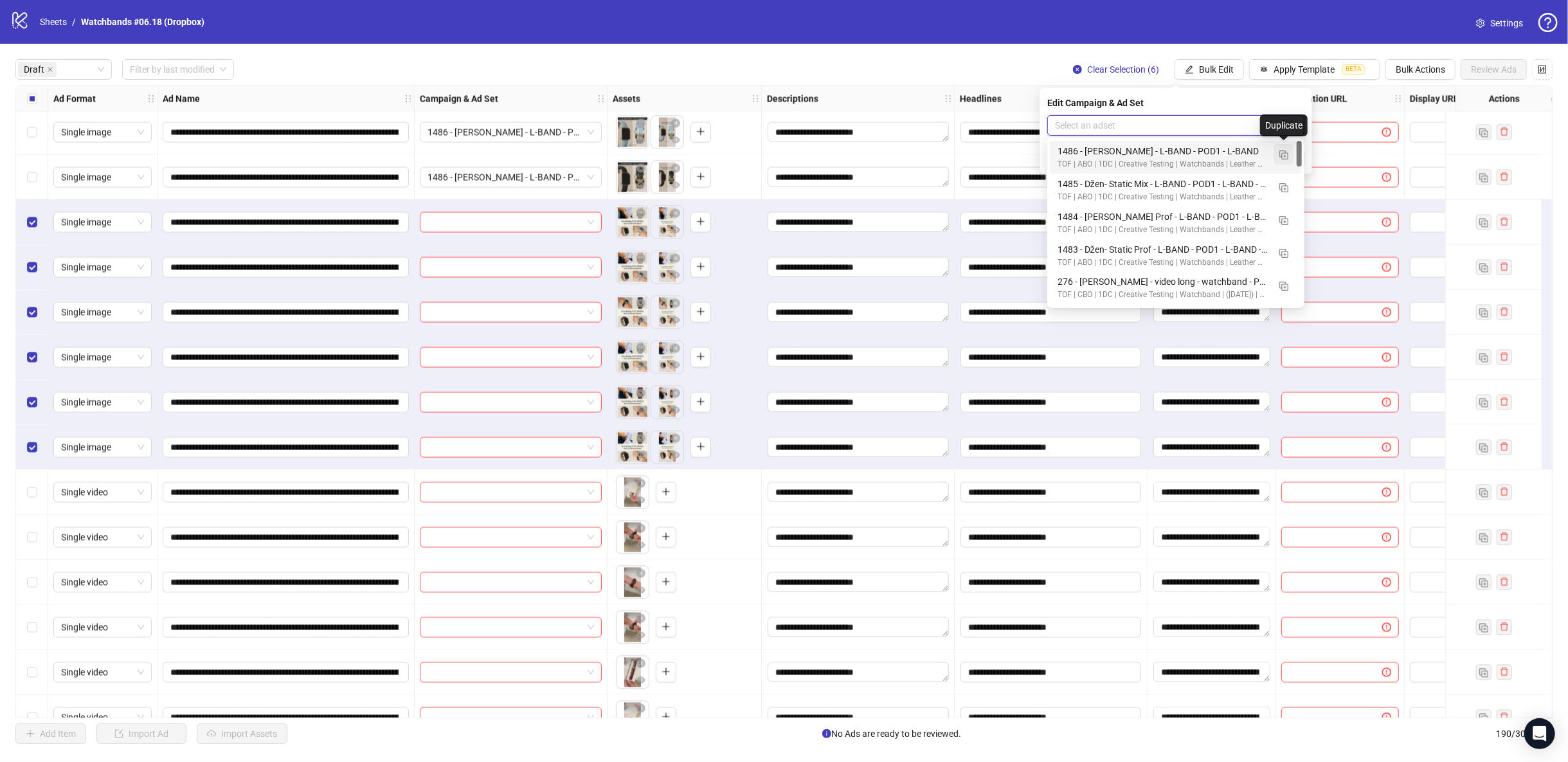
click at [1282, 153] on img "button" at bounding box center [1284, 155] width 9 height 9
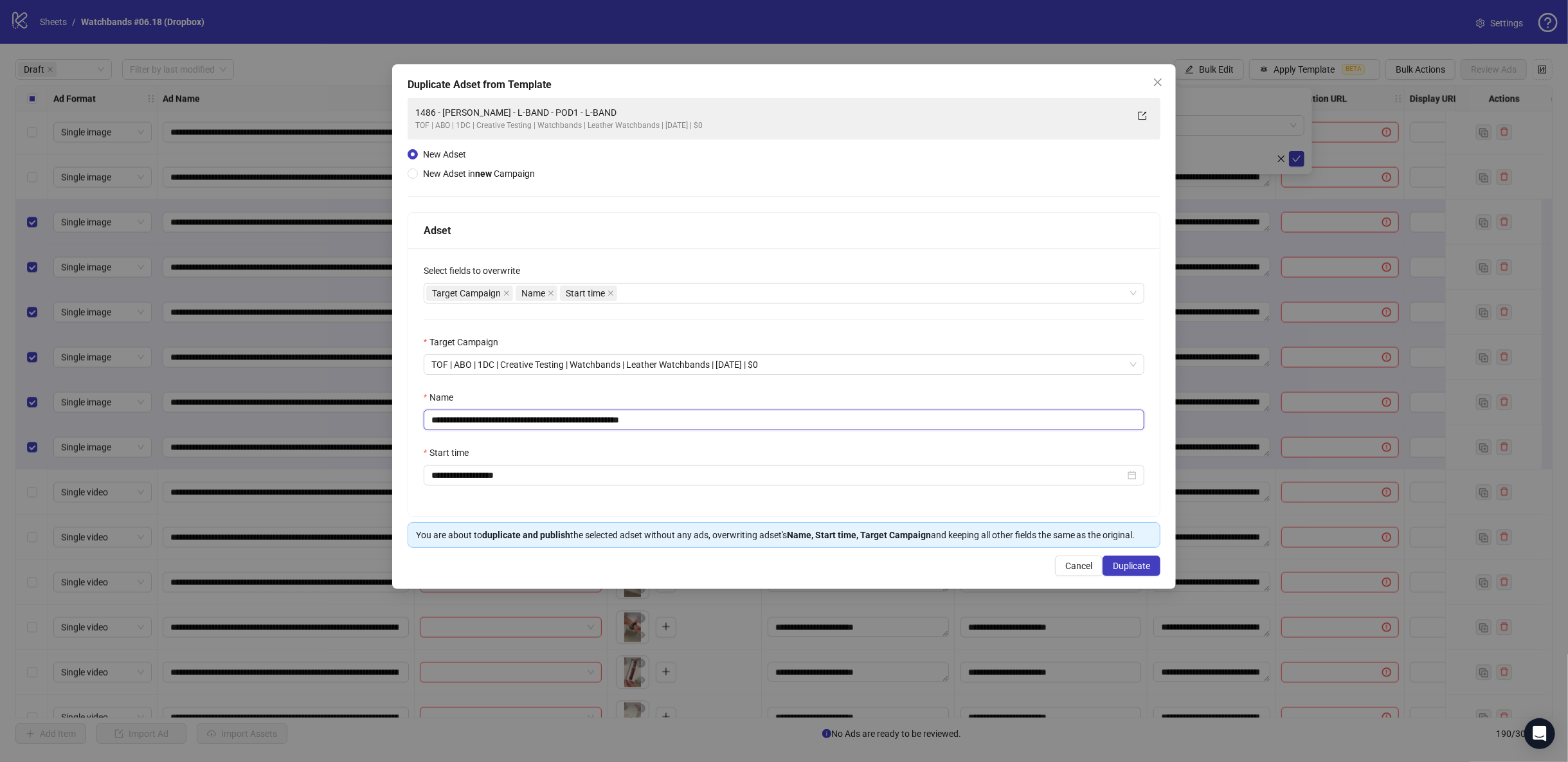
drag, startPoint x: 606, startPoint y: 417, endPoint x: 285, endPoint y: 426, distance: 321.1
click at [284, 425] on div "**********" at bounding box center [784, 381] width 1568 height 762
paste input "text"
type input "**********"
click at [1130, 564] on span "Duplicate" at bounding box center [1131, 565] width 37 height 10
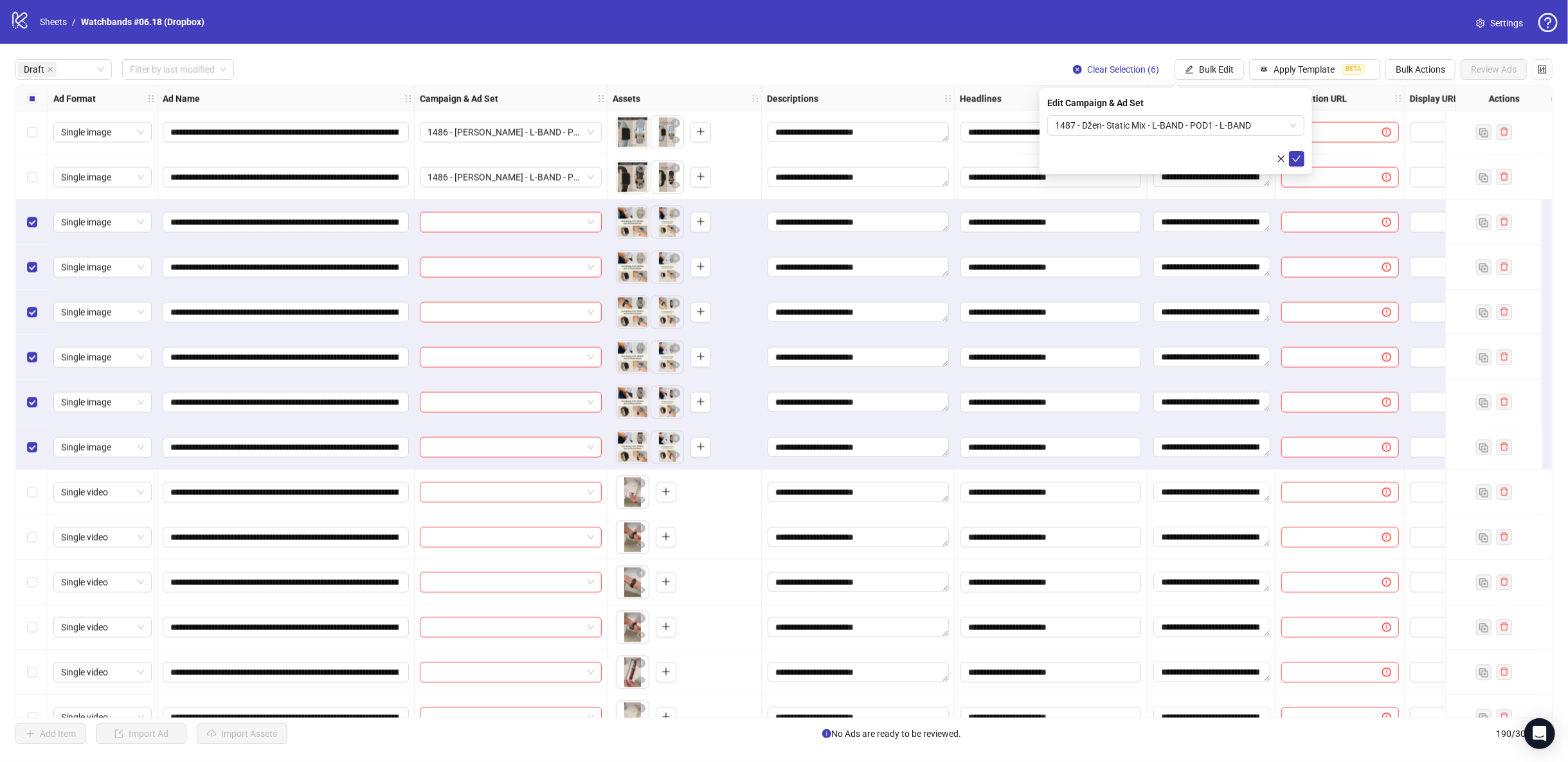
scroll to position [2458, 0]
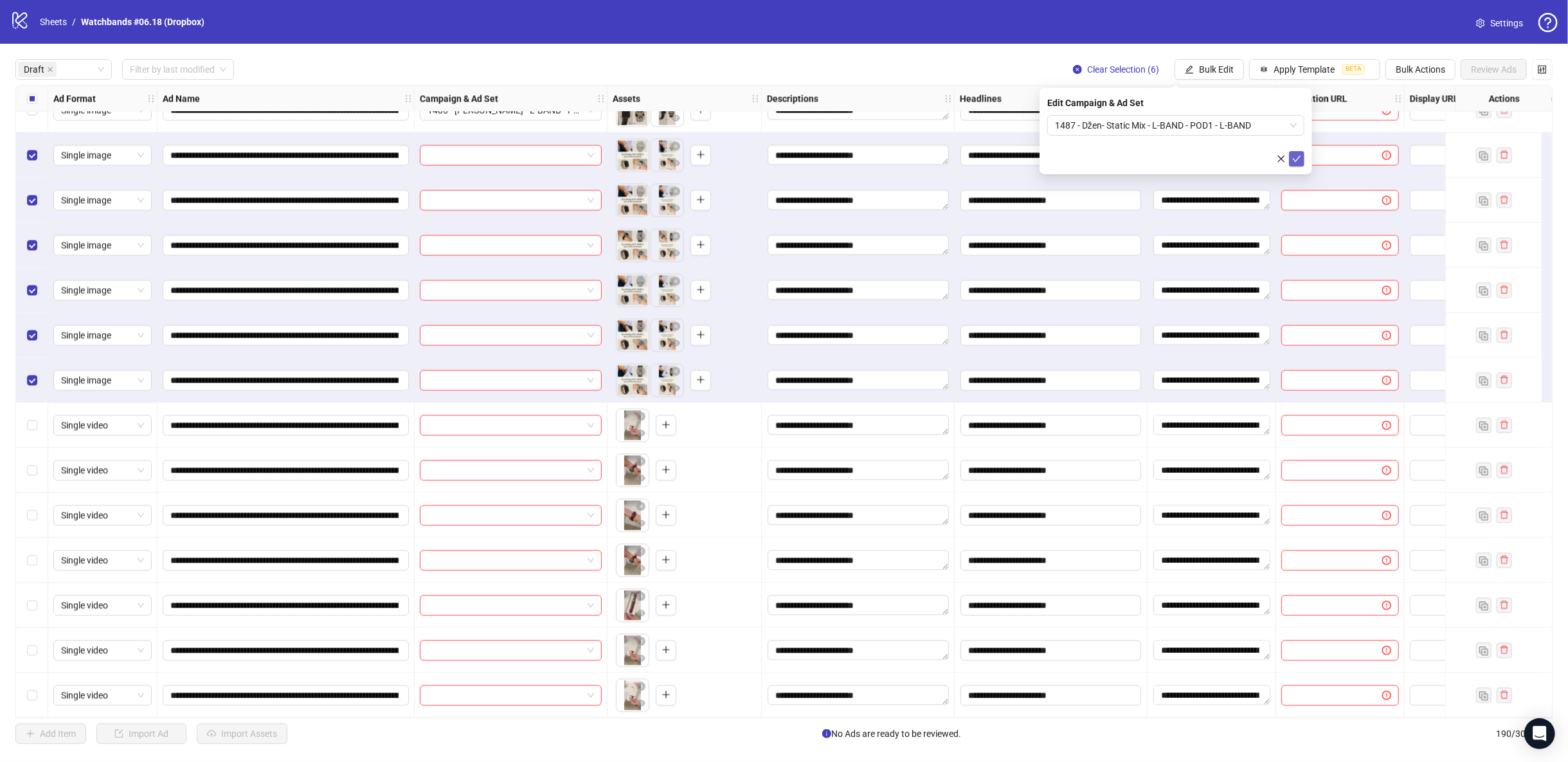
click at [1298, 161] on icon "check" at bounding box center [1296, 158] width 9 height 9
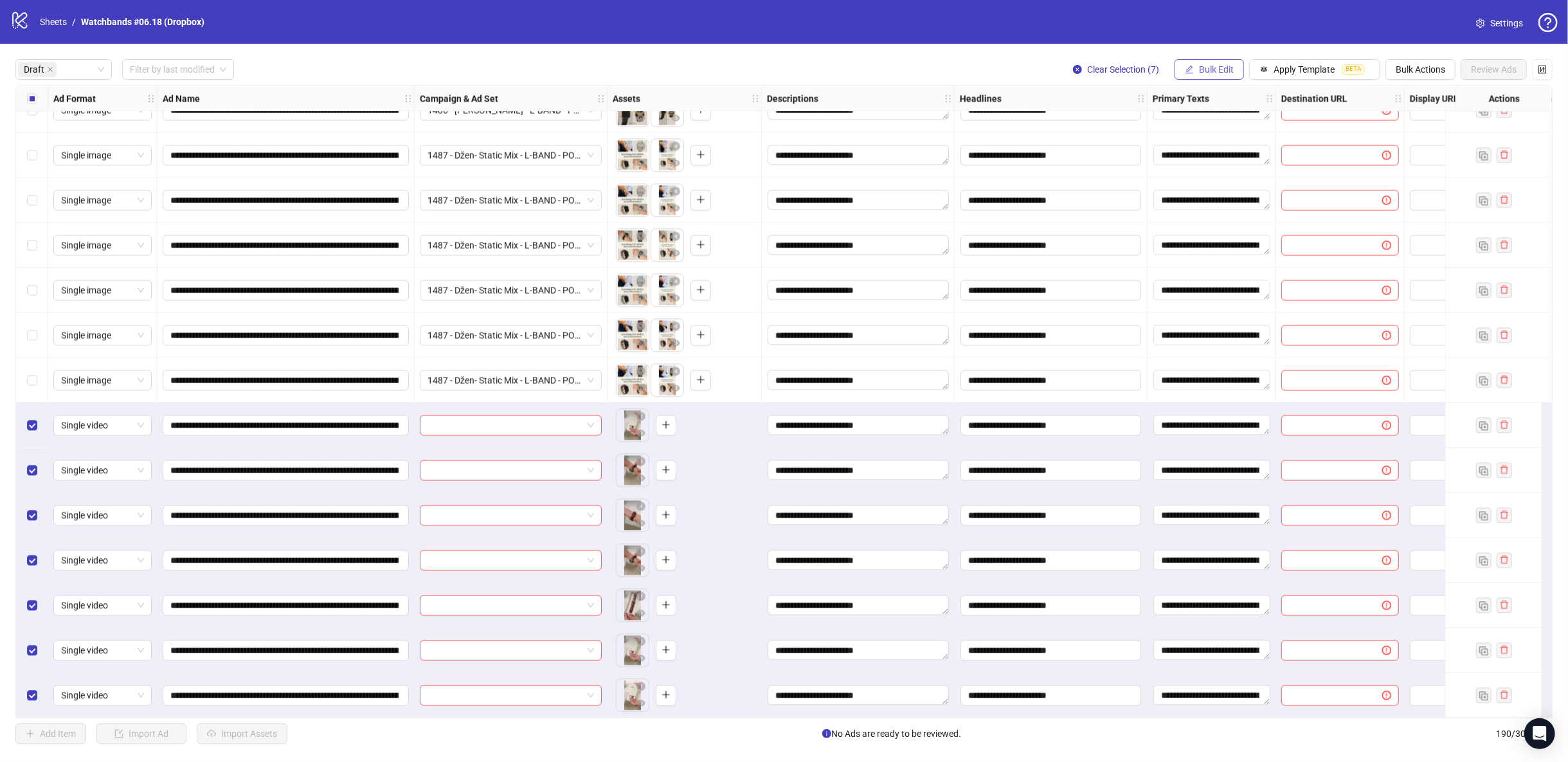
click at [1206, 80] on div "**********" at bounding box center [784, 402] width 1568 height 715
click at [1210, 71] on span "Bulk Edit" at bounding box center [1217, 69] width 35 height 10
click at [1233, 141] on span "Campaign & Ad Set" at bounding box center [1224, 137] width 77 height 14
click at [1244, 119] on input "search" at bounding box center [1170, 125] width 230 height 20
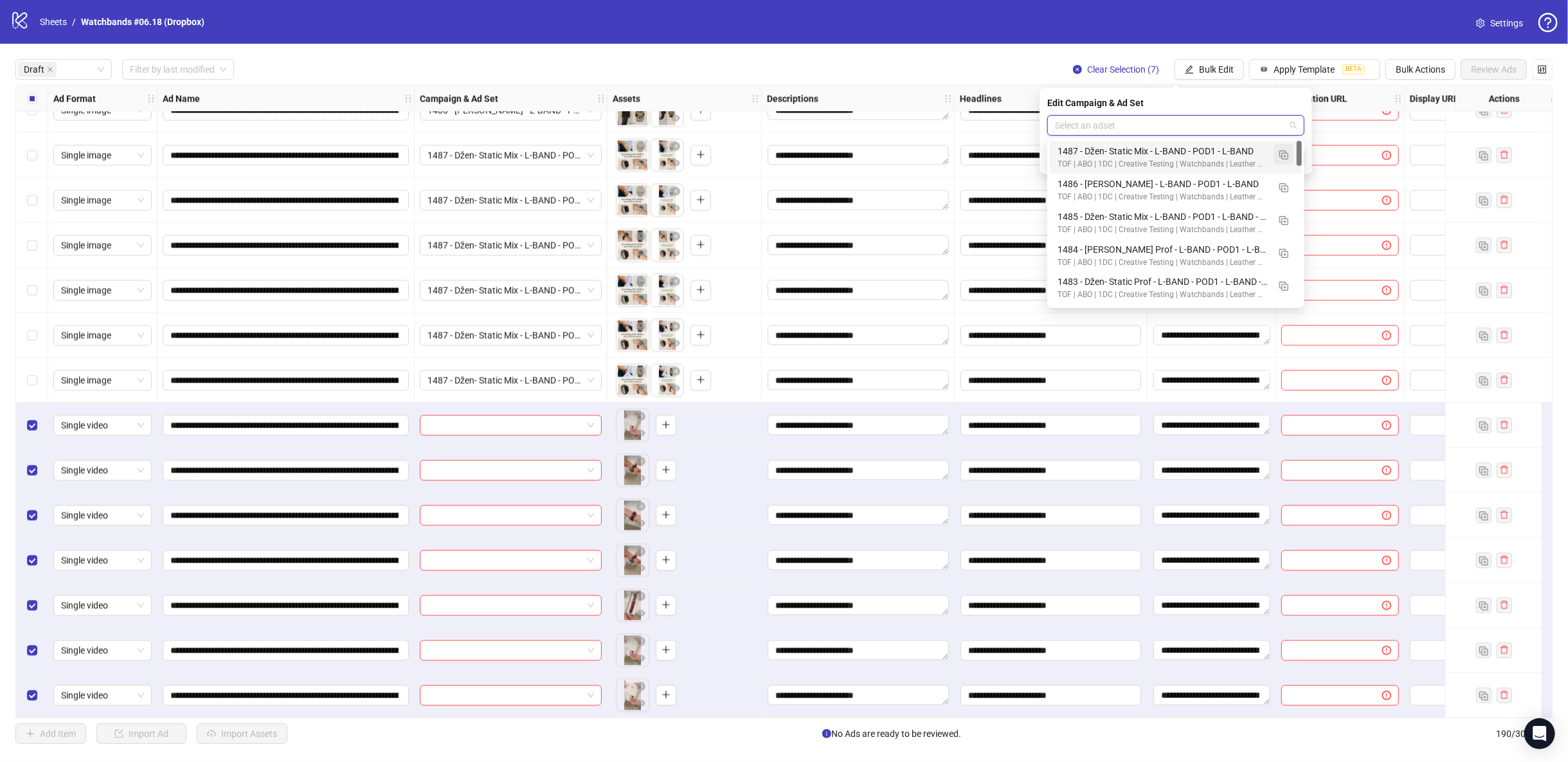
click at [1284, 151] on img "button" at bounding box center [1284, 155] width 9 height 9
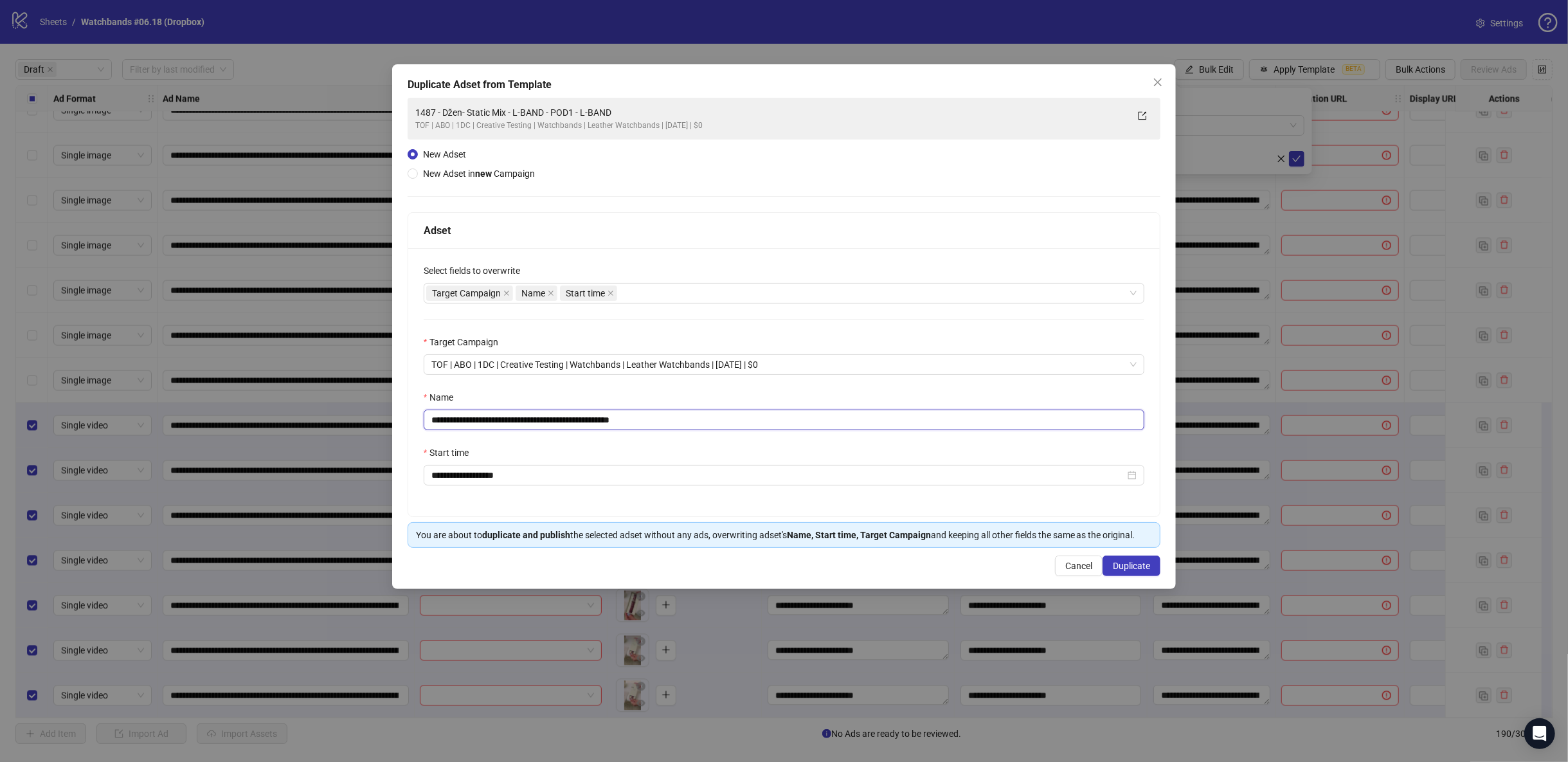
drag, startPoint x: 669, startPoint y: 420, endPoint x: 365, endPoint y: 422, distance: 304.0
click at [349, 420] on div "**********" at bounding box center [784, 381] width 1568 height 762
paste input "text"
type input "**********"
click at [1141, 564] on span "Duplicate" at bounding box center [1131, 565] width 37 height 10
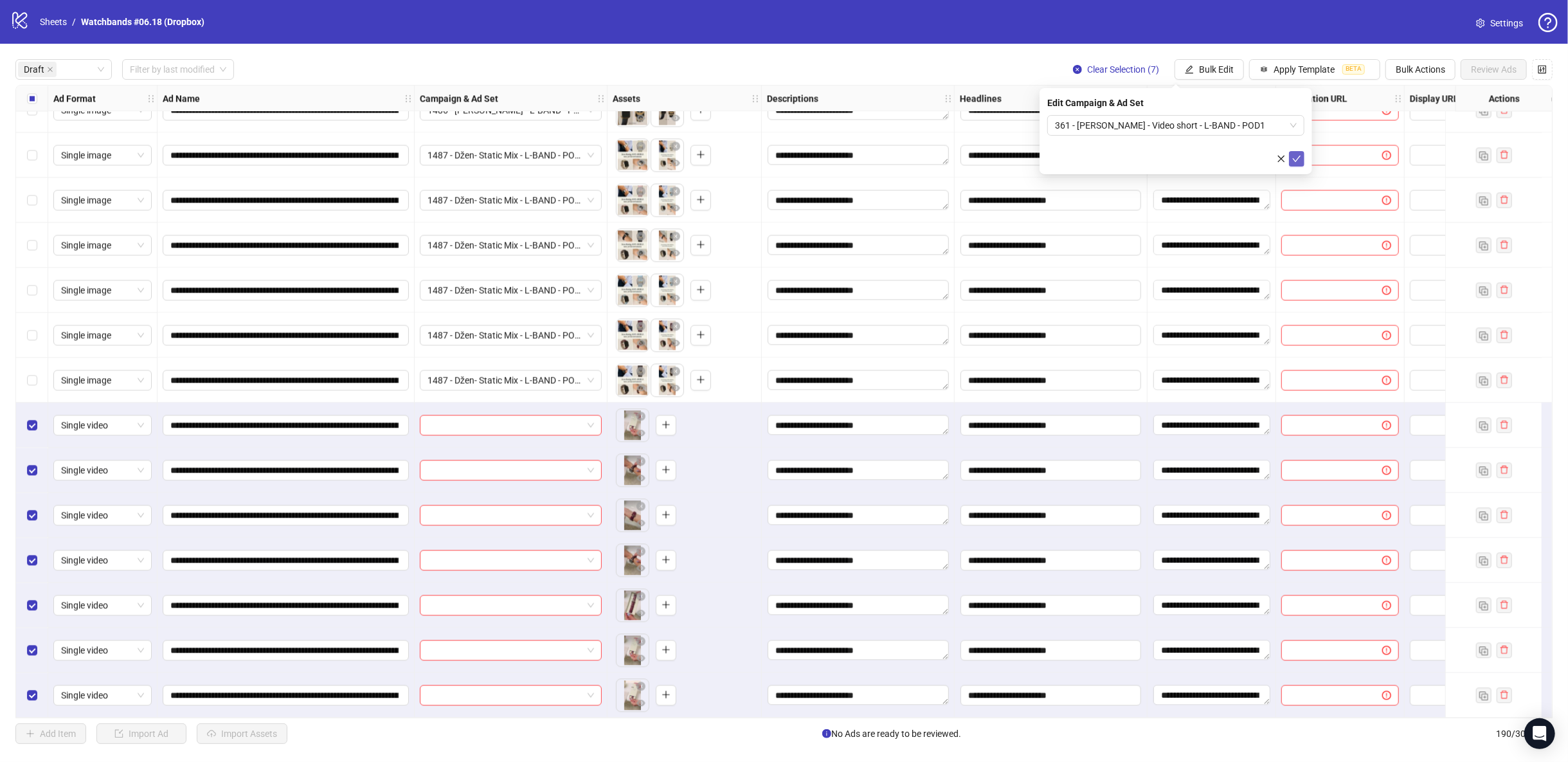
click at [1300, 158] on icon "check" at bounding box center [1296, 158] width 9 height 9
